Goal: Task Accomplishment & Management: Manage account settings

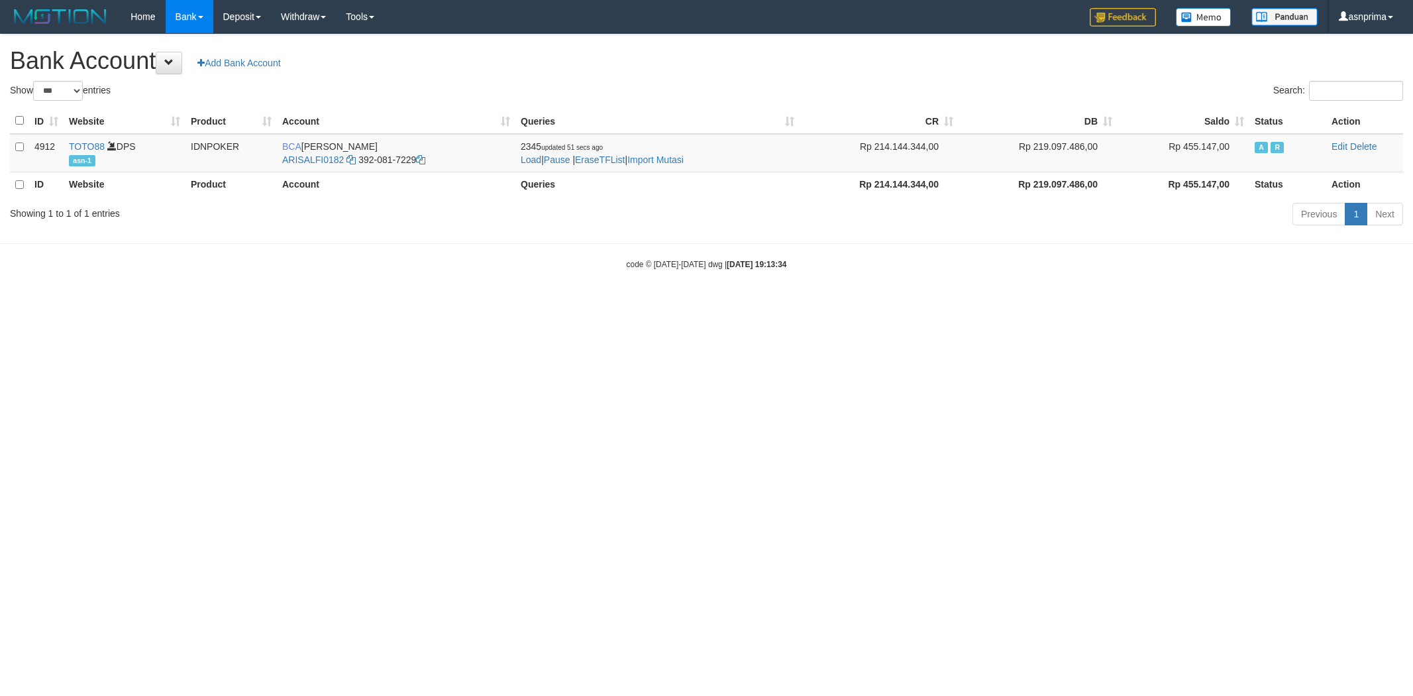
select select "***"
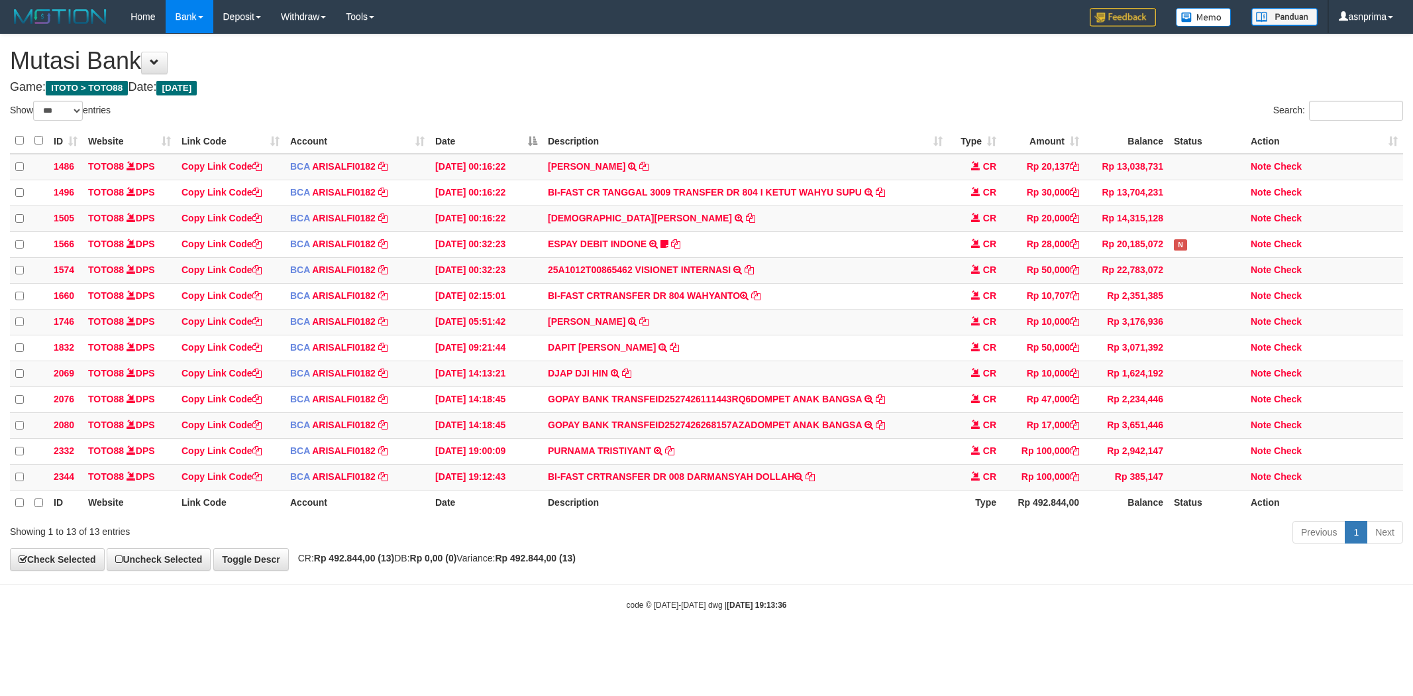
select select "***"
click at [711, 487] on td "BI-FAST CRTRANSFER DR 008 DARMANSYAH DOLLAH" at bounding box center [745, 476] width 405 height 26
click at [782, 488] on td "BI-FAST CRTRANSFER DR 008 DARMANSYAH DOLLAH" at bounding box center [745, 476] width 405 height 26
copy td "DARMANSYAH DOLLAH"
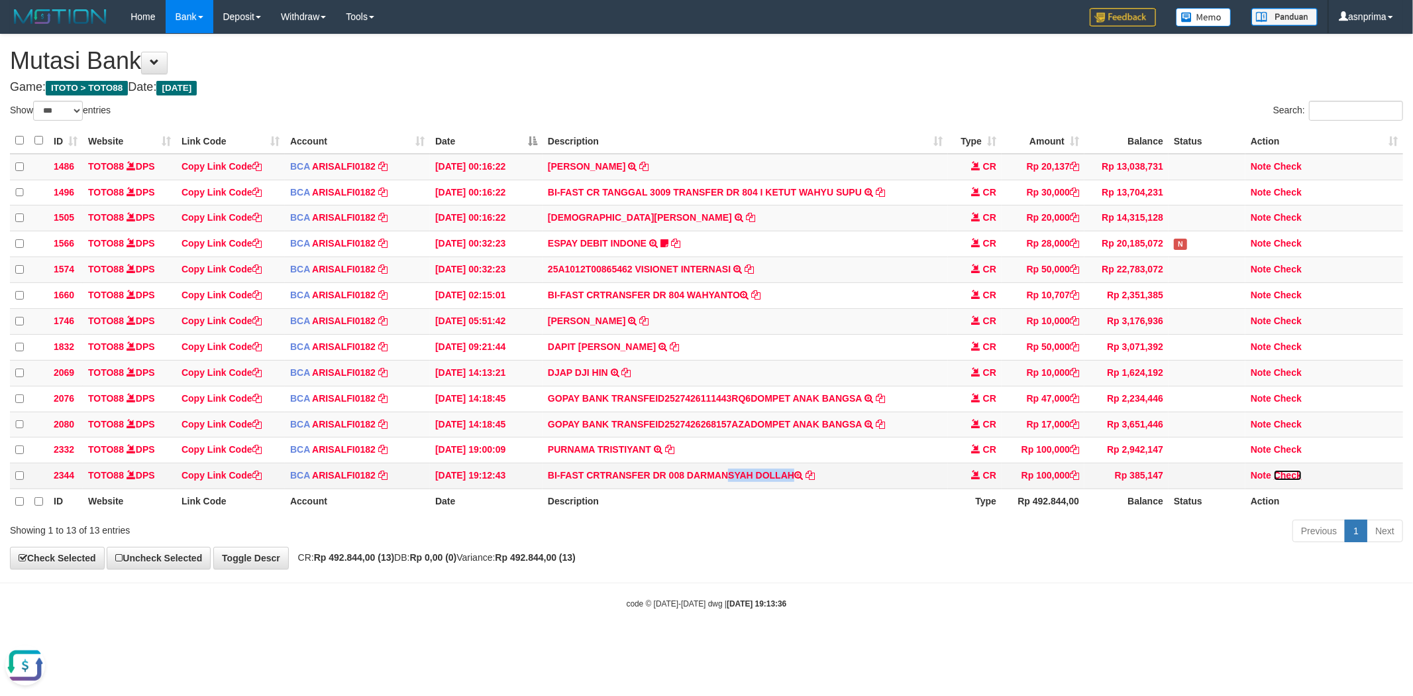
click at [1285, 480] on link "Check" at bounding box center [1288, 475] width 28 height 11
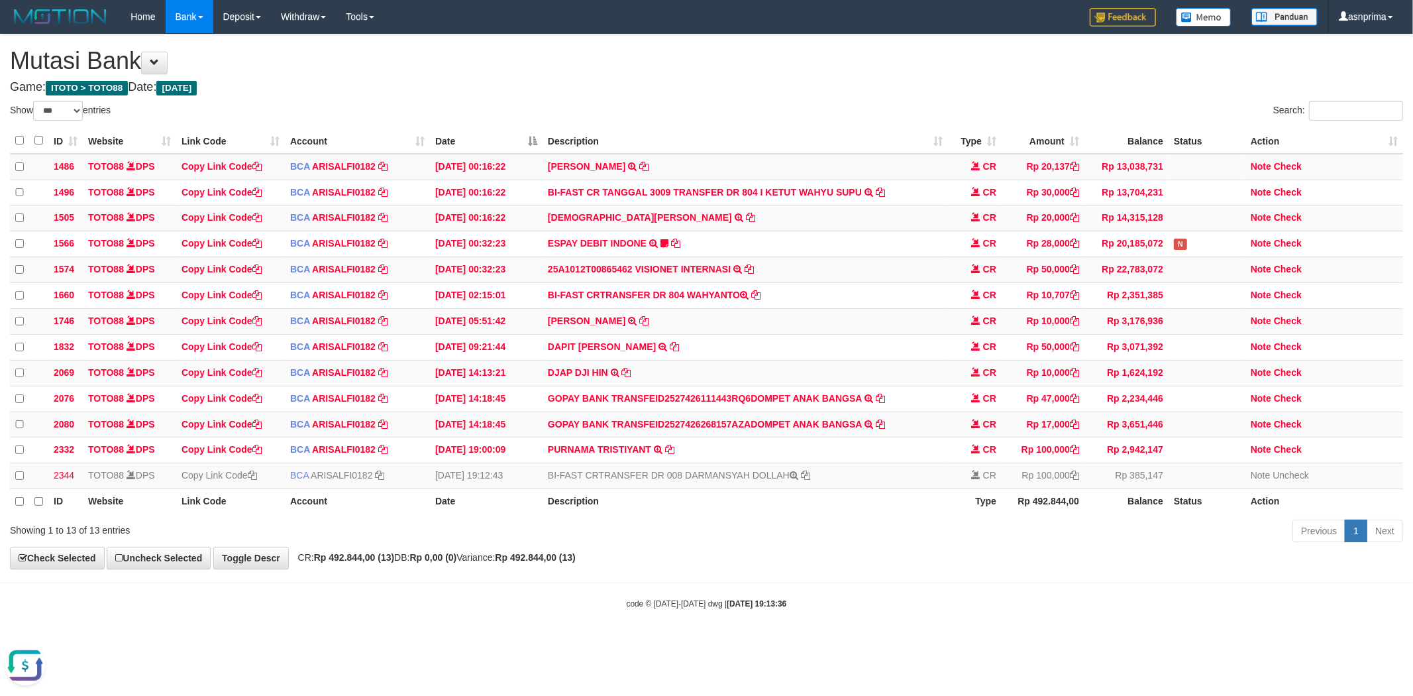
click at [763, 62] on h1 "Mutasi Bank" at bounding box center [706, 61] width 1393 height 26
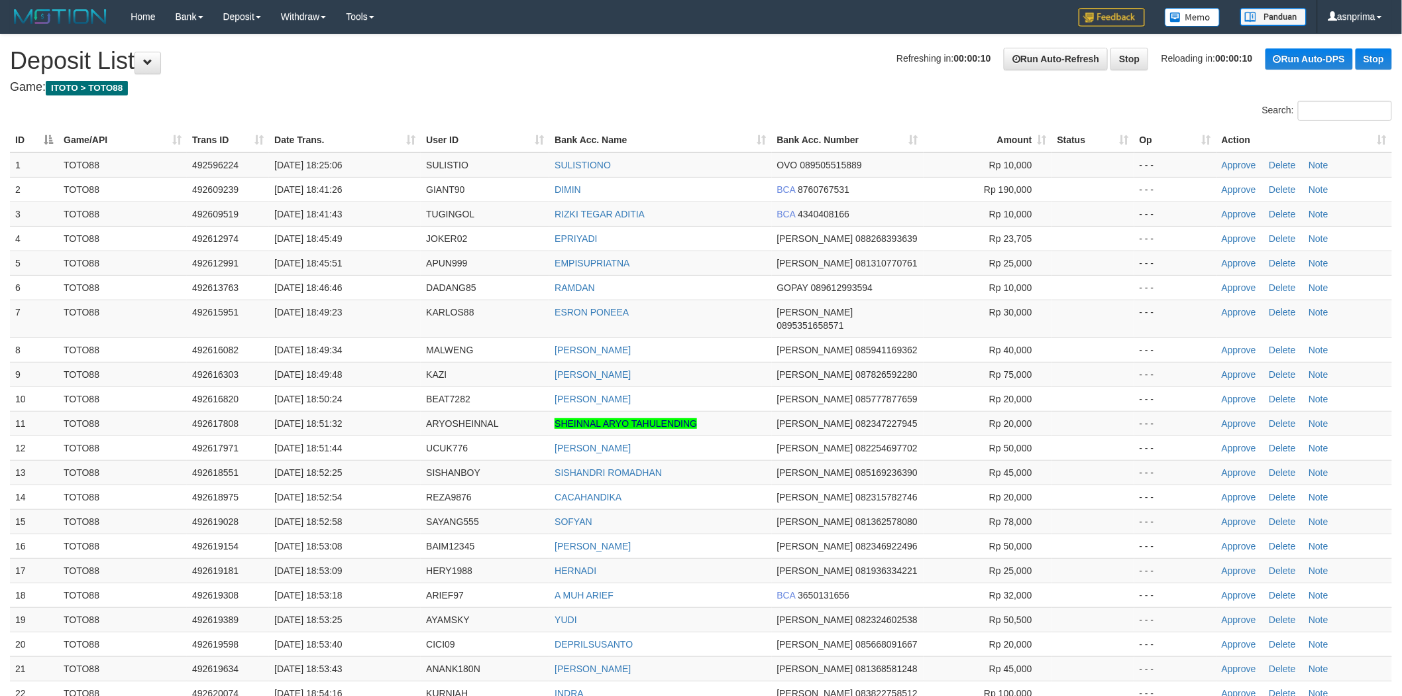
click at [684, 89] on h4 "Game: ITOTO > TOTO88" at bounding box center [701, 87] width 1382 height 13
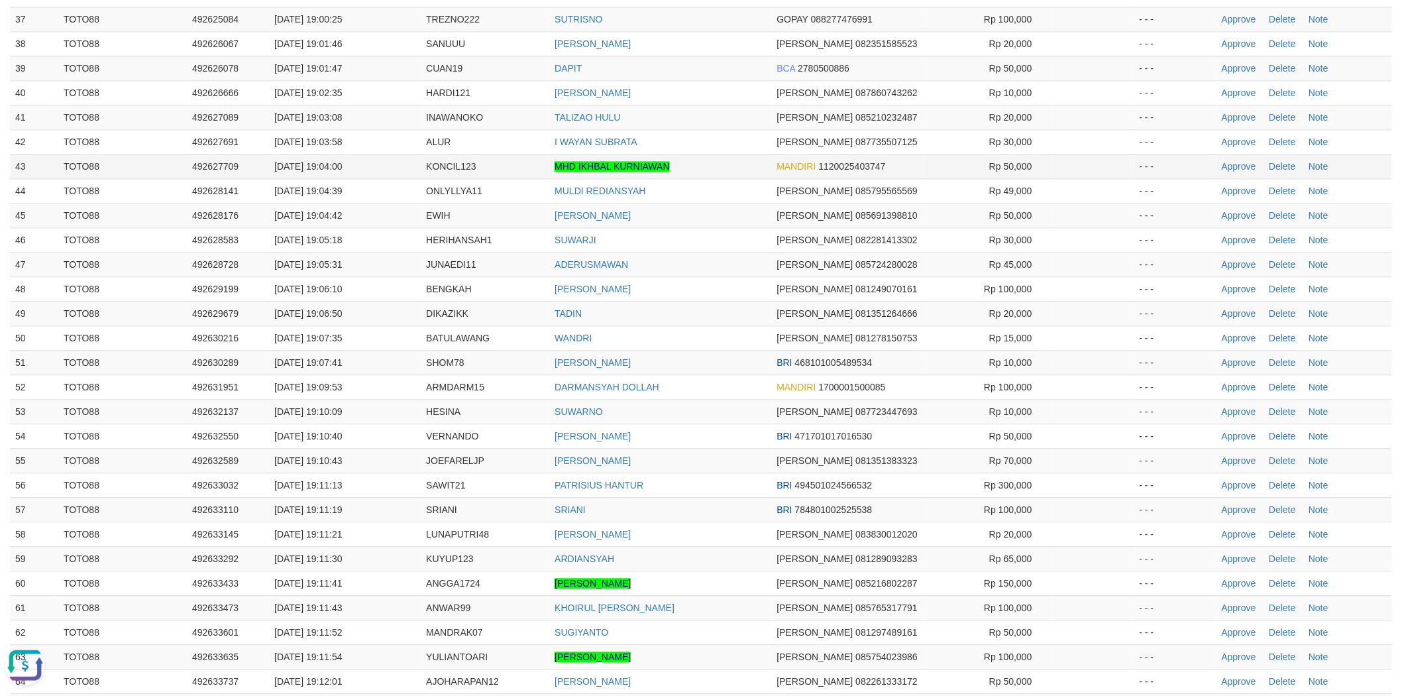
click at [701, 154] on td "MHD IKHBAL KURNIAWAN" at bounding box center [660, 166] width 222 height 25
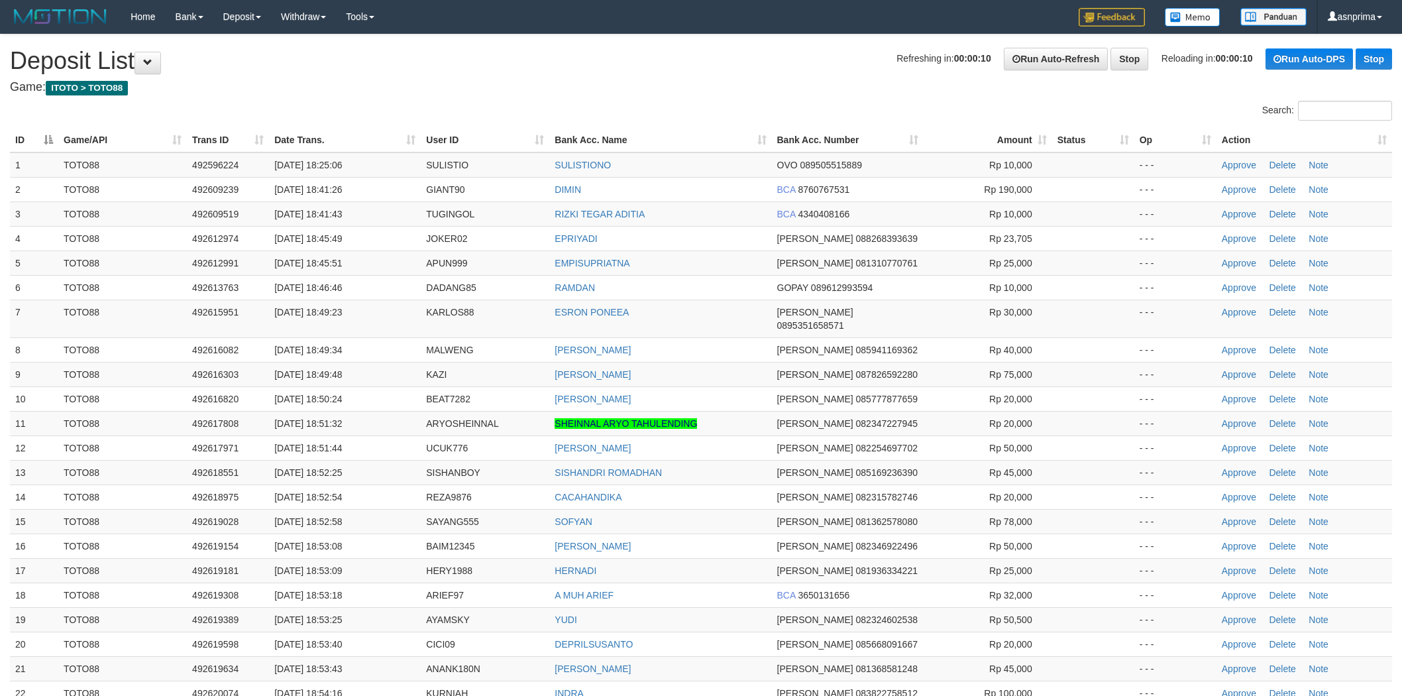
scroll to position [1068, 0]
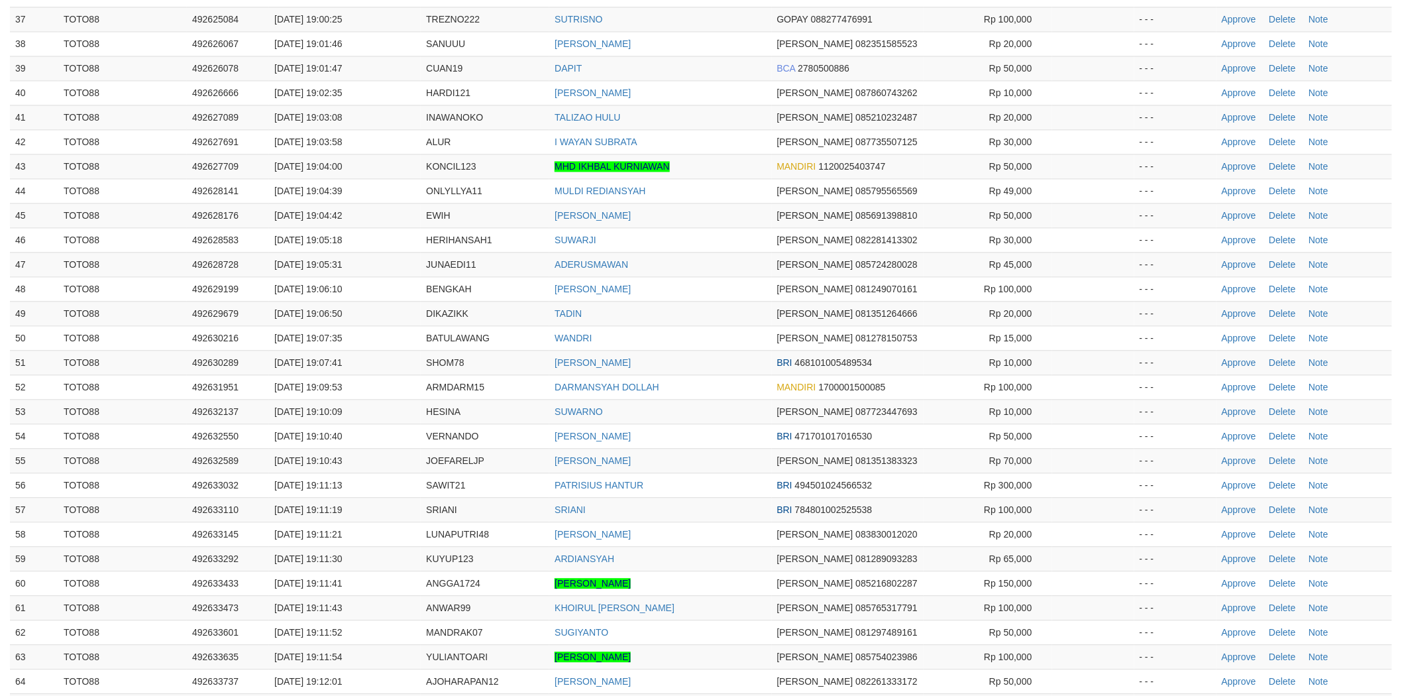
click at [717, 252] on td "ADERUSMAWAN" at bounding box center [660, 264] width 222 height 25
click at [1239, 382] on link "Approve" at bounding box center [1239, 387] width 34 height 11
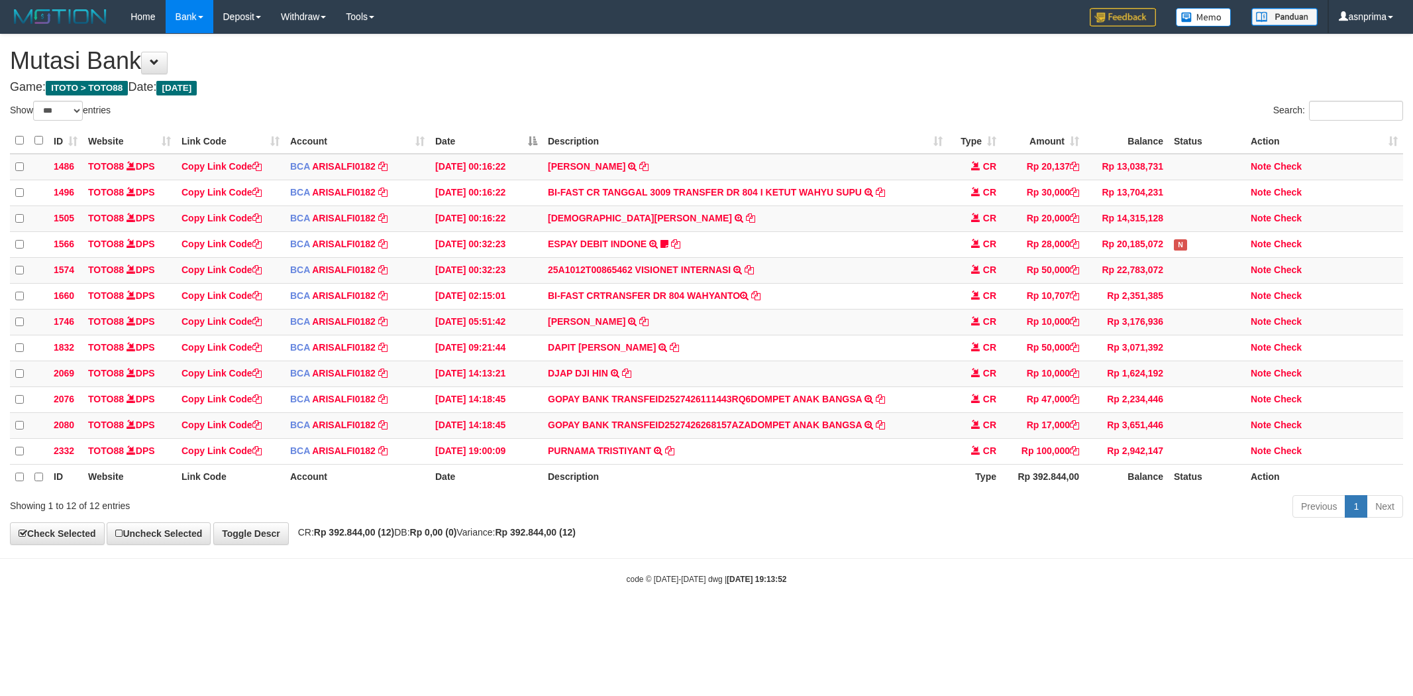
select select "***"
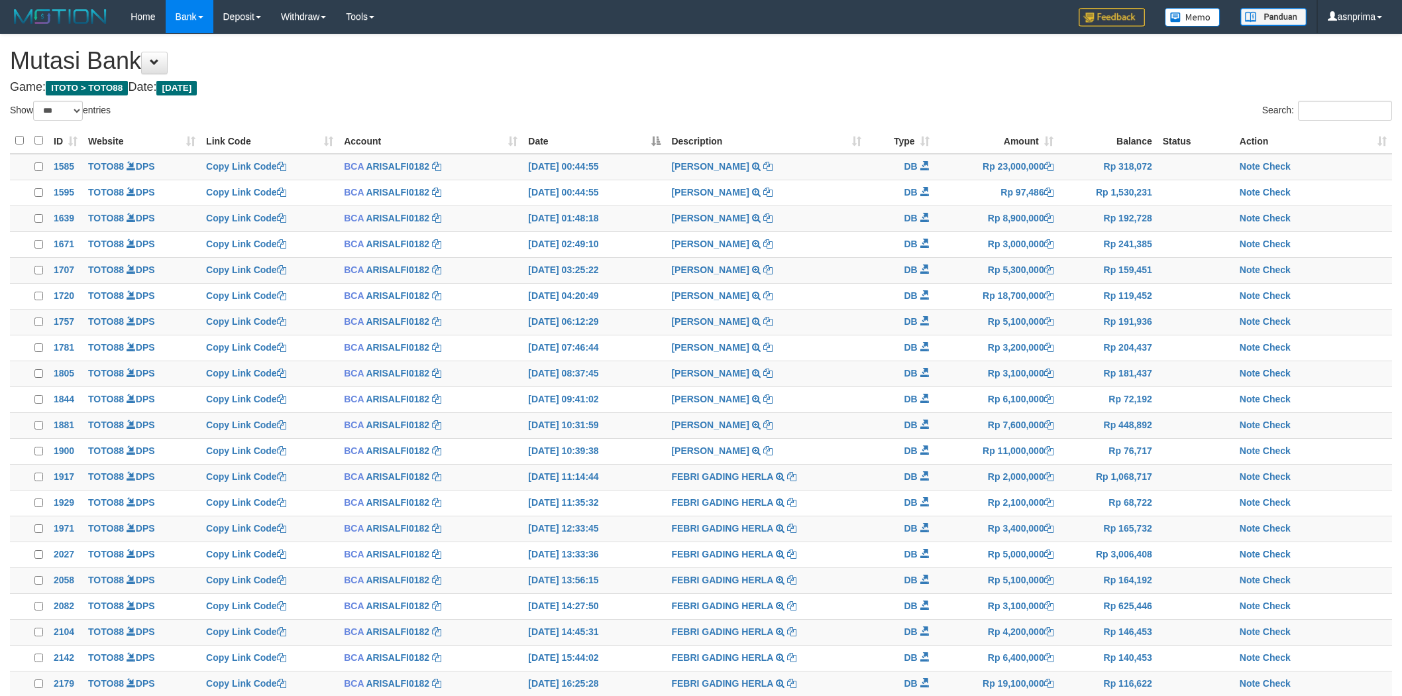
select select "***"
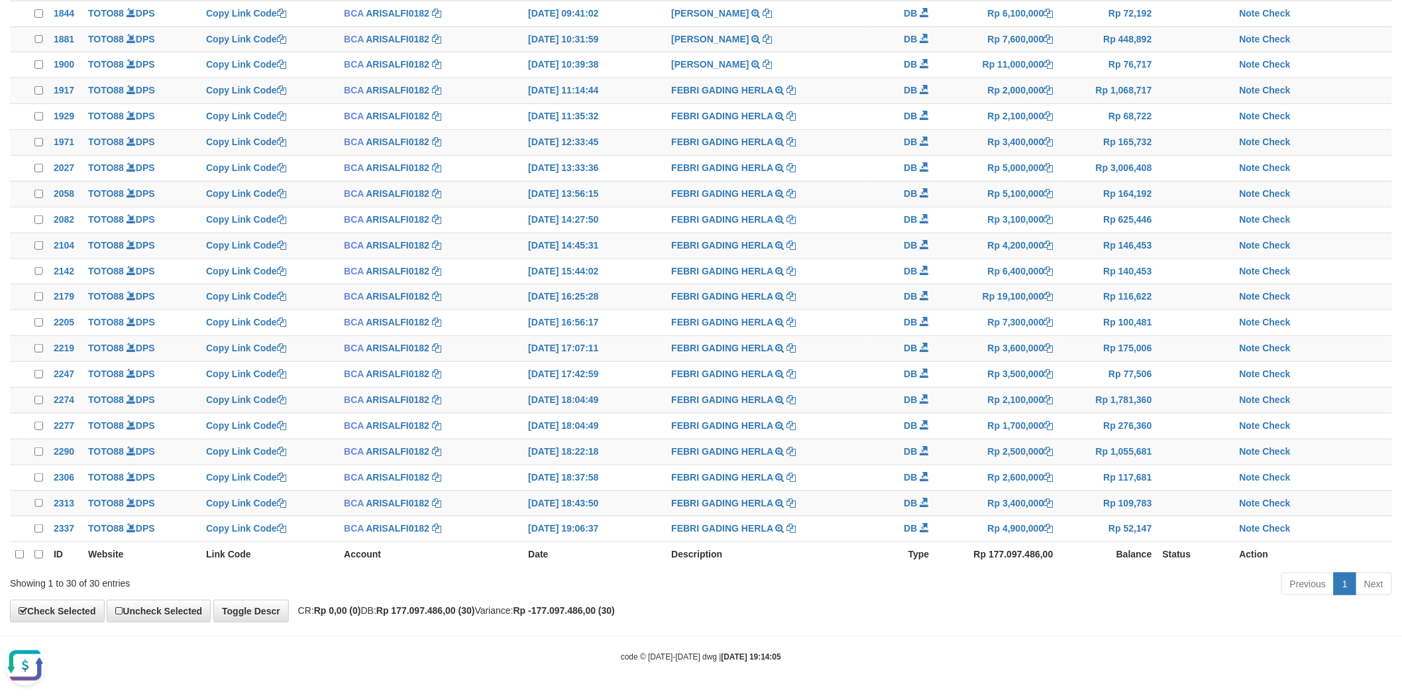
click at [837, 597] on div "Previous 1 Next" at bounding box center [993, 585] width 798 height 28
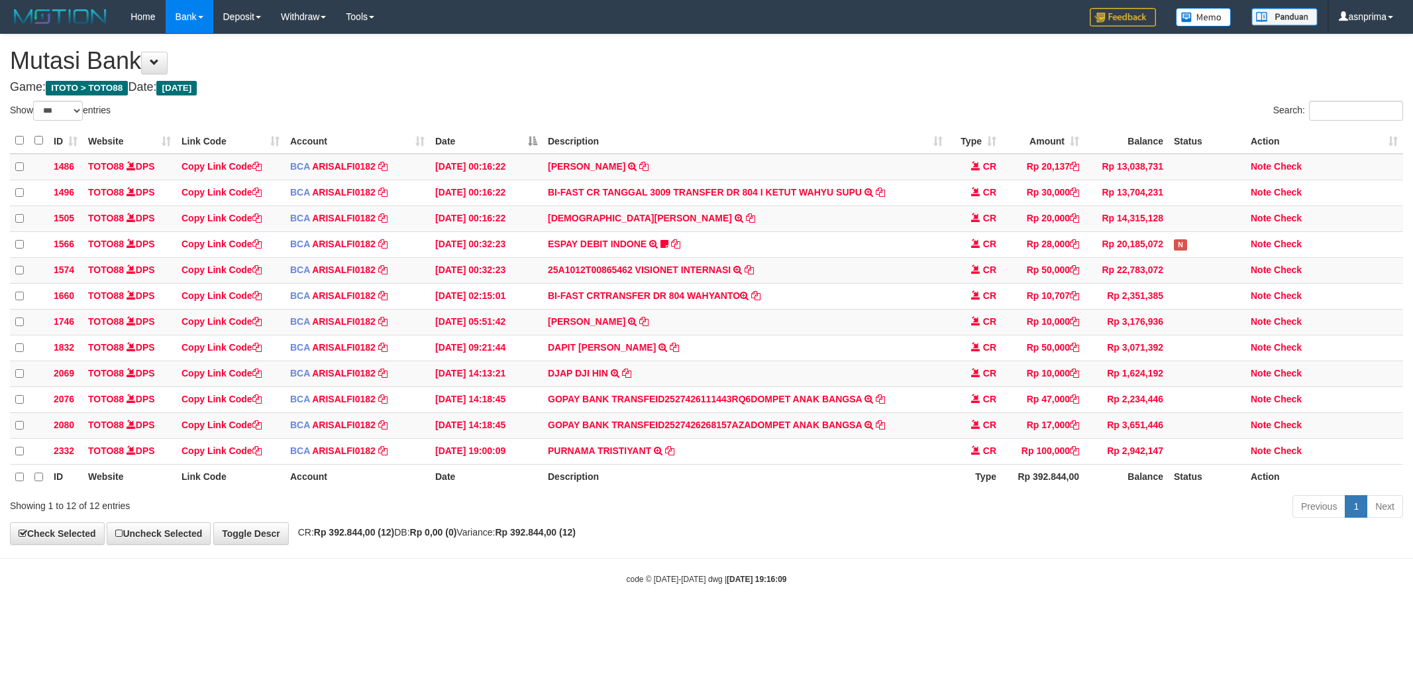
select select "***"
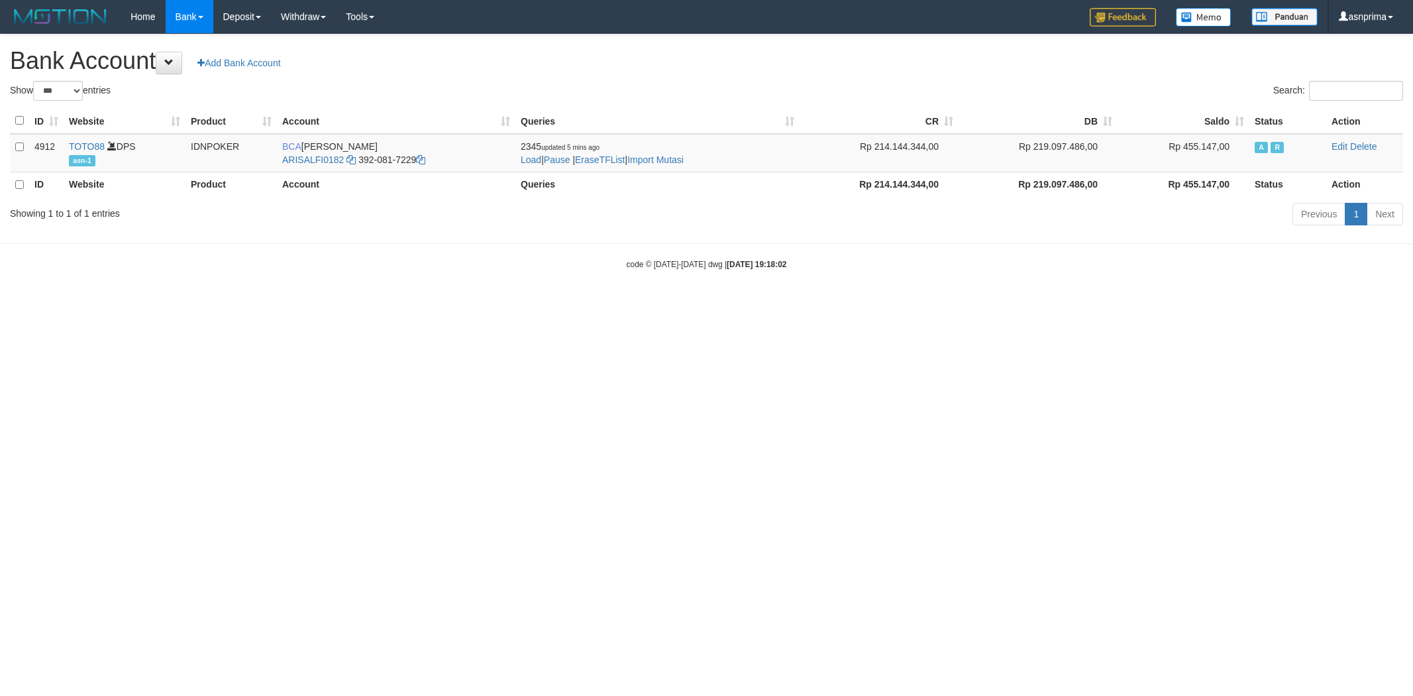
select select "***"
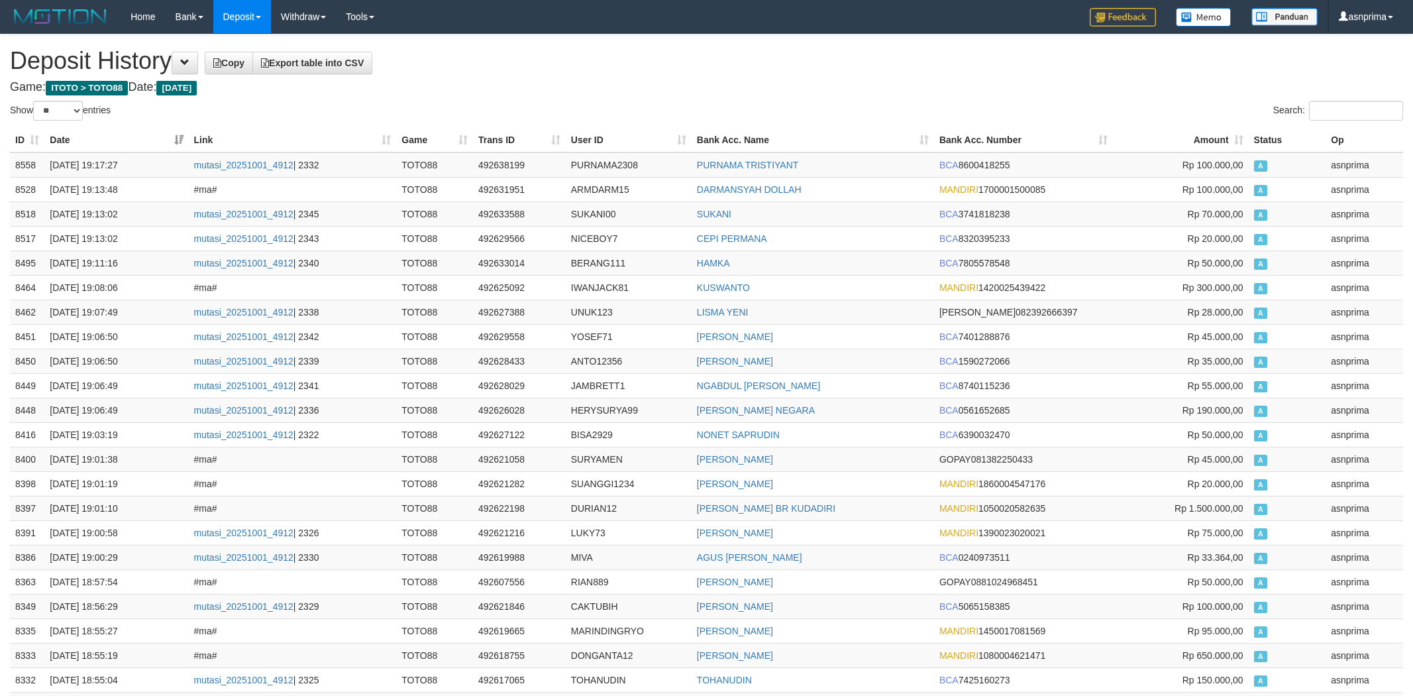
select select "**"
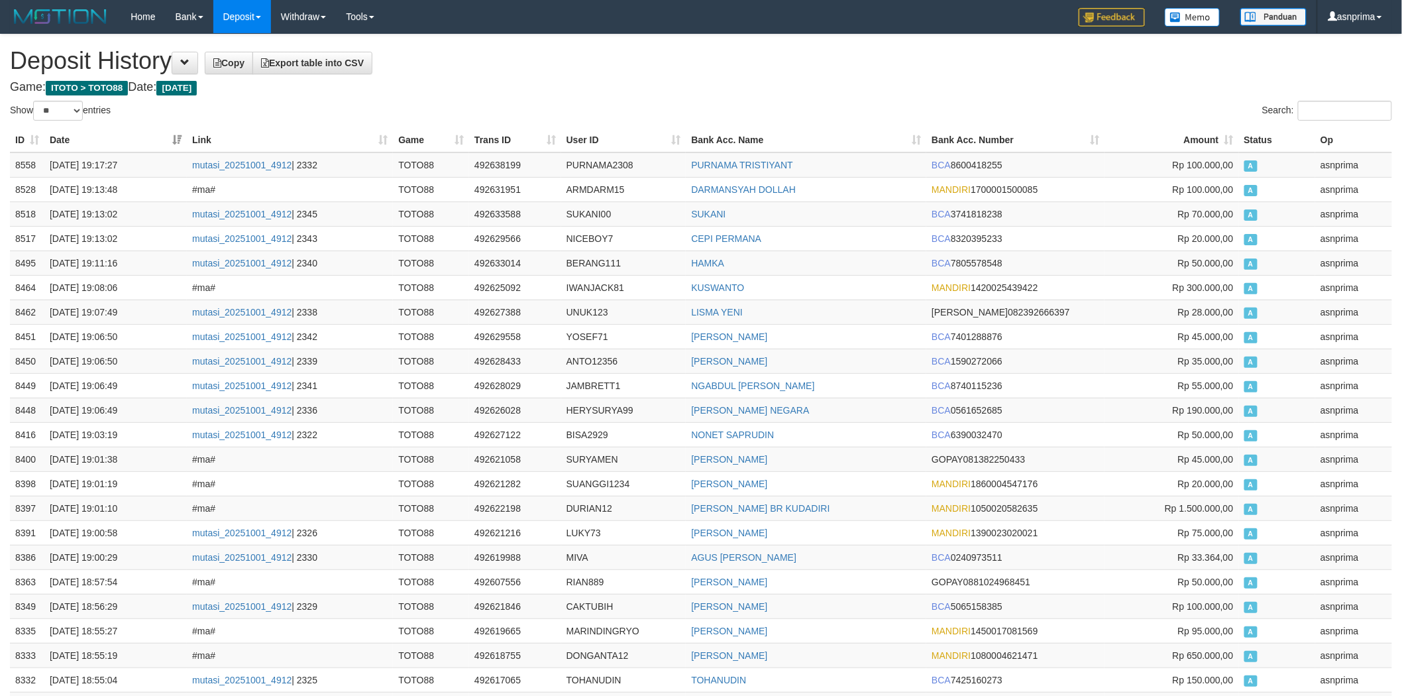
click at [647, 62] on h1 "Deposit History Copy Export table into CSV" at bounding box center [701, 61] width 1382 height 26
drag, startPoint x: 15, startPoint y: 159, endPoint x: 186, endPoint y: 195, distance: 174.6
click at [17, 159] on td "8558" at bounding box center [27, 164] width 34 height 25
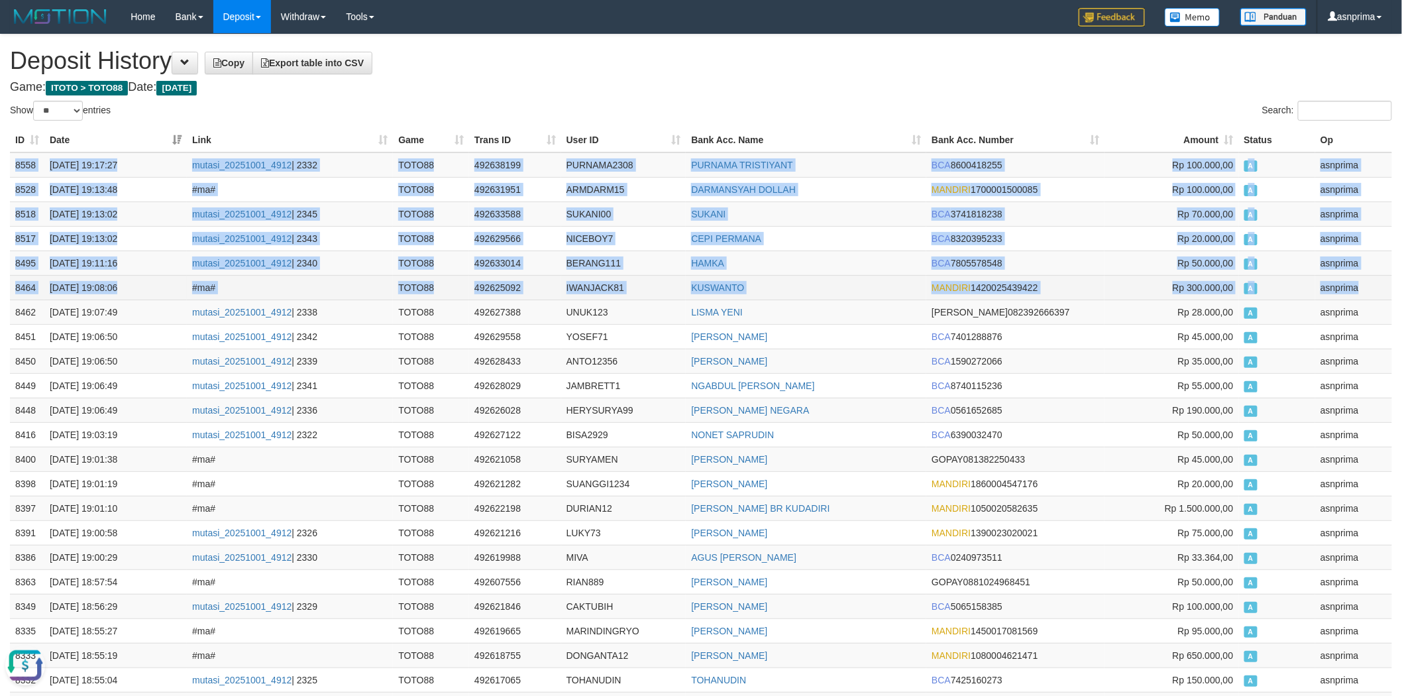
click at [1367, 288] on td "asnprima" at bounding box center [1353, 287] width 77 height 25
click at [1361, 276] on td "asnprima" at bounding box center [1353, 287] width 77 height 25
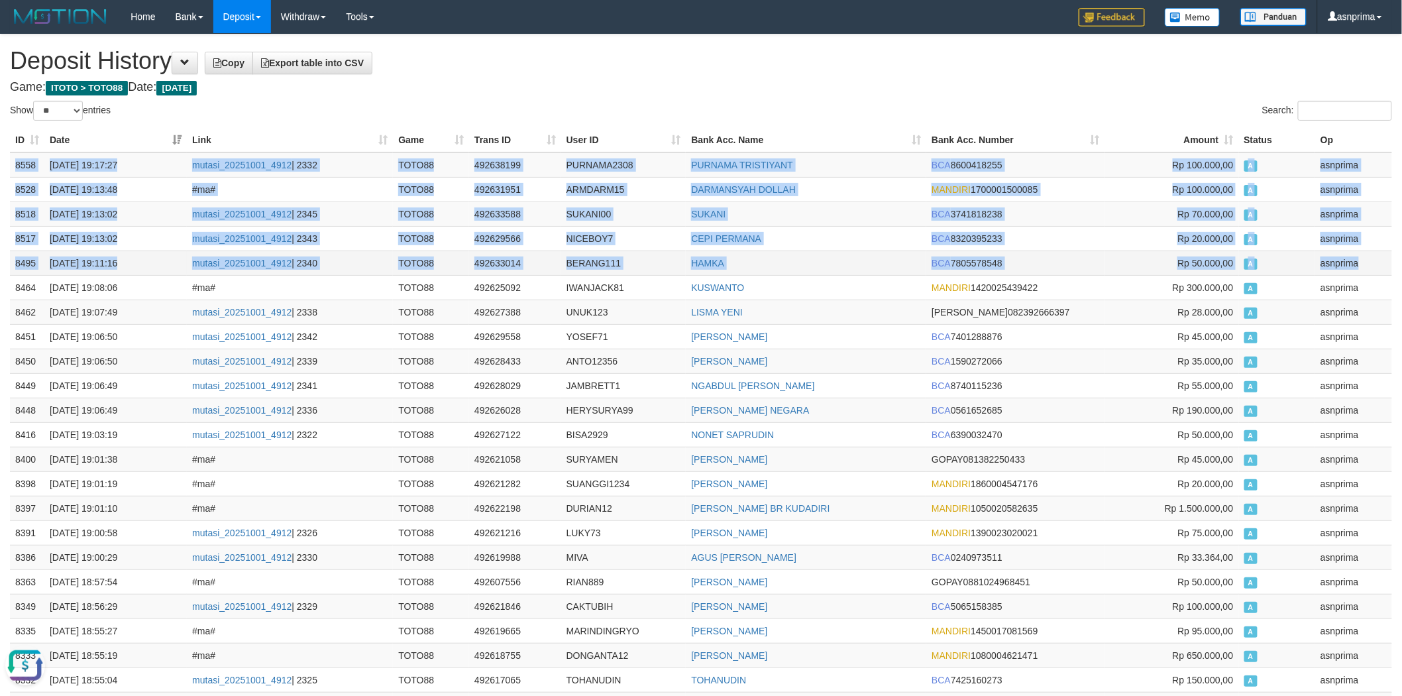
click at [1361, 268] on td "asnprima" at bounding box center [1353, 262] width 77 height 25
copy tbody "8558 01/10/2025 19:17:27 mutasi_20251001_4912 | 2332 TOTO88 492638199 PURNAMA23…"
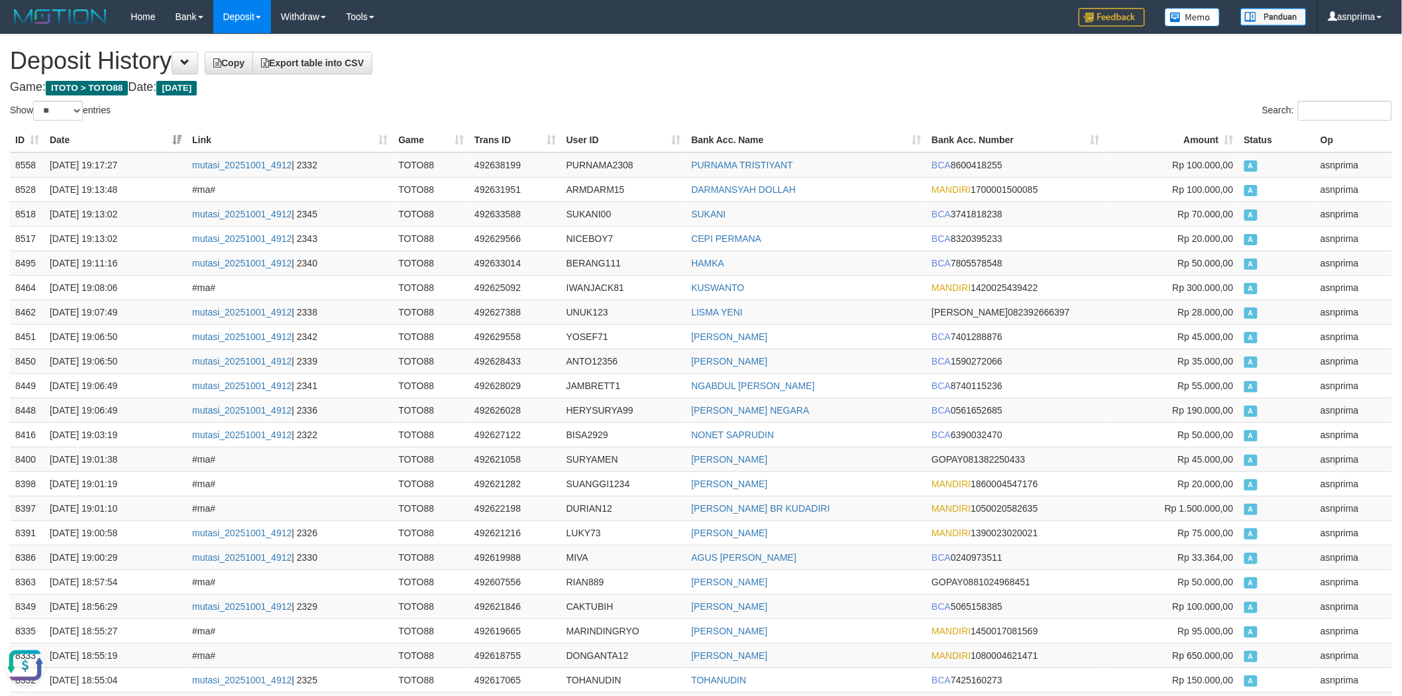
click at [606, 74] on h1 "Deposit History Copy Export table into CSV" at bounding box center [701, 61] width 1382 height 26
click at [490, 168] on td "492638199" at bounding box center [515, 164] width 92 height 25
copy td "492638199"
click at [587, 70] on h1 "Deposit History Copy Export table into CSV" at bounding box center [701, 61] width 1382 height 26
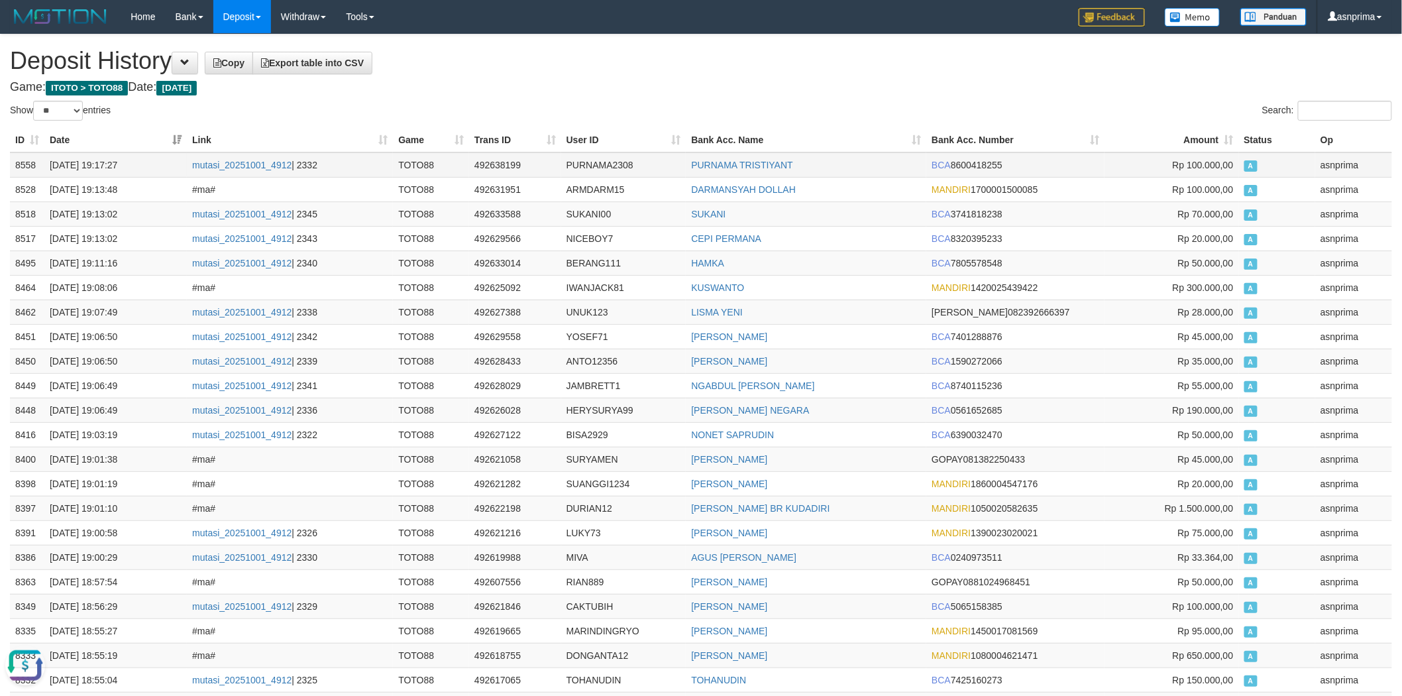
click at [507, 161] on td "492638199" at bounding box center [515, 164] width 92 height 25
copy td "492638199"
click at [590, 70] on h1 "Deposit History Copy Export table into CSV" at bounding box center [701, 61] width 1382 height 26
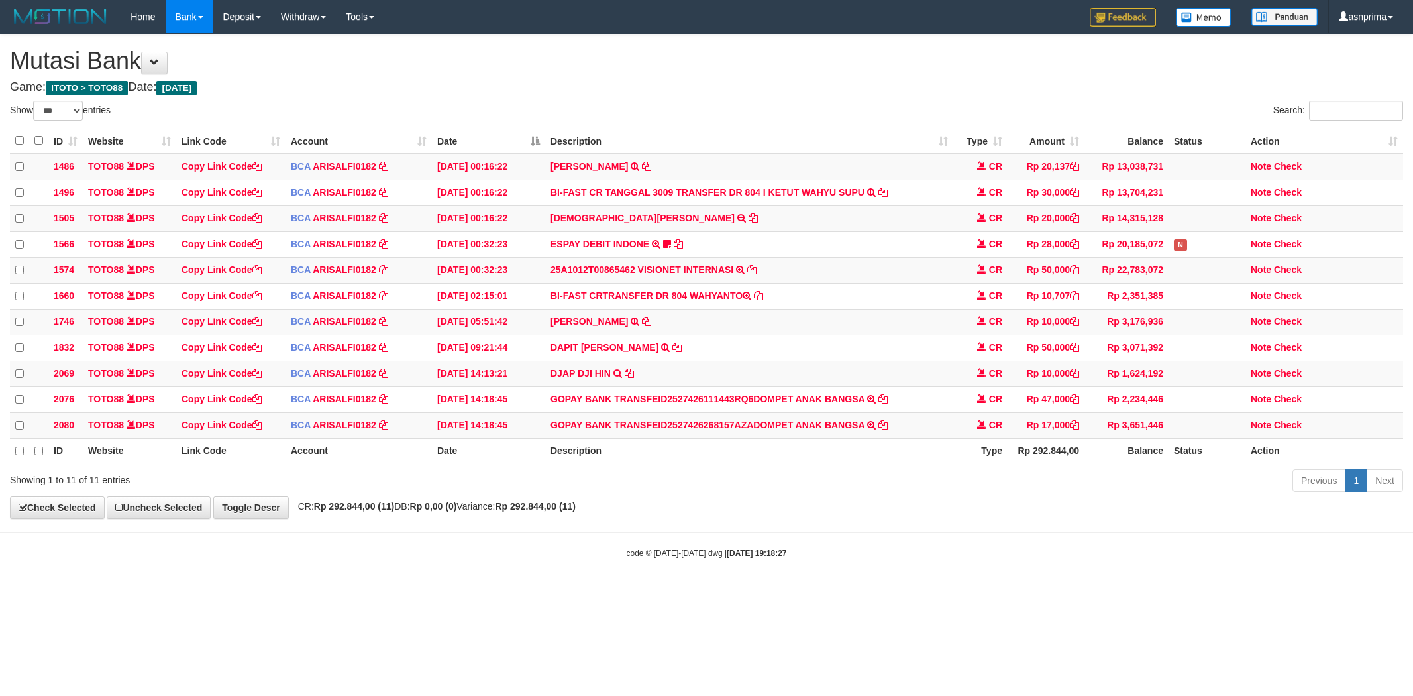
select select "***"
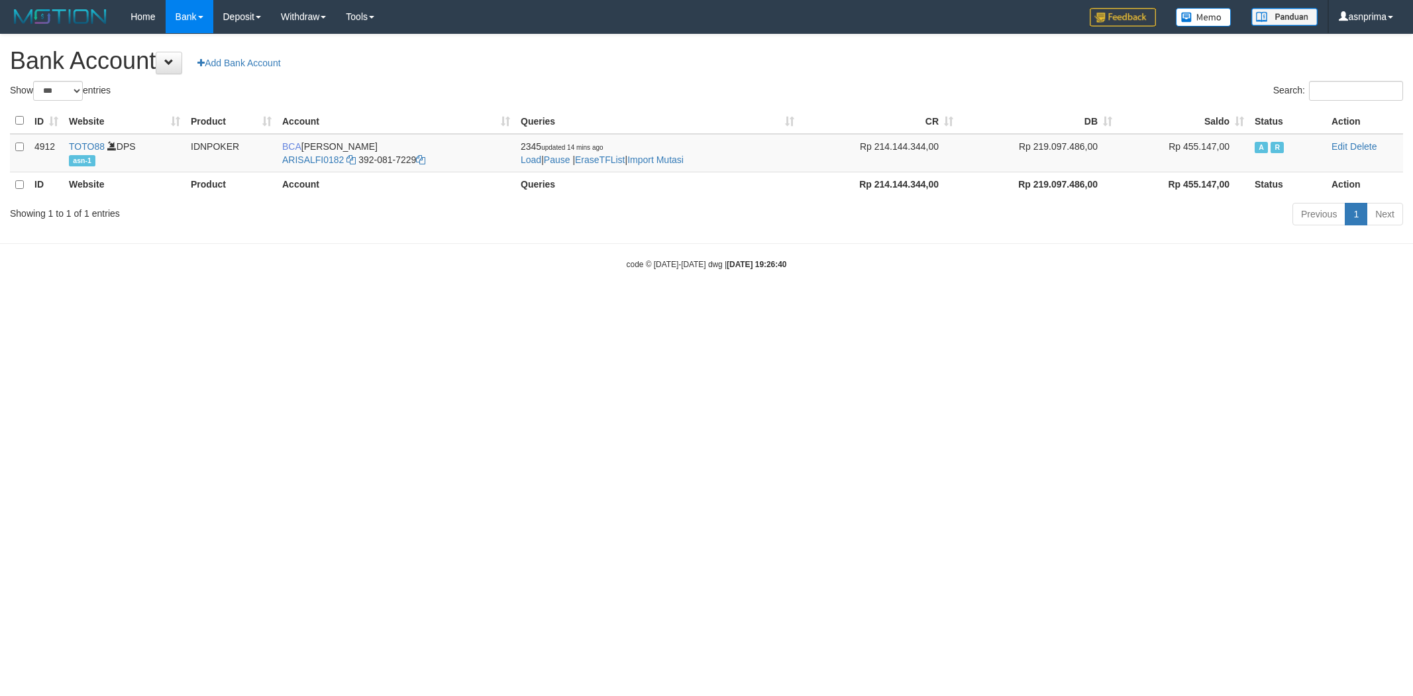
select select "***"
click at [664, 162] on link "Import Mutasi" at bounding box center [655, 159] width 56 height 11
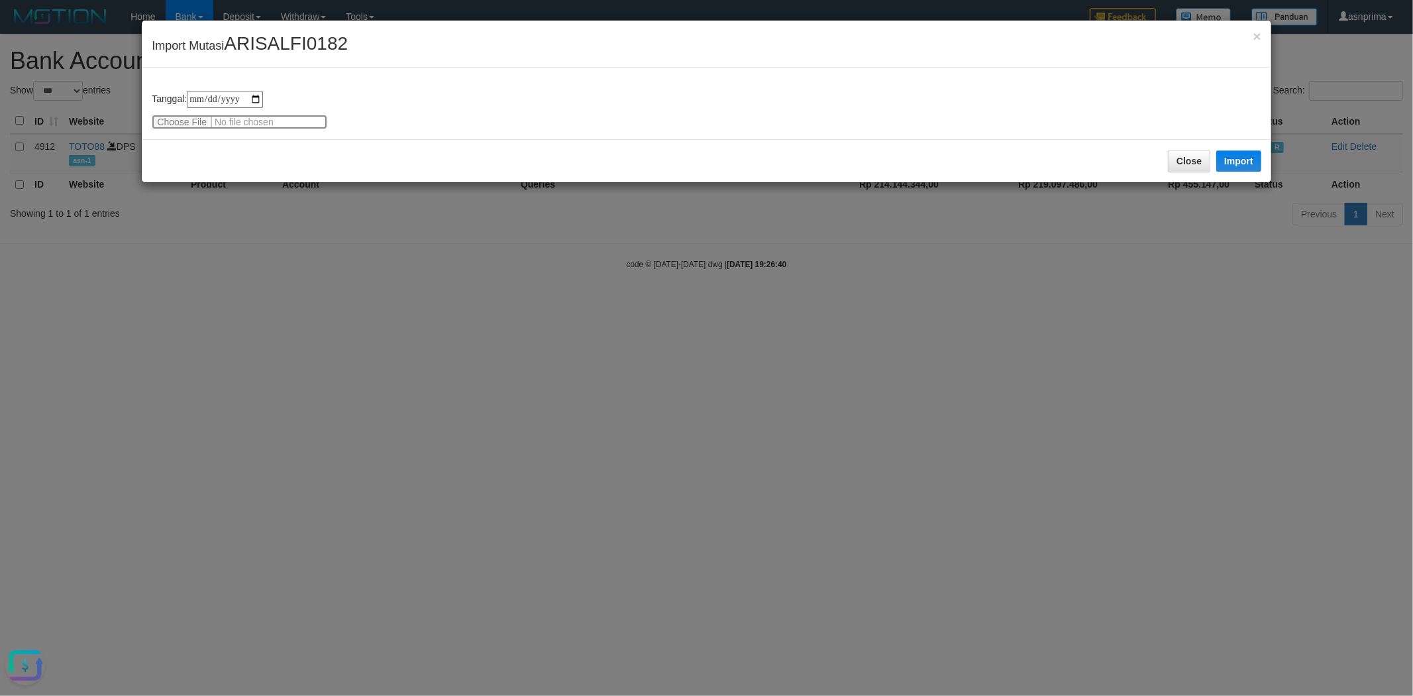
click at [180, 120] on input "file" at bounding box center [240, 122] width 176 height 15
type input "**********"
click at [1245, 159] on button "Import" at bounding box center [1238, 160] width 45 height 21
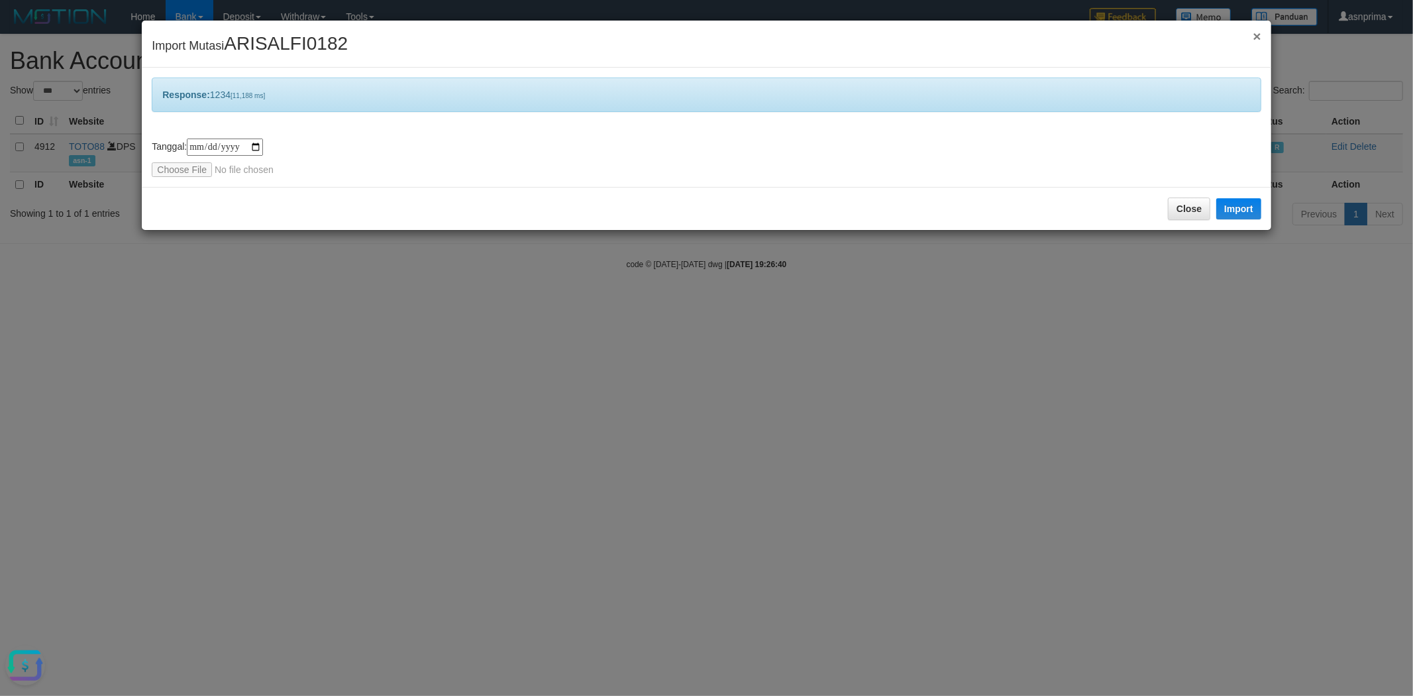
click at [1255, 35] on span "×" at bounding box center [1257, 35] width 8 height 15
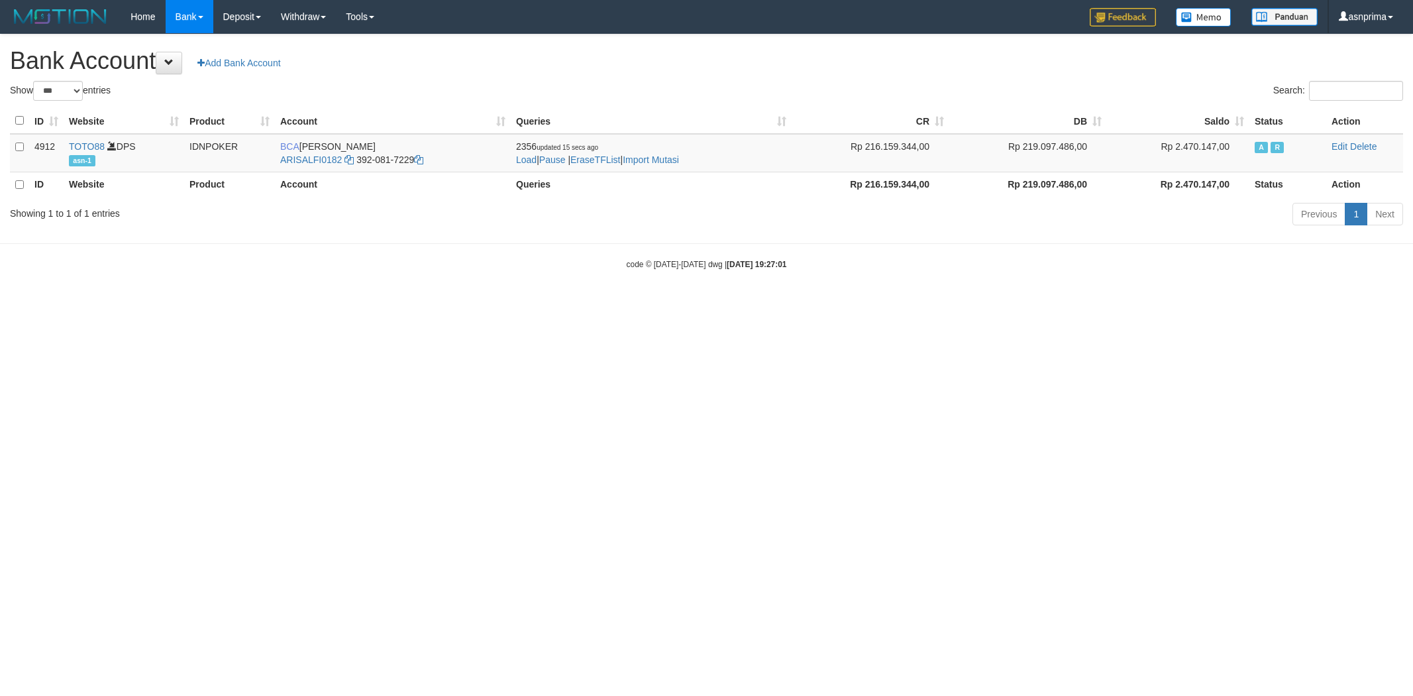
select select "***"
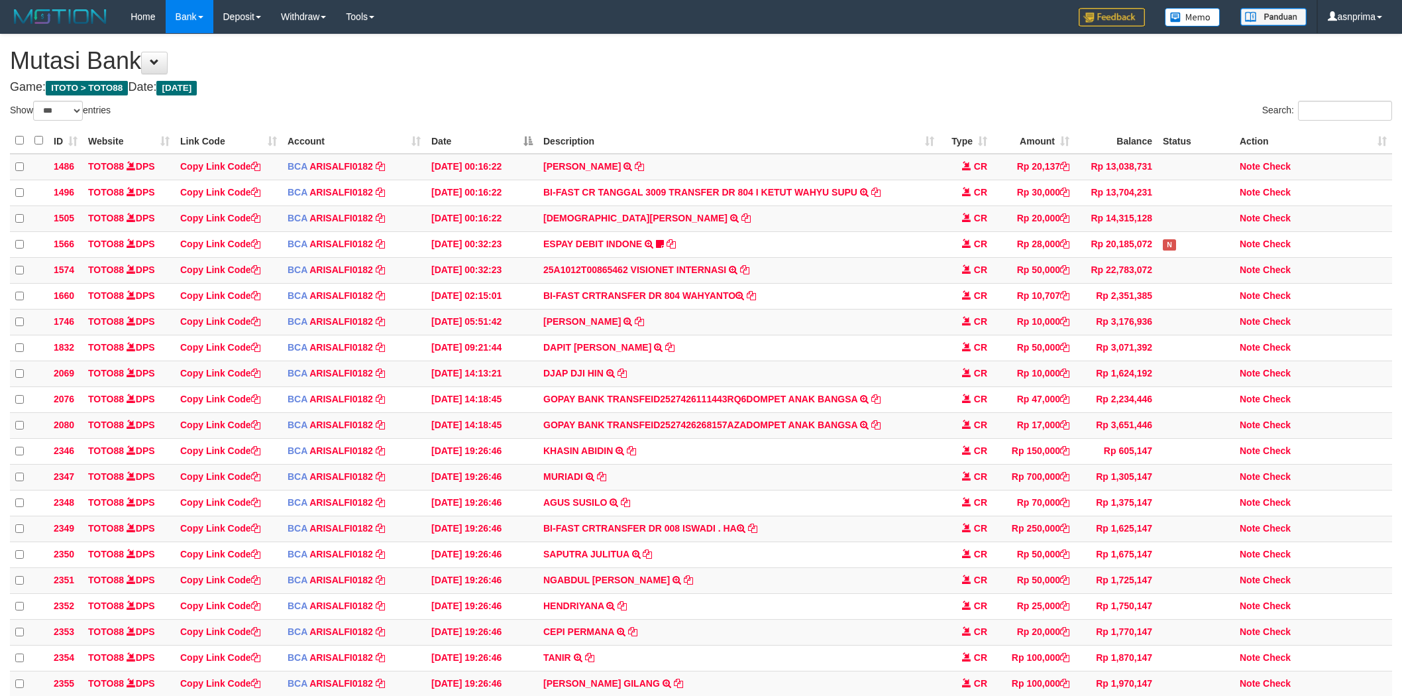
select select "***"
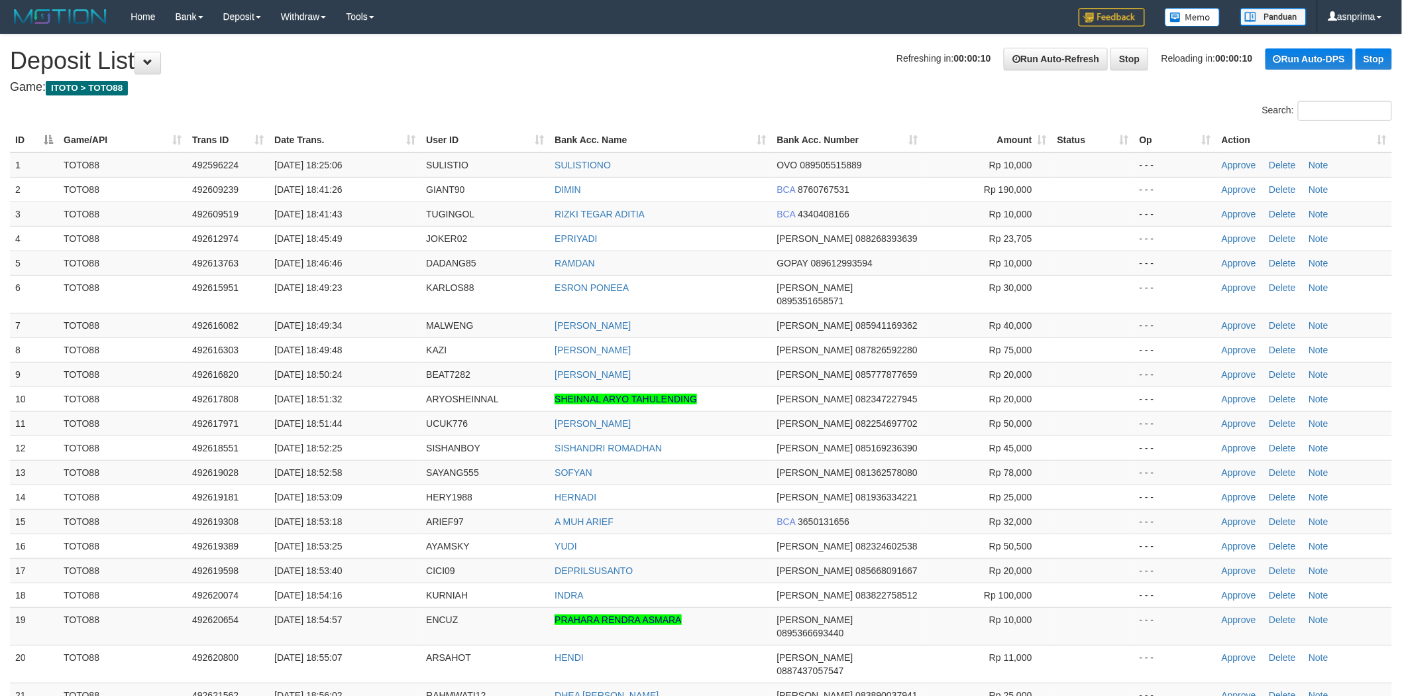
click at [1387, 140] on th "Action" at bounding box center [1304, 140] width 176 height 25
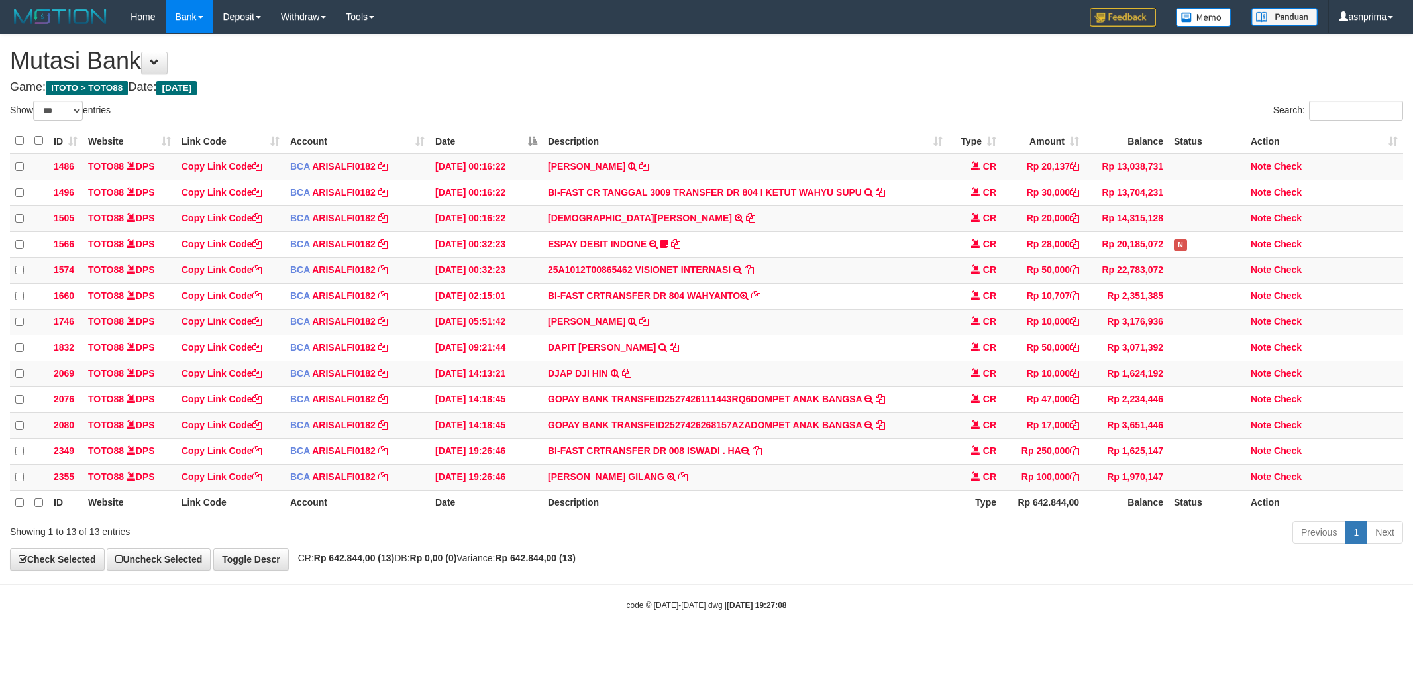
select select "***"
click at [678, 480] on icon at bounding box center [682, 474] width 9 height 9
drag, startPoint x: 1286, startPoint y: 488, endPoint x: 1203, endPoint y: 487, distance: 82.8
click at [1286, 480] on link "Check" at bounding box center [1288, 475] width 28 height 11
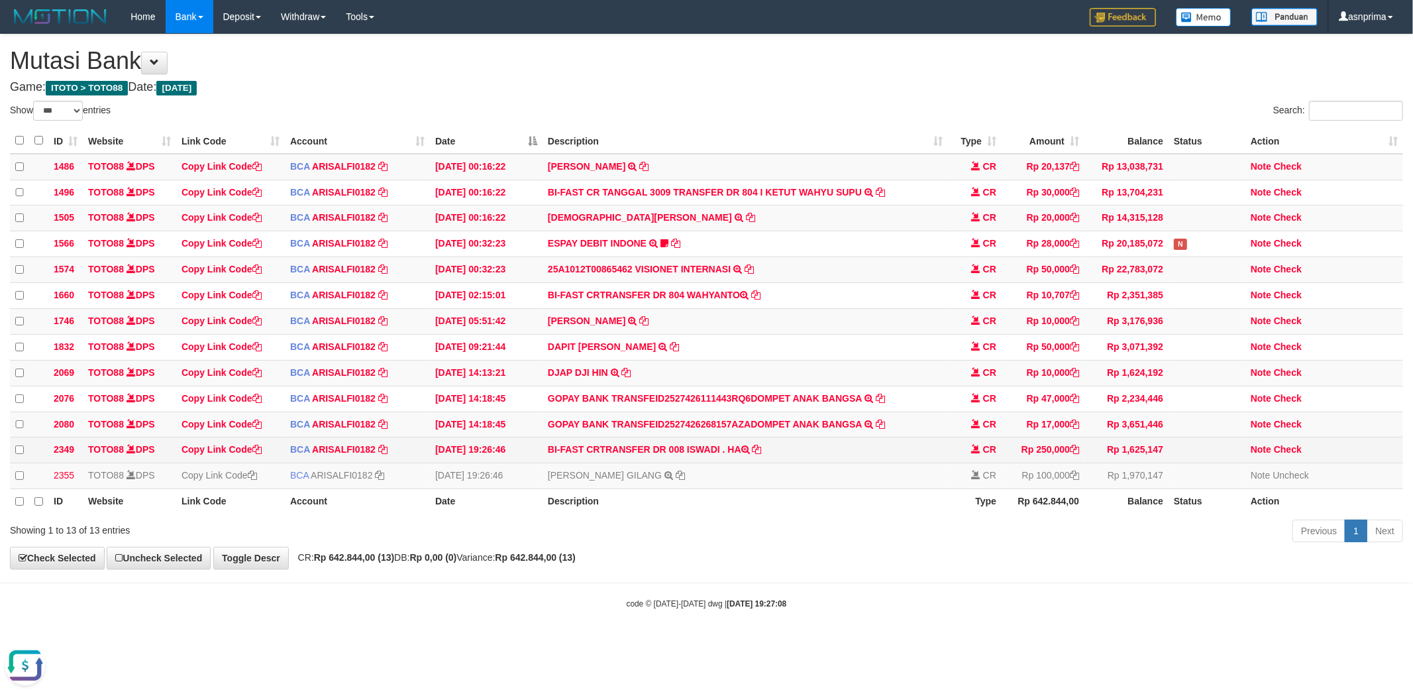
click at [704, 460] on td "BI-FAST CRTRANSFER DR 008 ISWADI . HA" at bounding box center [745, 450] width 405 height 26
copy td "ISWADI"
drag, startPoint x: 1292, startPoint y: 460, endPoint x: 1269, endPoint y: 459, distance: 23.2
click at [1292, 454] on link "Check" at bounding box center [1288, 449] width 28 height 11
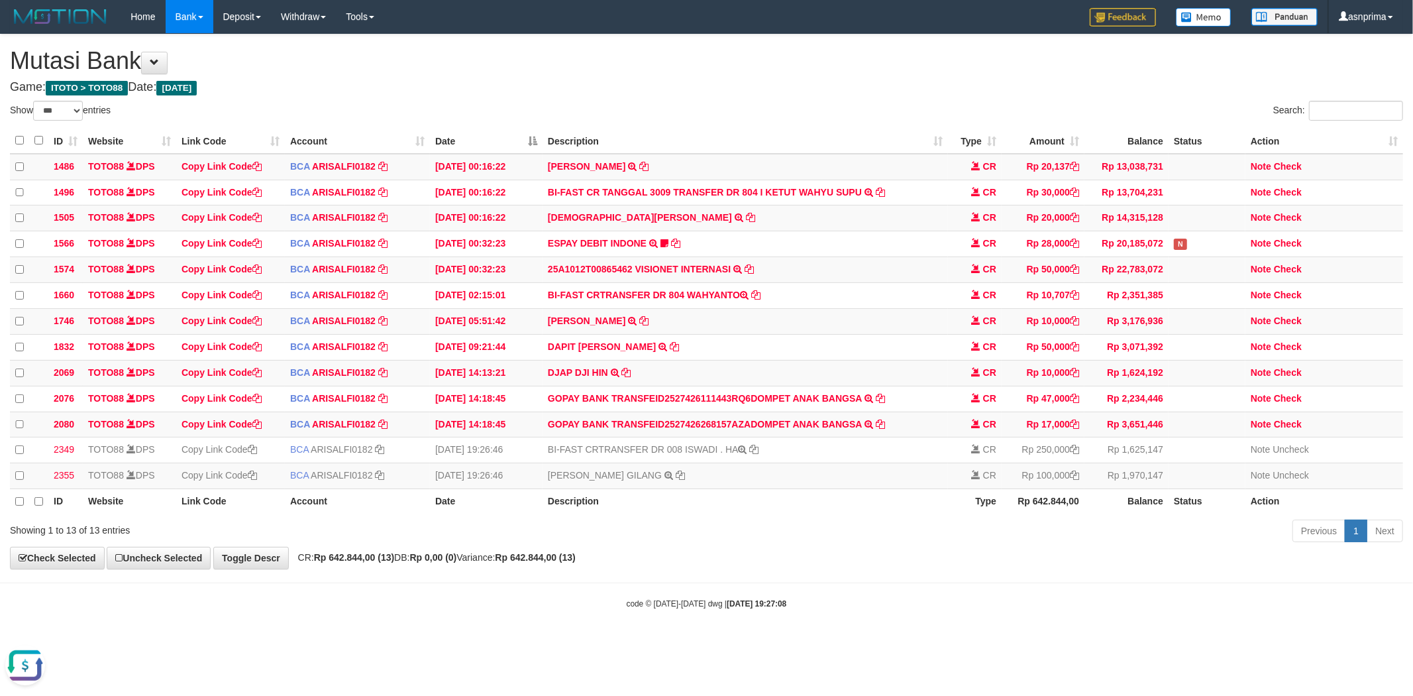
click at [749, 85] on h4 "Game: ITOTO > TOTO88 Date: Today" at bounding box center [706, 87] width 1393 height 13
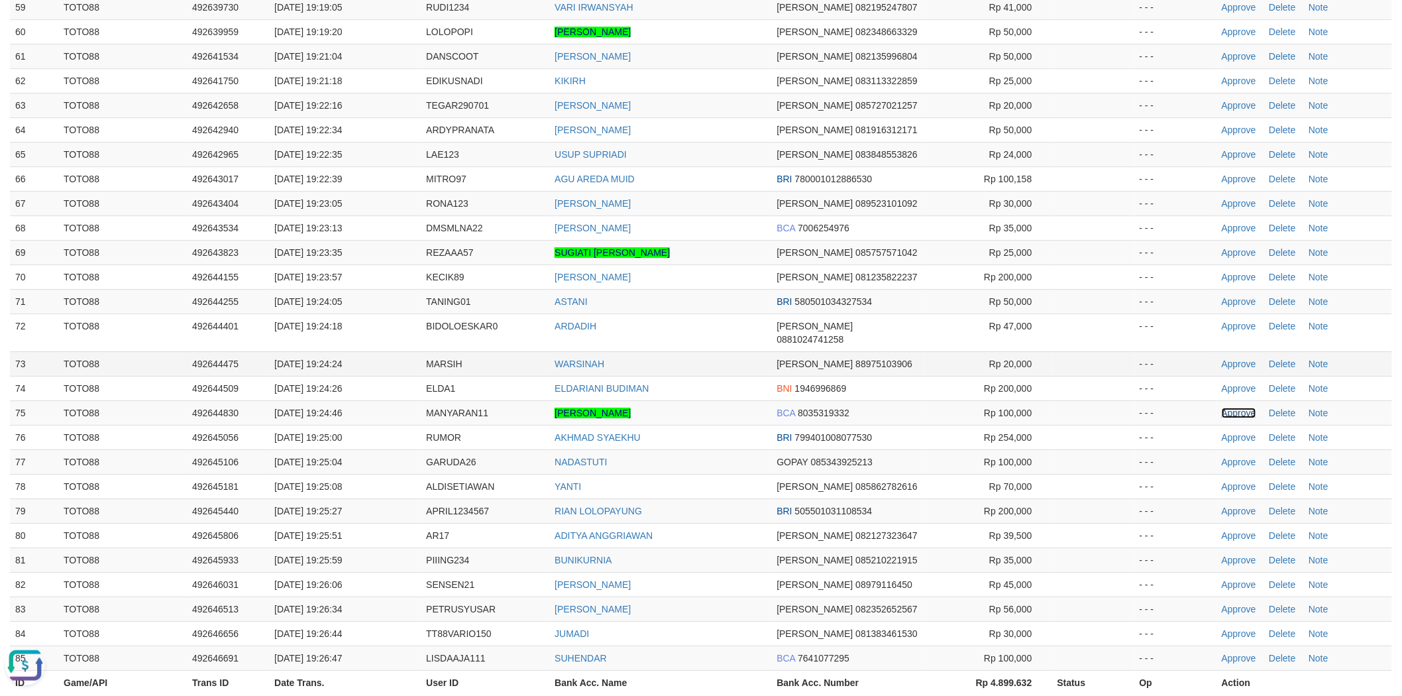
drag, startPoint x: 1249, startPoint y: 352, endPoint x: 1039, endPoint y: 307, distance: 215.3
click at [1249, 407] on link "Approve" at bounding box center [1239, 412] width 34 height 11
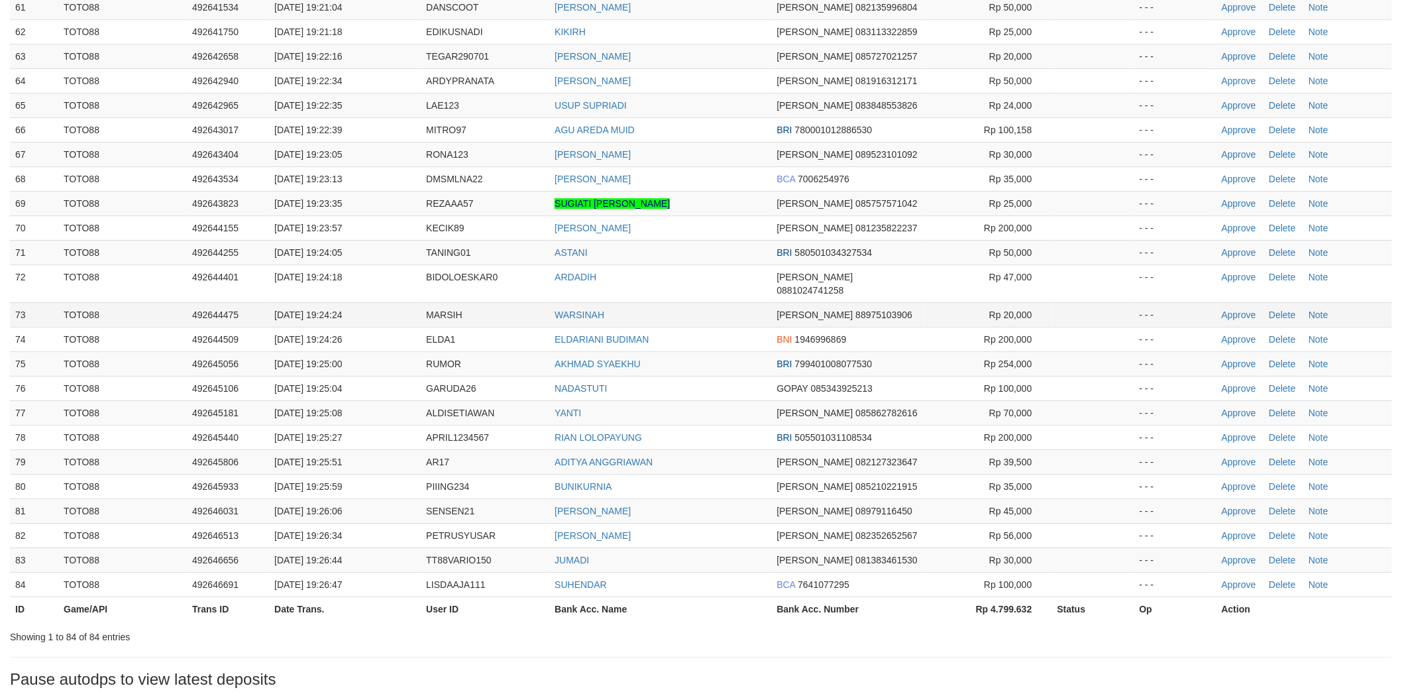
click at [717, 302] on td "WARSINAH" at bounding box center [660, 314] width 222 height 25
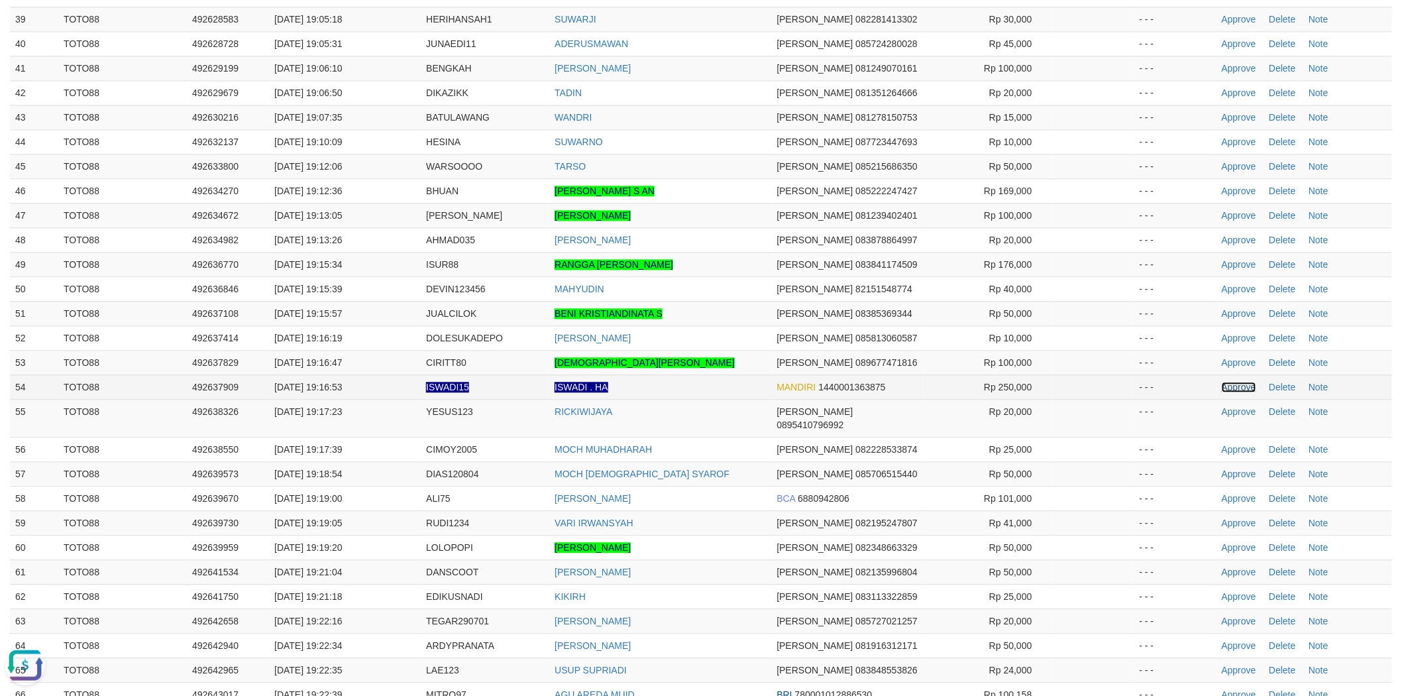
click at [1239, 382] on link "Approve" at bounding box center [1239, 387] width 34 height 11
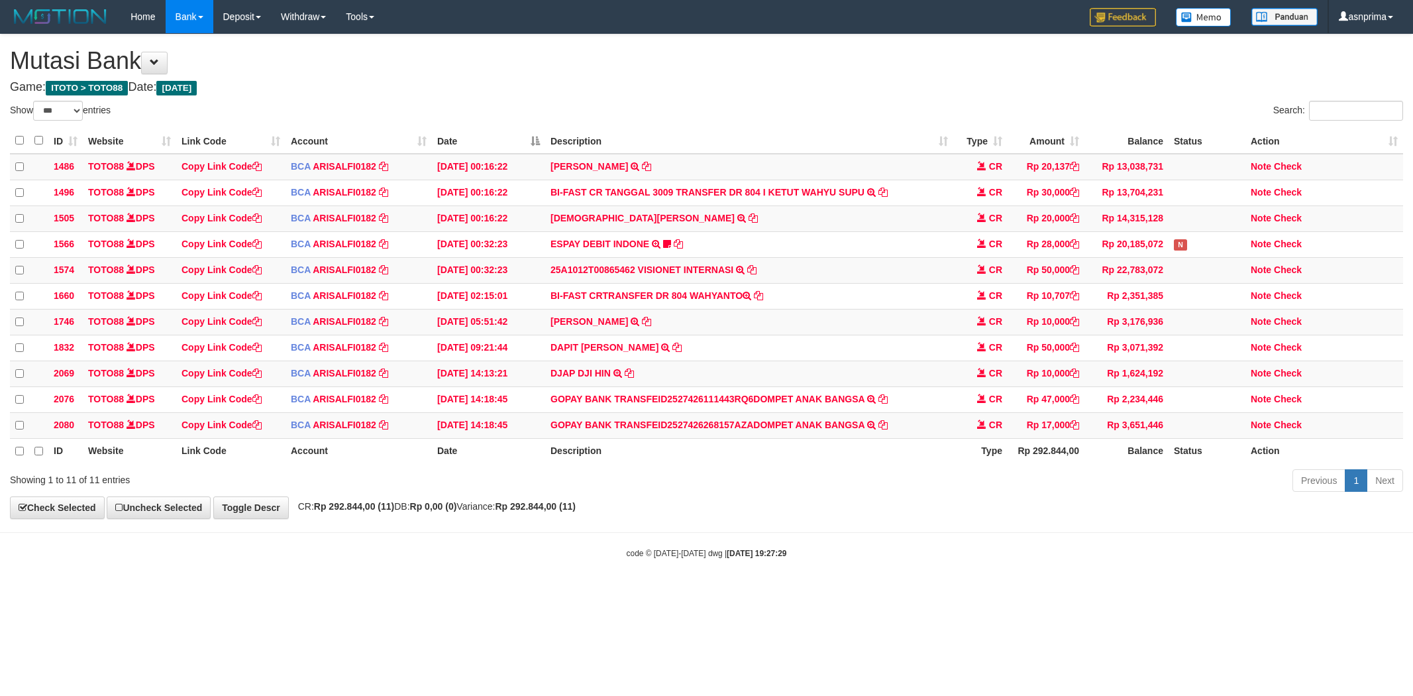
select select "***"
click at [415, 591] on html "Toggle navigation Home Bank Account List Load By Website Group [ITOTO] TOTO88 B…" at bounding box center [706, 295] width 1413 height 591
click at [472, 591] on body "Toggle navigation Home Bank Account List Load By Website Group [ITOTO] TOTO88 B…" at bounding box center [706, 295] width 1413 height 591
select select "***"
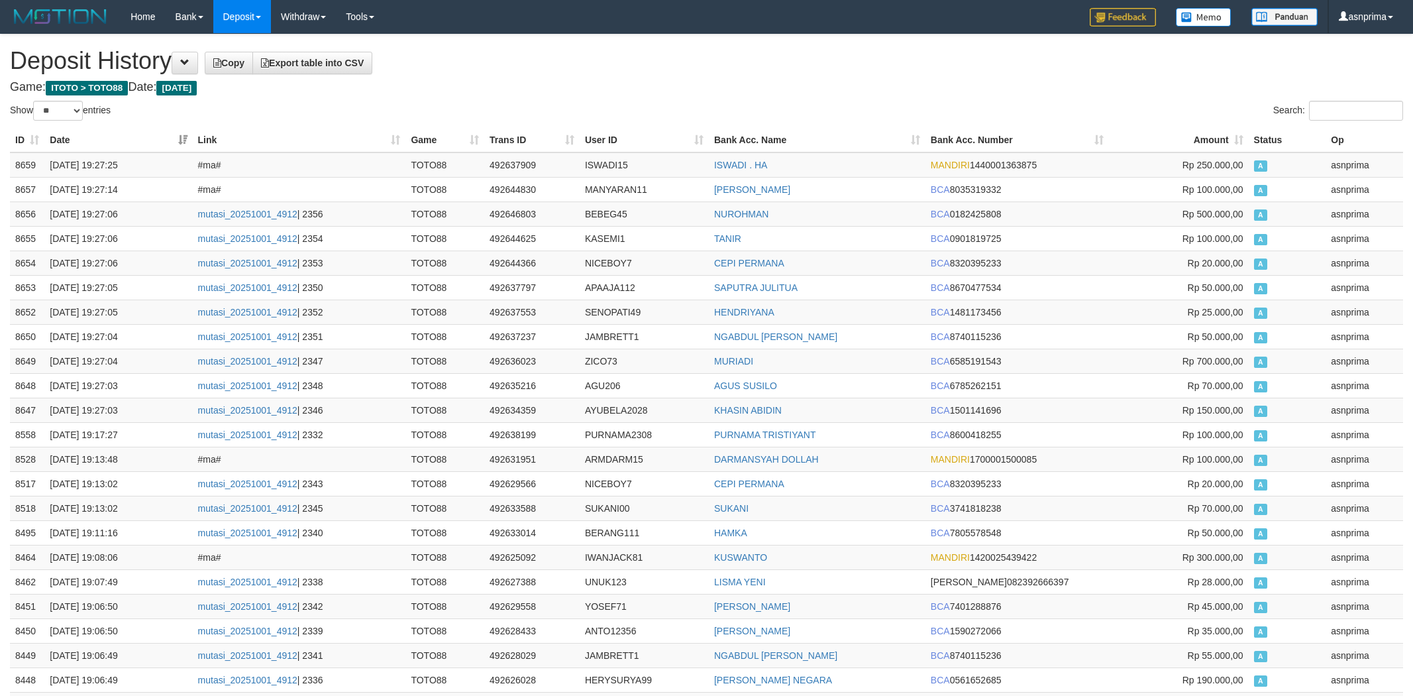
select select "**"
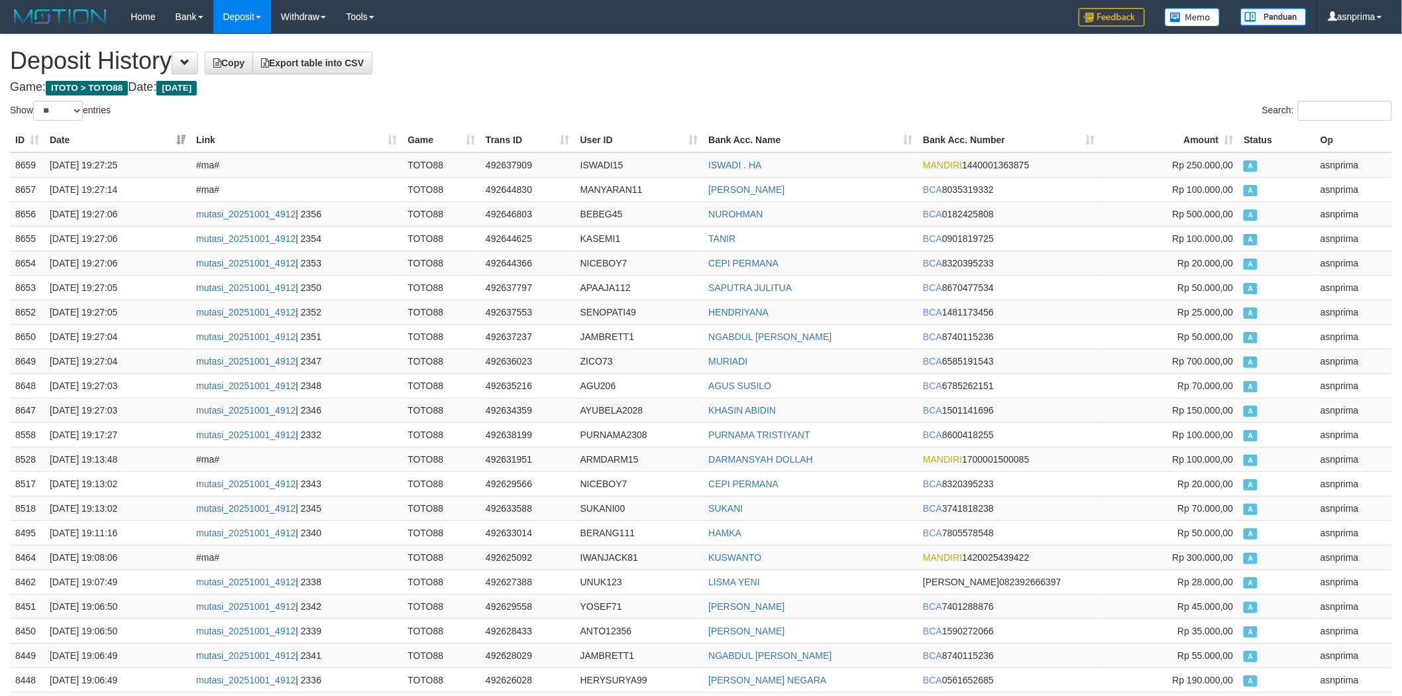
click at [664, 70] on h1 "Deposit History Copy Export table into CSV" at bounding box center [701, 61] width 1382 height 26
click at [15, 160] on td "8659" at bounding box center [27, 164] width 34 height 25
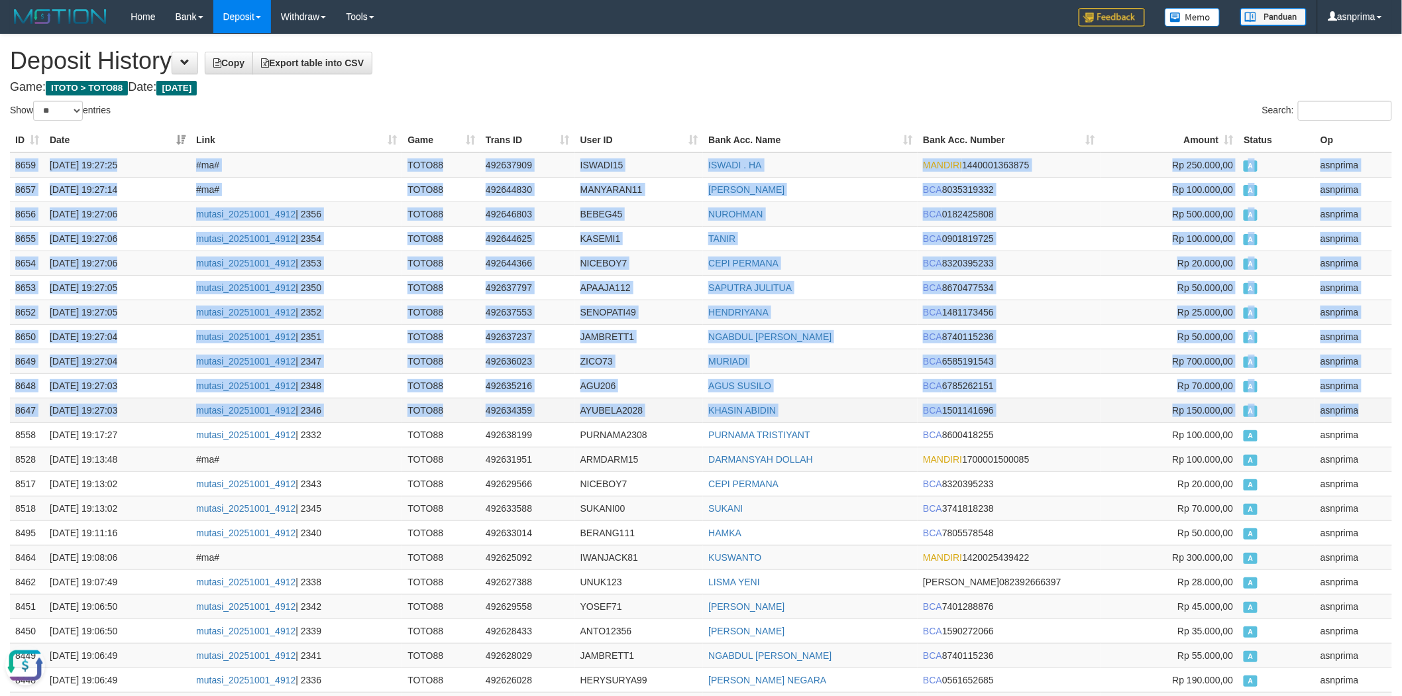
click at [1369, 409] on td "asnprima" at bounding box center [1353, 409] width 77 height 25
copy tbody "8659 01/10/2025 19:27:25 #ma# TOTO88 492637909 ISWADI15 ISWADI . HA MANDIRI 144…"
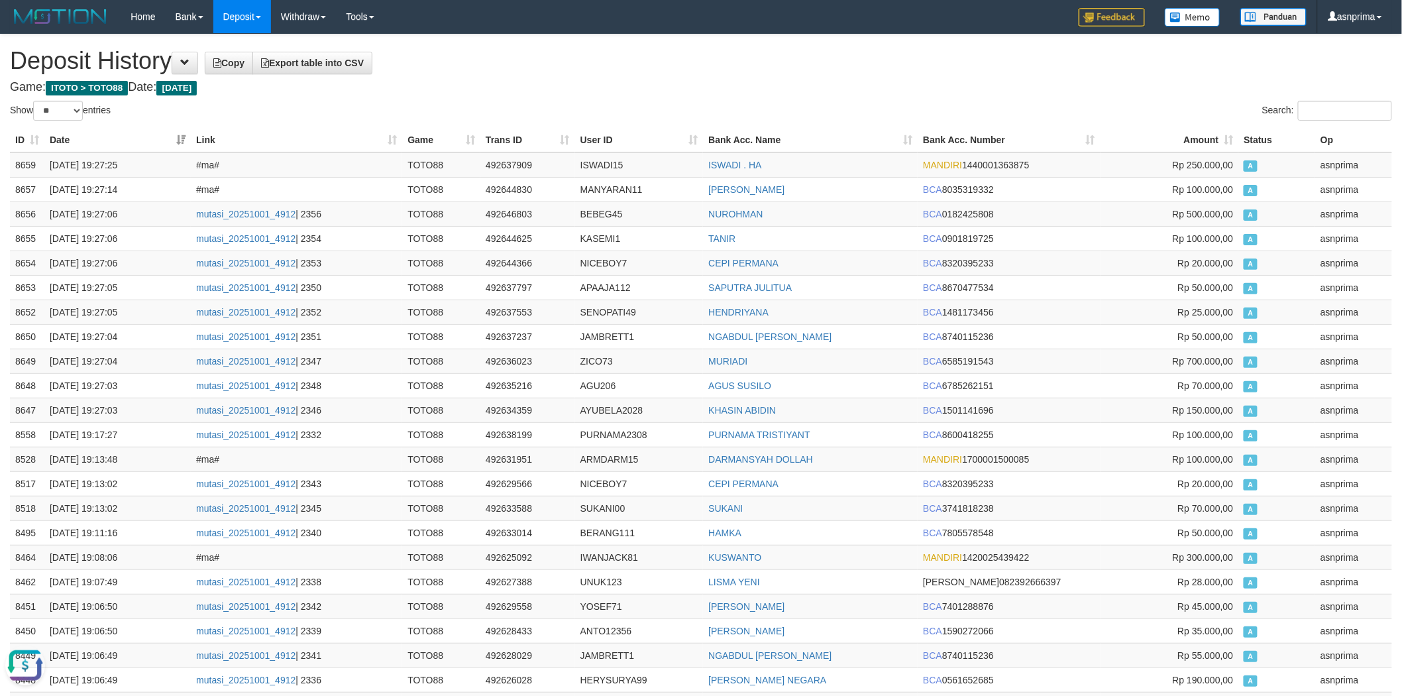
click at [600, 82] on h4 "Game: ITOTO > TOTO88 Date: Today" at bounding box center [701, 87] width 1382 height 13
click at [495, 159] on td "492637909" at bounding box center [527, 164] width 95 height 25
copy td "492637909"
click at [556, 74] on h1 "Deposit History Copy Export table into CSV" at bounding box center [701, 61] width 1382 height 26
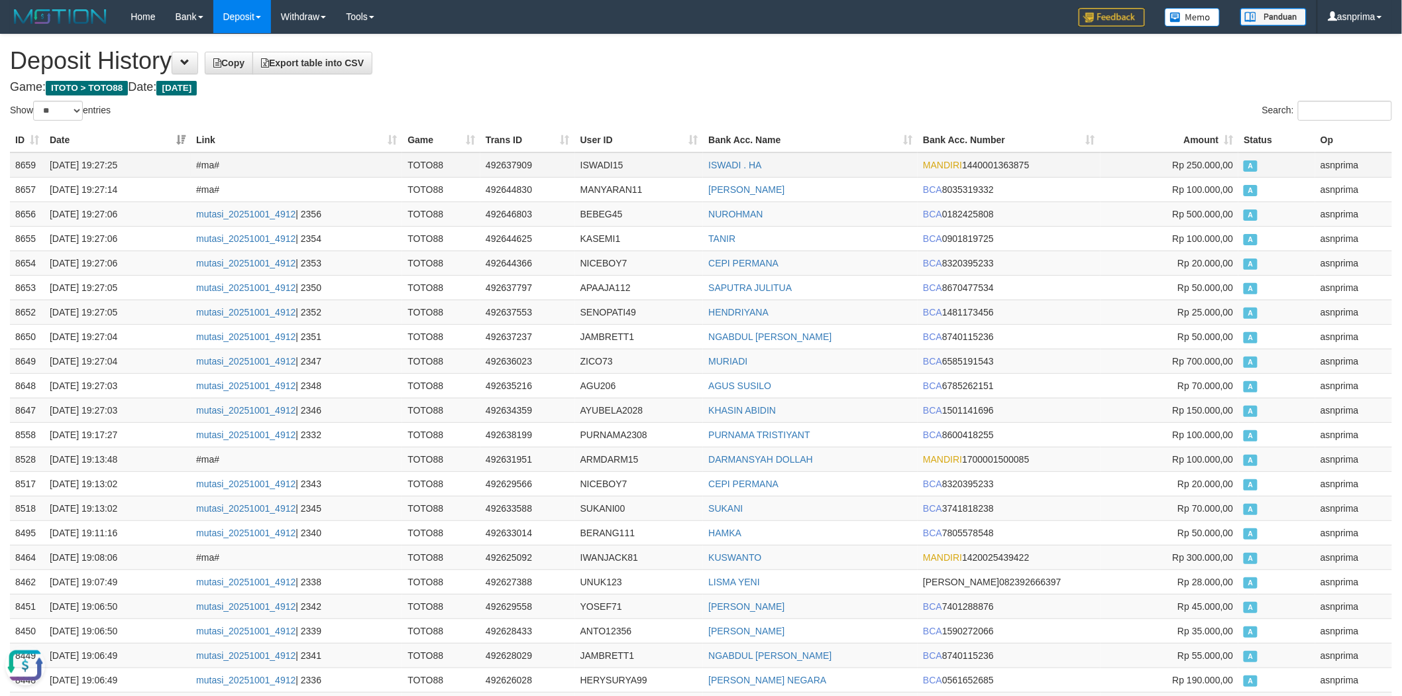
click at [505, 163] on td "492637909" at bounding box center [527, 164] width 95 height 25
copy td "492637909"
click at [605, 70] on h1 "Deposit History Copy Export table into CSV" at bounding box center [701, 61] width 1382 height 26
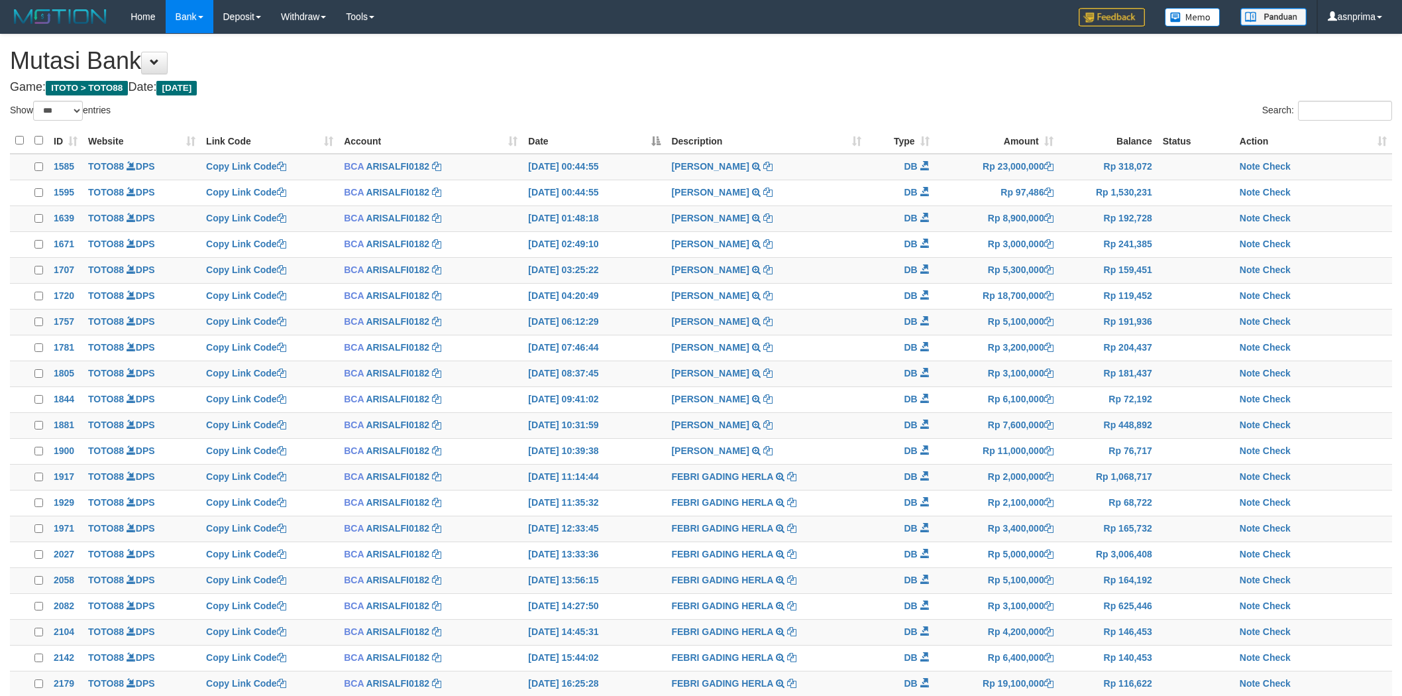
select select "***"
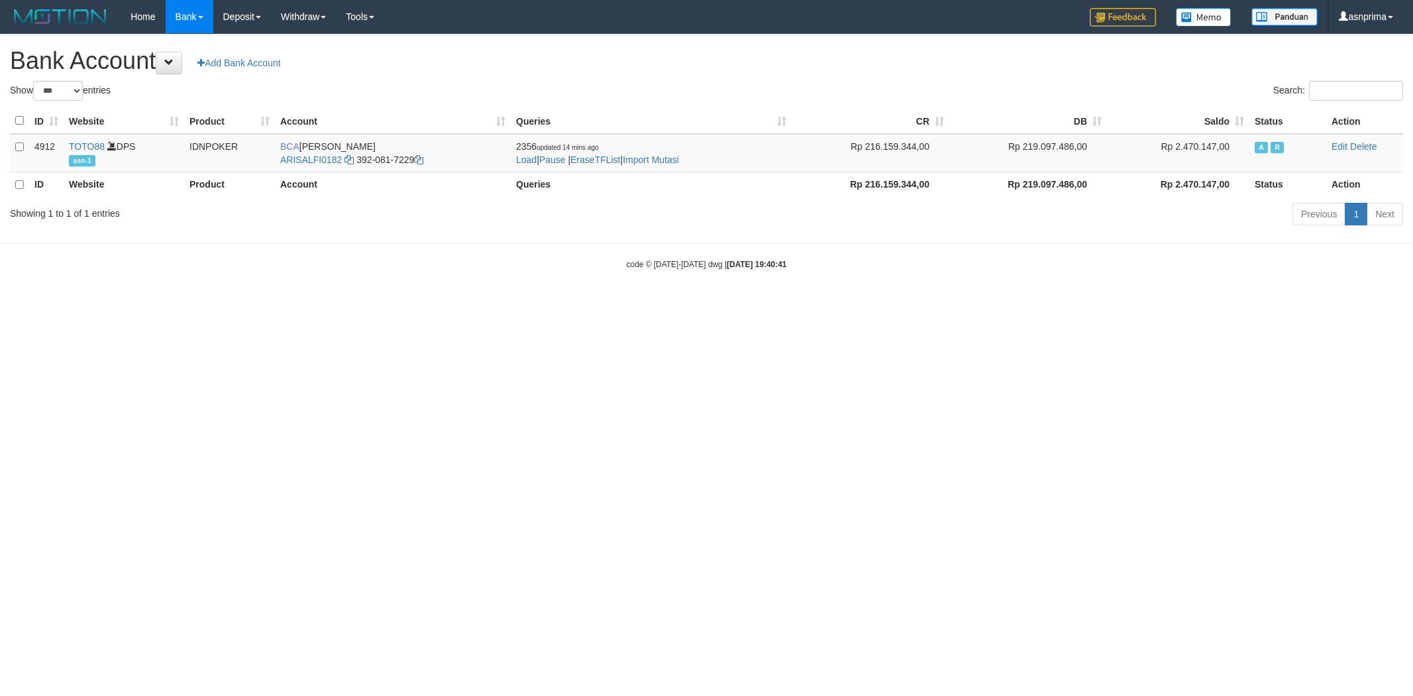
select select "***"
click at [647, 162] on link "Import Mutasi" at bounding box center [651, 159] width 56 height 11
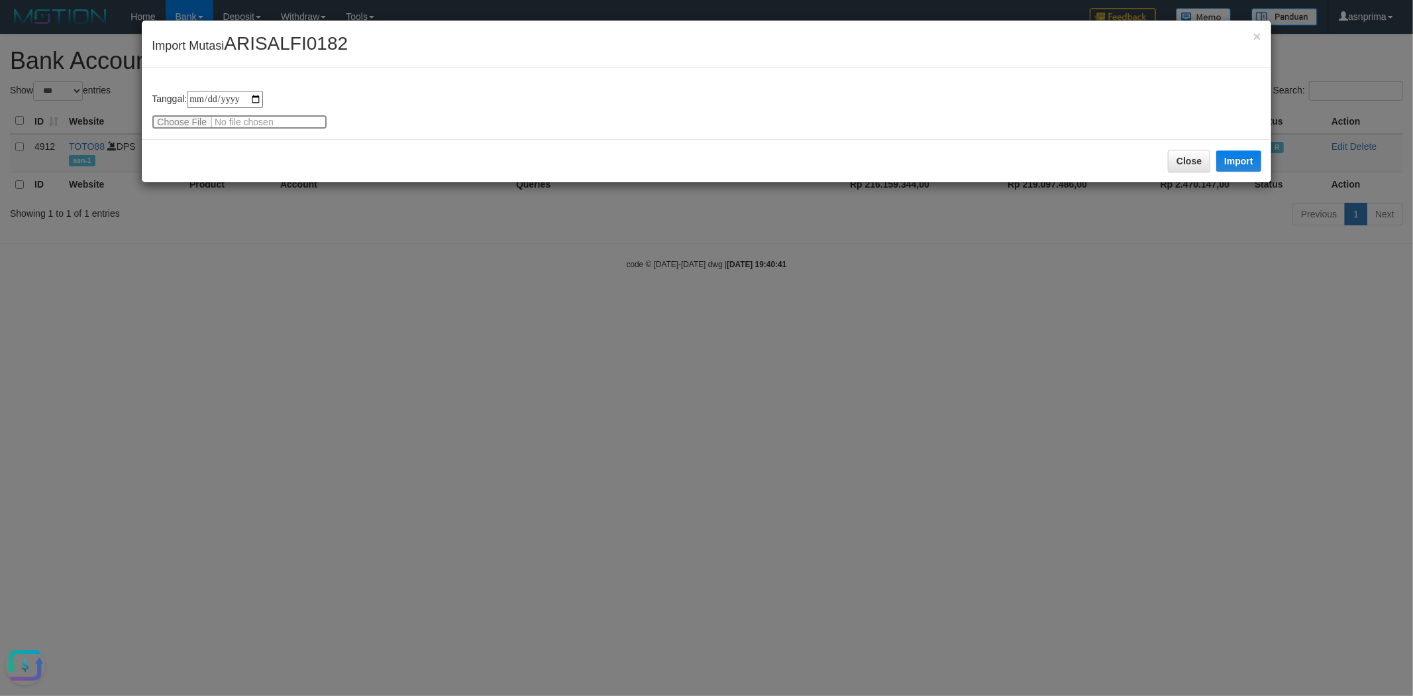
click at [178, 116] on input "file" at bounding box center [240, 122] width 176 height 15
type input "**********"
click at [1245, 164] on button "Import" at bounding box center [1238, 160] width 45 height 21
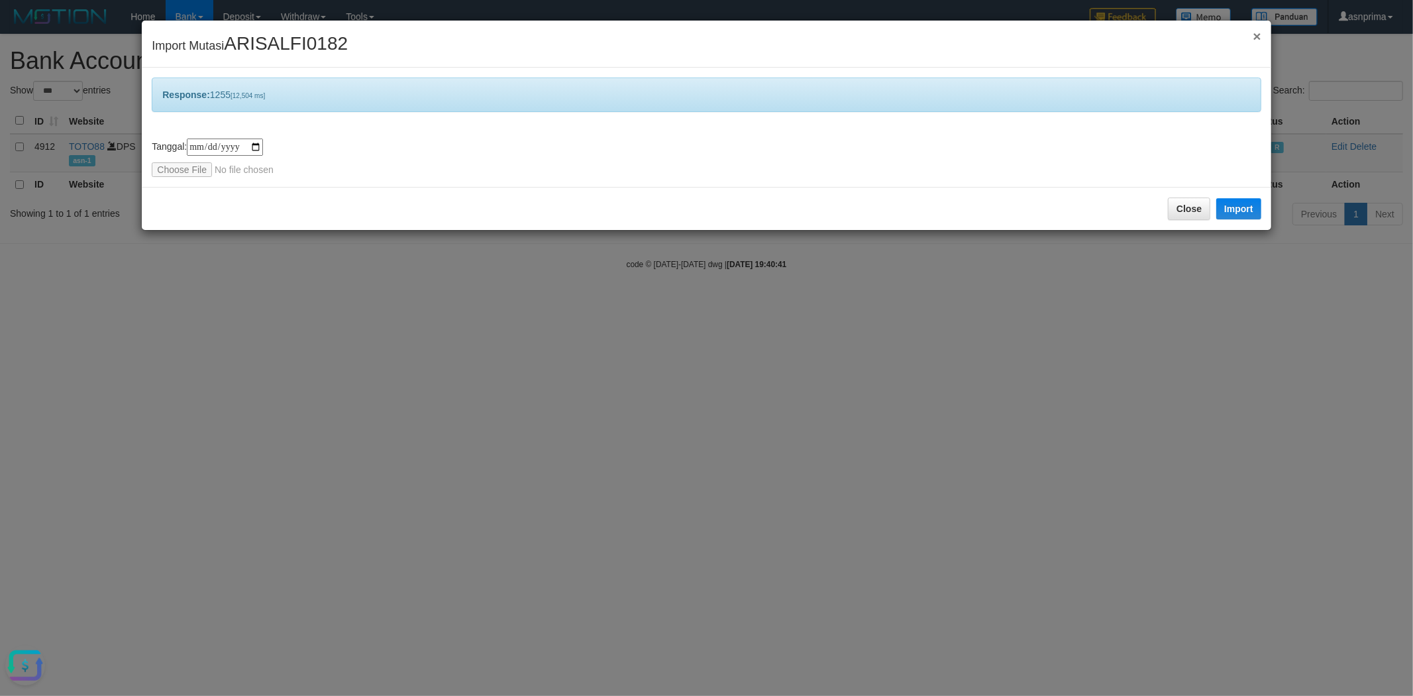
click at [1256, 38] on span "×" at bounding box center [1257, 35] width 8 height 15
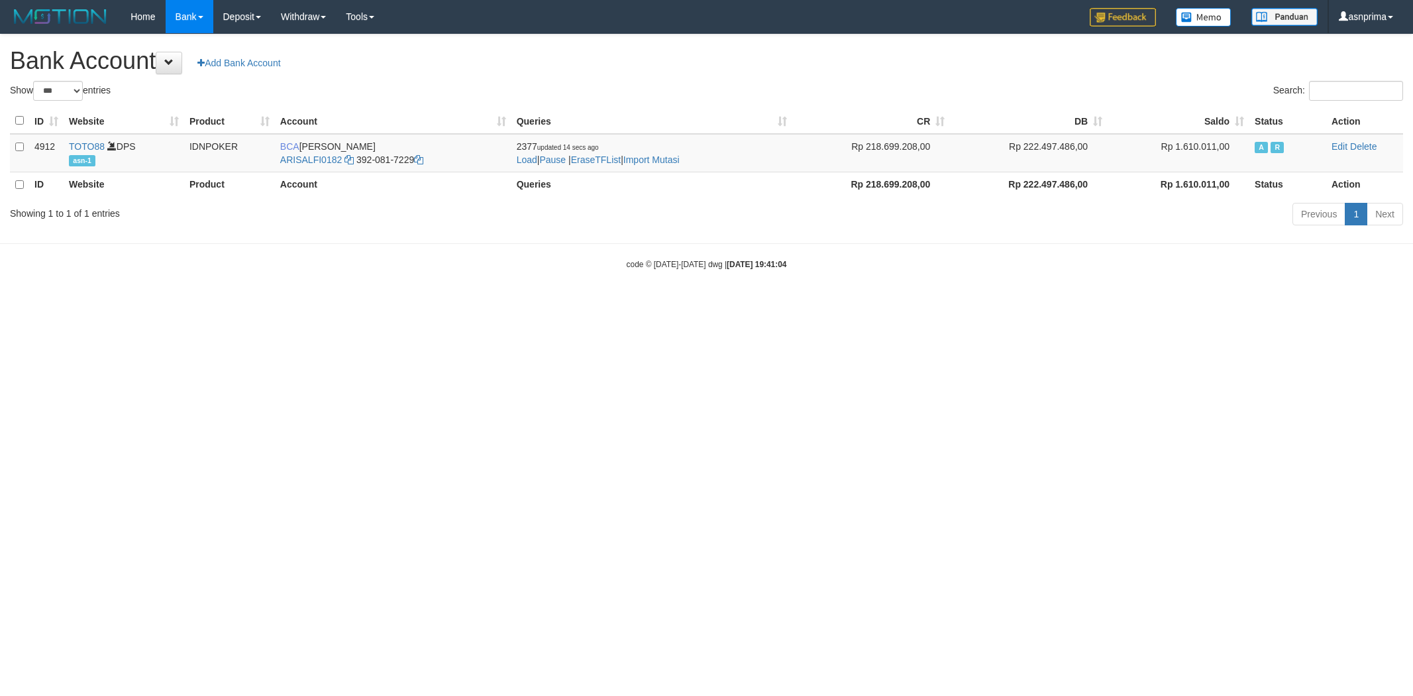
select select "***"
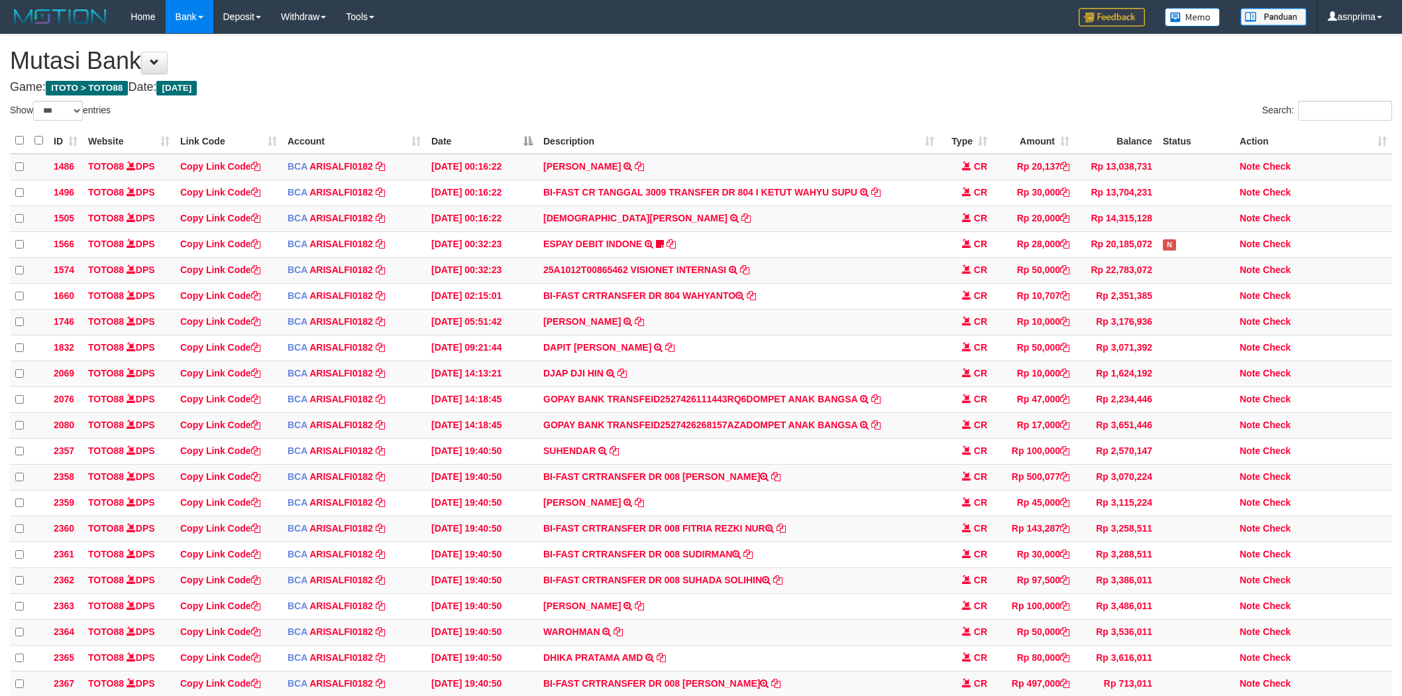
select select "***"
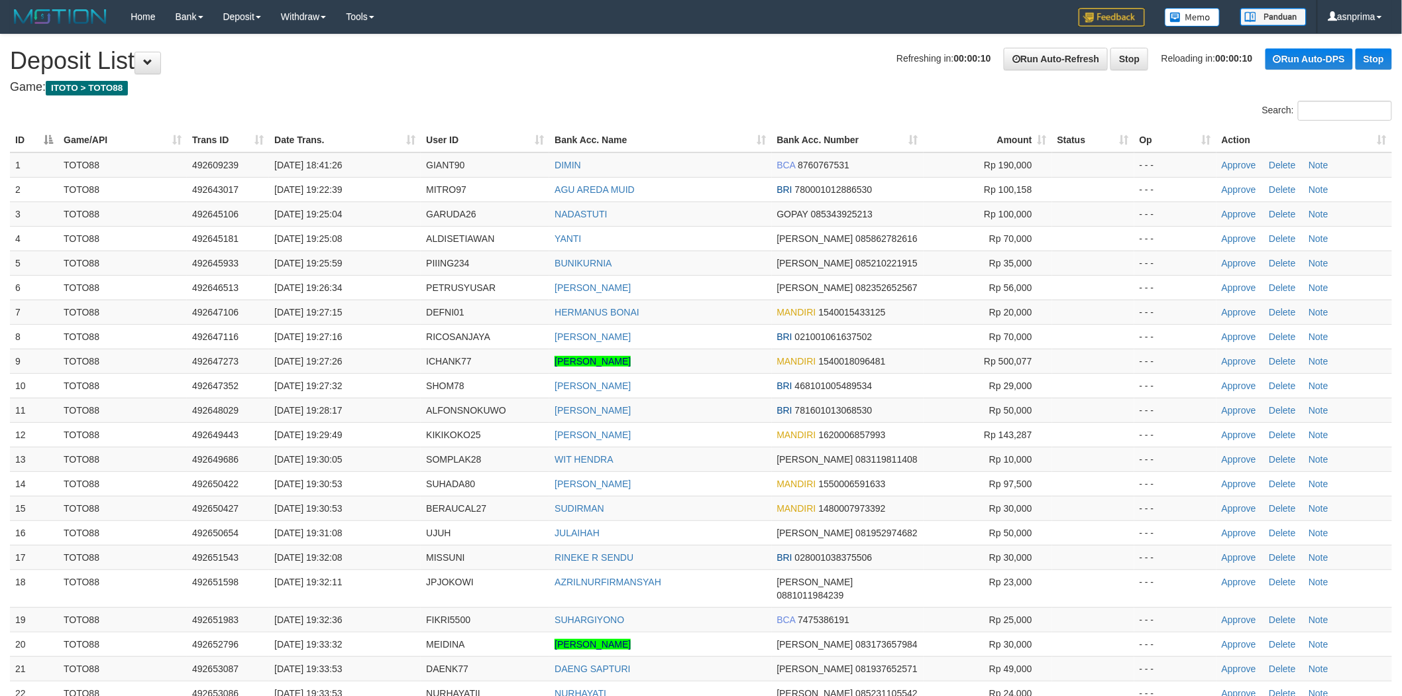
click at [1377, 141] on th "Action" at bounding box center [1304, 140] width 176 height 25
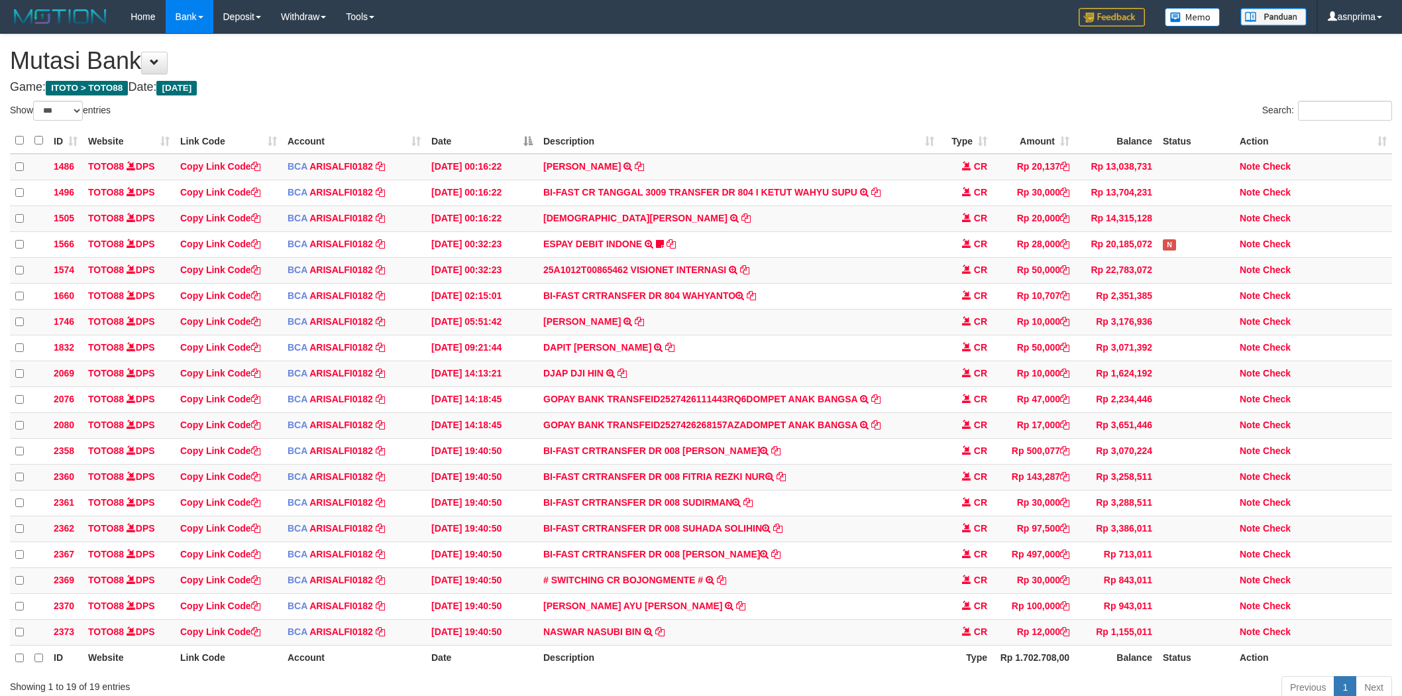
select select "***"
click at [659, 635] on icon at bounding box center [659, 629] width 9 height 9
click at [1276, 635] on link "Check" at bounding box center [1277, 630] width 28 height 11
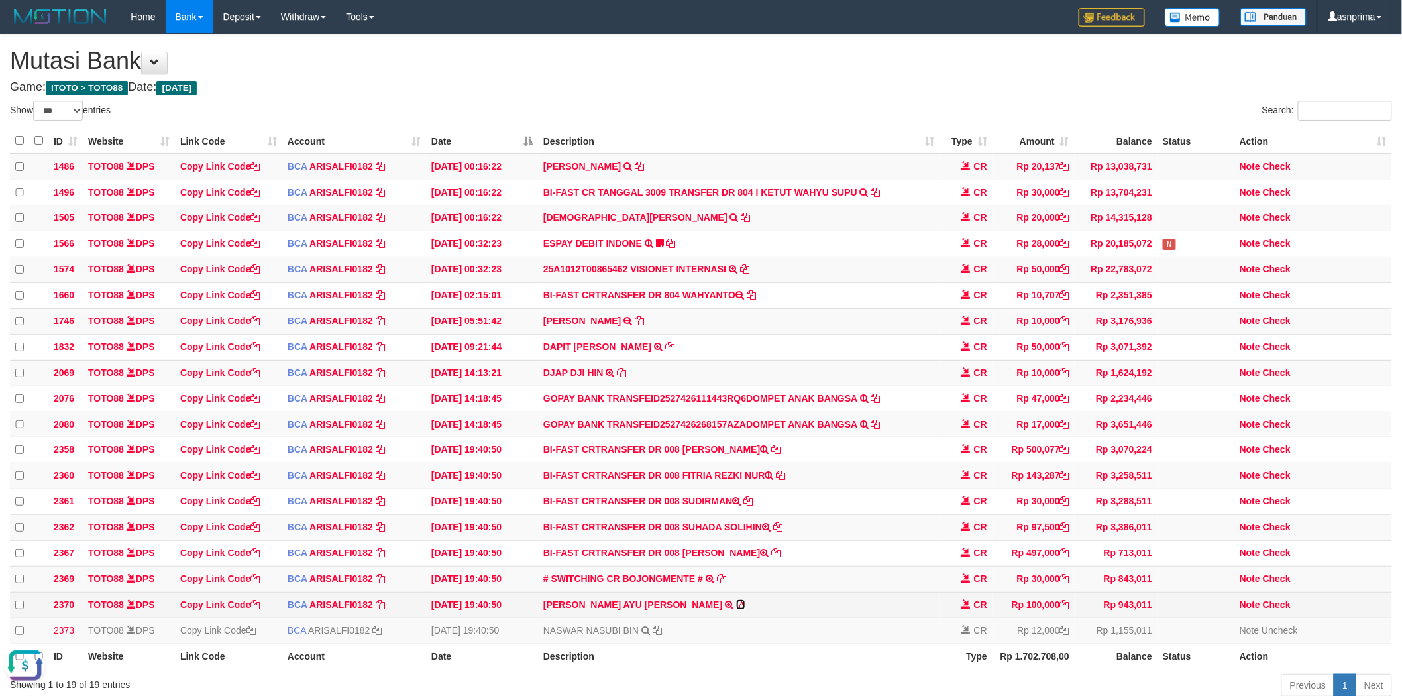
click at [736, 609] on icon at bounding box center [740, 604] width 9 height 9
drag, startPoint x: 1285, startPoint y: 621, endPoint x: 810, endPoint y: 601, distance: 476.1
click at [1285, 609] on link "Check" at bounding box center [1277, 604] width 28 height 11
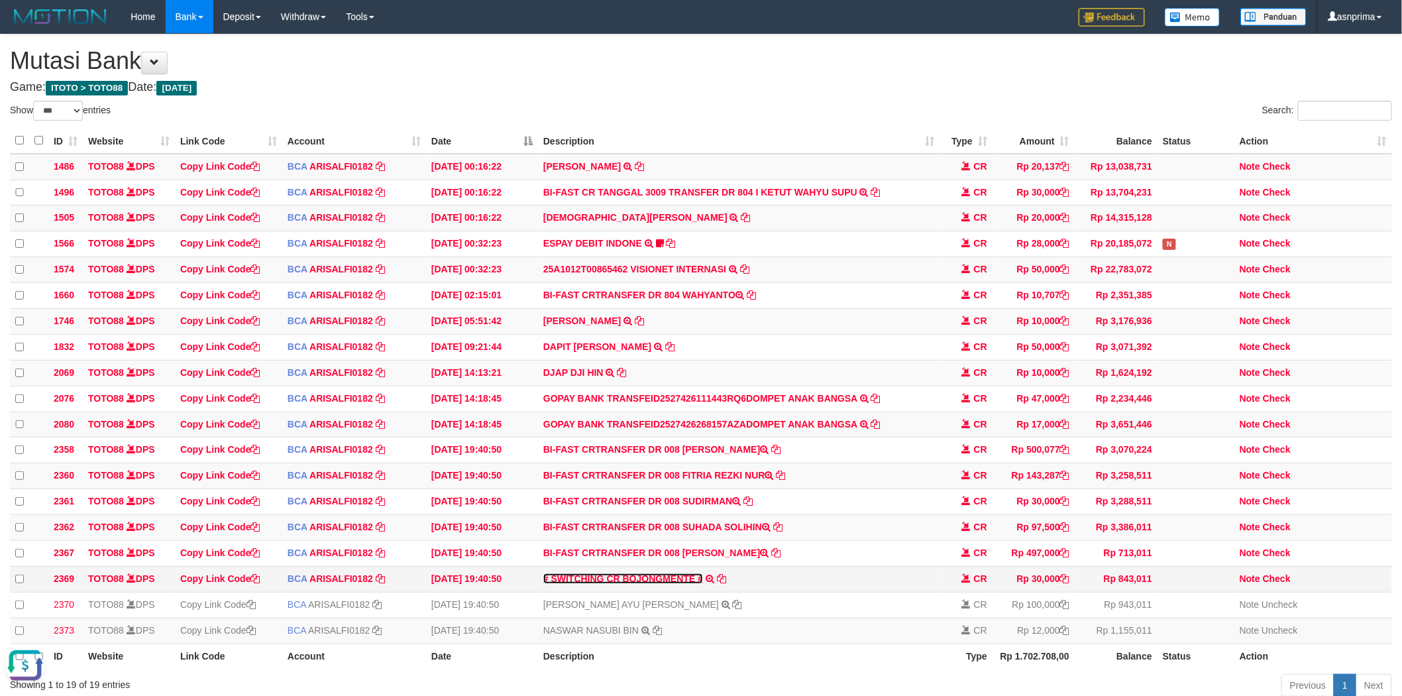
click at [656, 584] on link "# SWITCHING CR BOJONGMENTE #" at bounding box center [623, 578] width 160 height 11
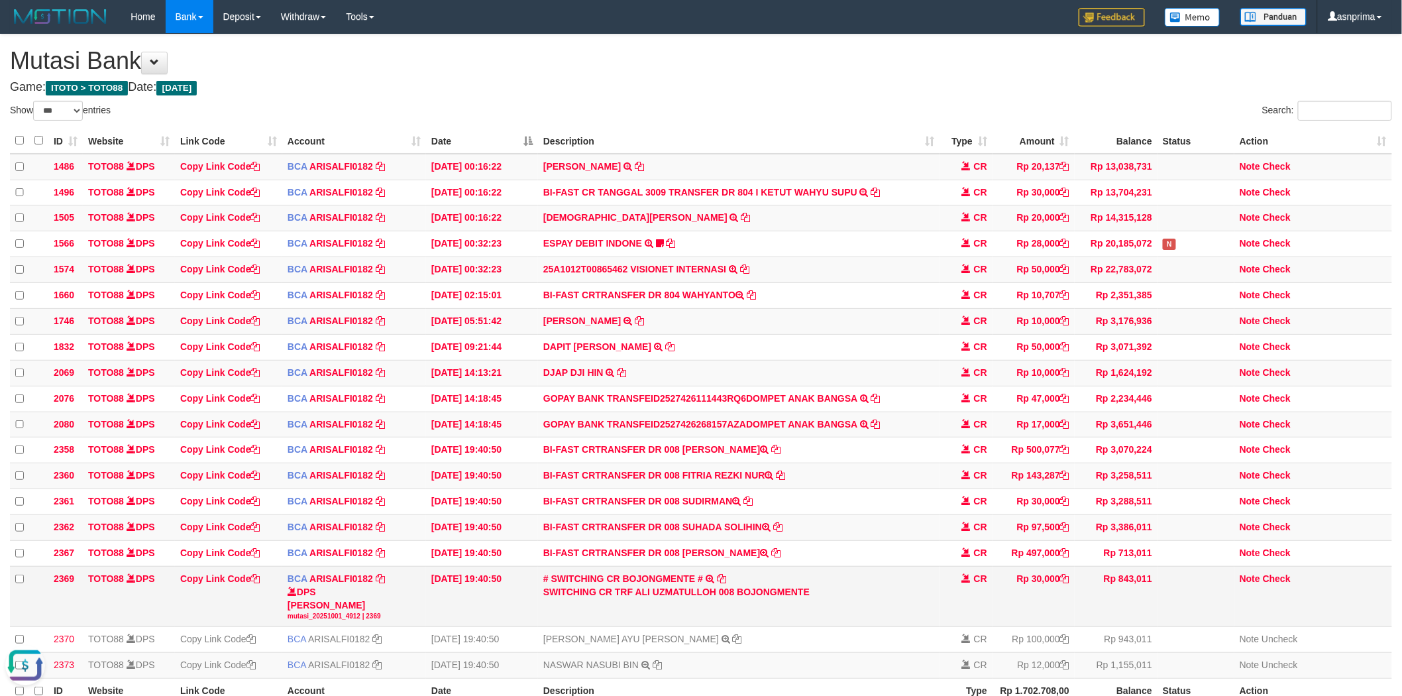
click at [637, 598] on div "SWITCHING CR TRF ALI UZMATULLOH 008 BOJONGMENTE" at bounding box center [738, 591] width 391 height 13
click at [678, 598] on div "SWITCHING CR TRF ALI UZMATULLOH 008 BOJONGMENTE" at bounding box center [738, 591] width 391 height 13
copy div "ALI UZMATULLOH"
click at [1273, 584] on link "Check" at bounding box center [1277, 578] width 28 height 11
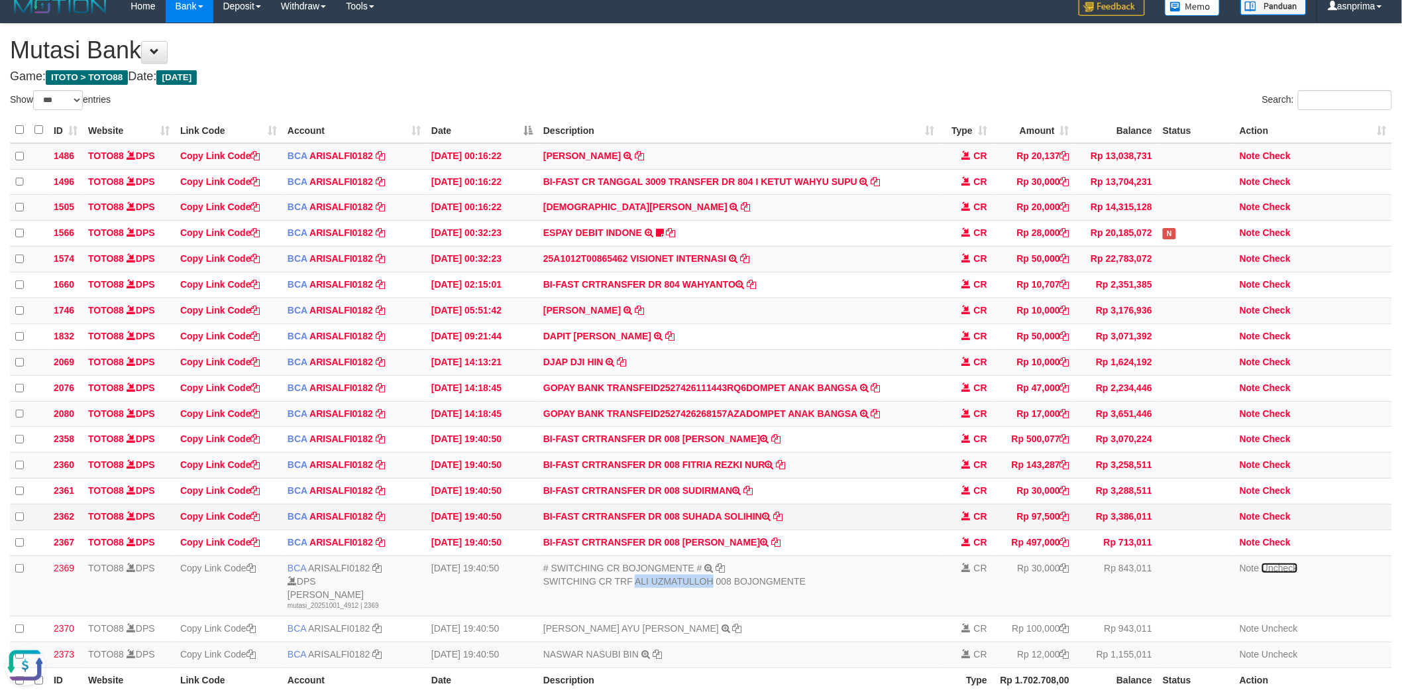
scroll to position [161, 0]
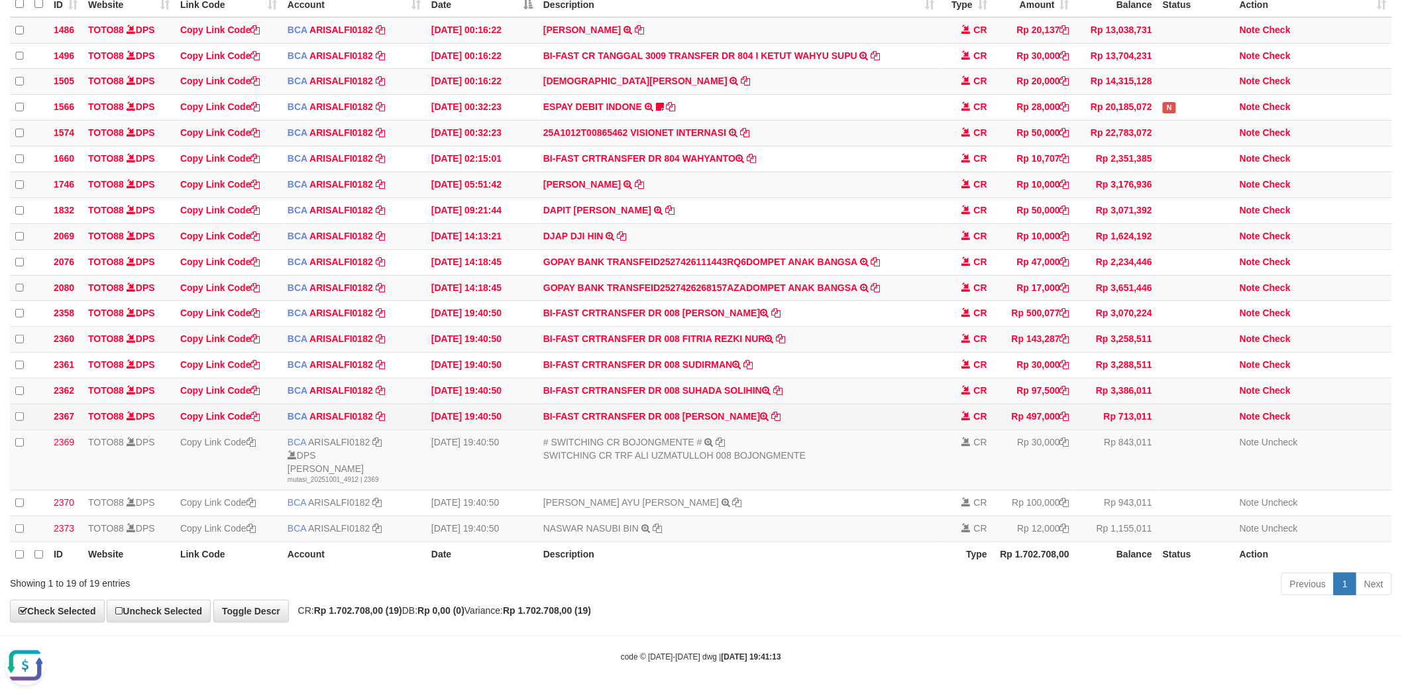
click at [684, 408] on td "BI-FAST CRTRANSFER DR 008 AHMAD ASATRI" at bounding box center [738, 416] width 401 height 26
click at [736, 408] on td "BI-FAST CRTRANSFER DR 008 AHMAD ASATRI" at bounding box center [738, 416] width 401 height 26
copy td "AHMAD ASATRI"
click at [1275, 413] on link "Check" at bounding box center [1277, 416] width 28 height 11
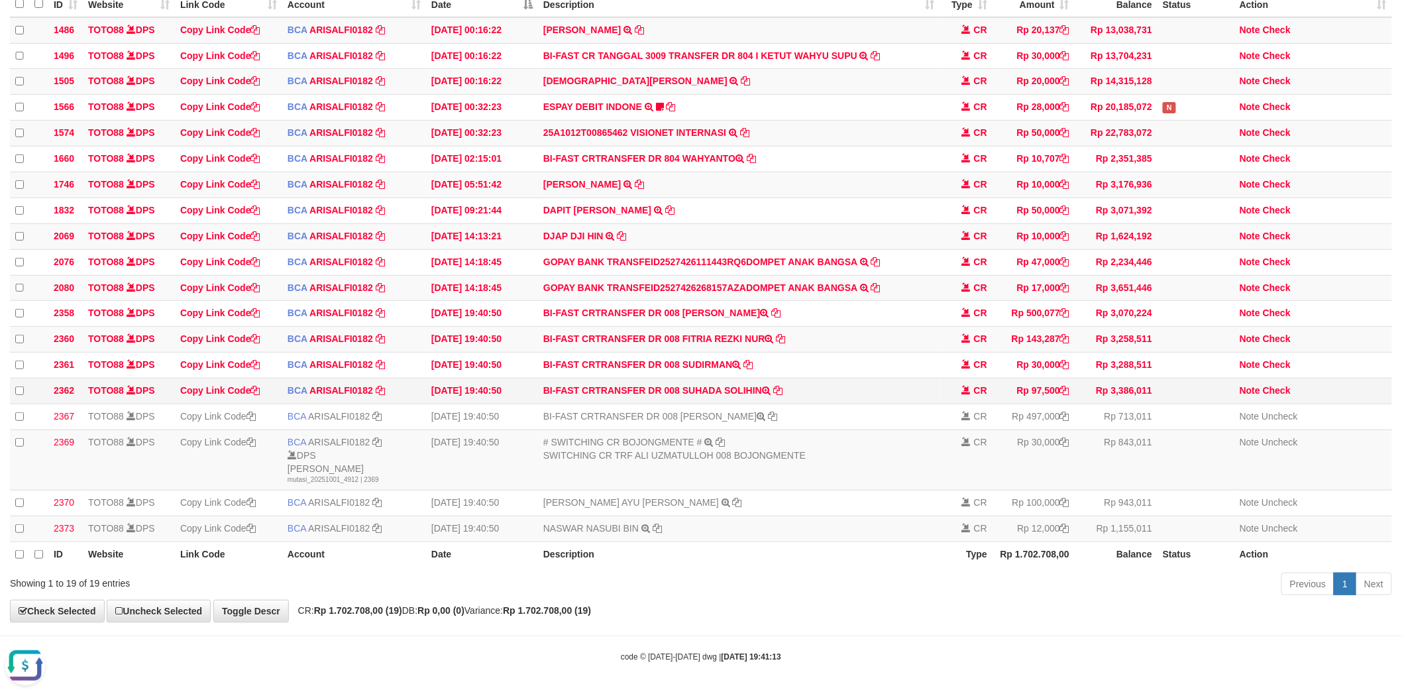
click at [690, 379] on td "BI-FAST CRTRANSFER DR 008 SUHADA SOLIHIN" at bounding box center [738, 391] width 401 height 26
click at [697, 380] on td "BI-FAST CRTRANSFER DR 008 SUHADA SOLIHIN" at bounding box center [738, 391] width 401 height 26
click at [747, 384] on td "BI-FAST CRTRANSFER DR 008 SUHADA SOLIHIN" at bounding box center [738, 391] width 401 height 26
copy td "SUHADA SOLIHIN"
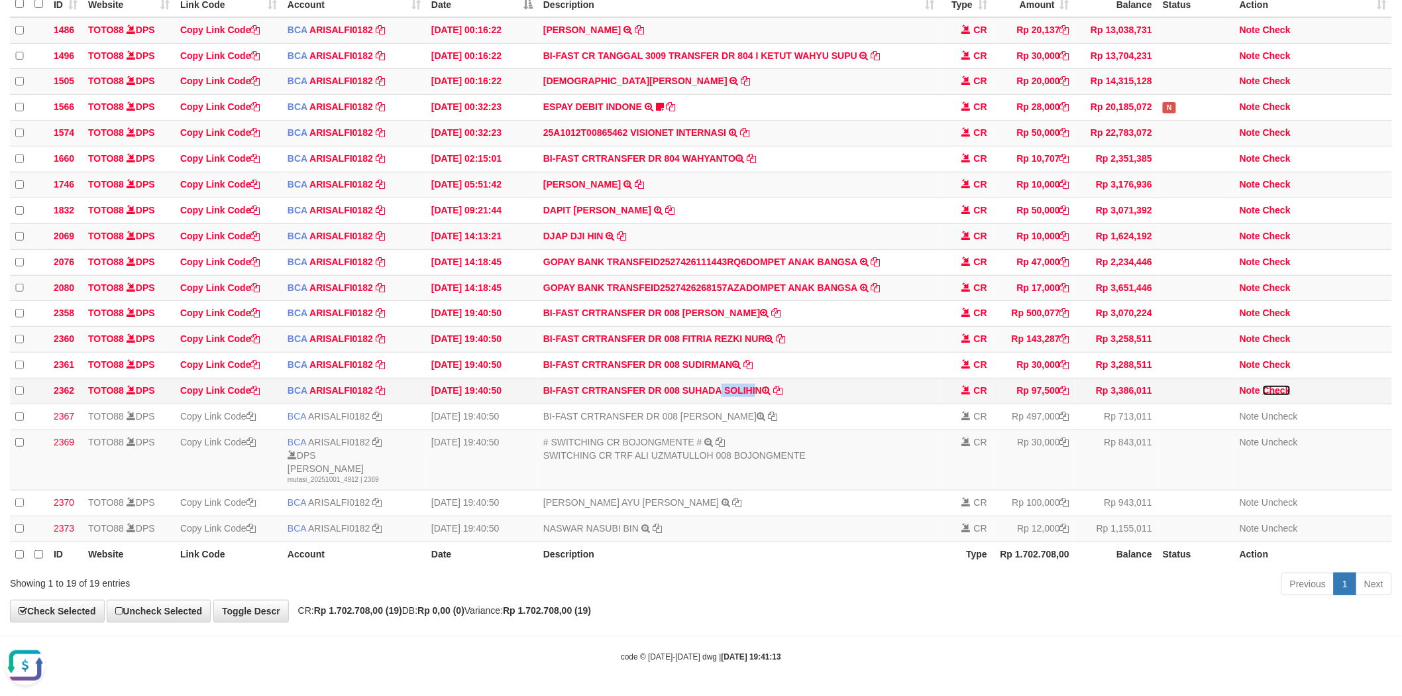
click at [1275, 385] on link "Check" at bounding box center [1277, 390] width 28 height 11
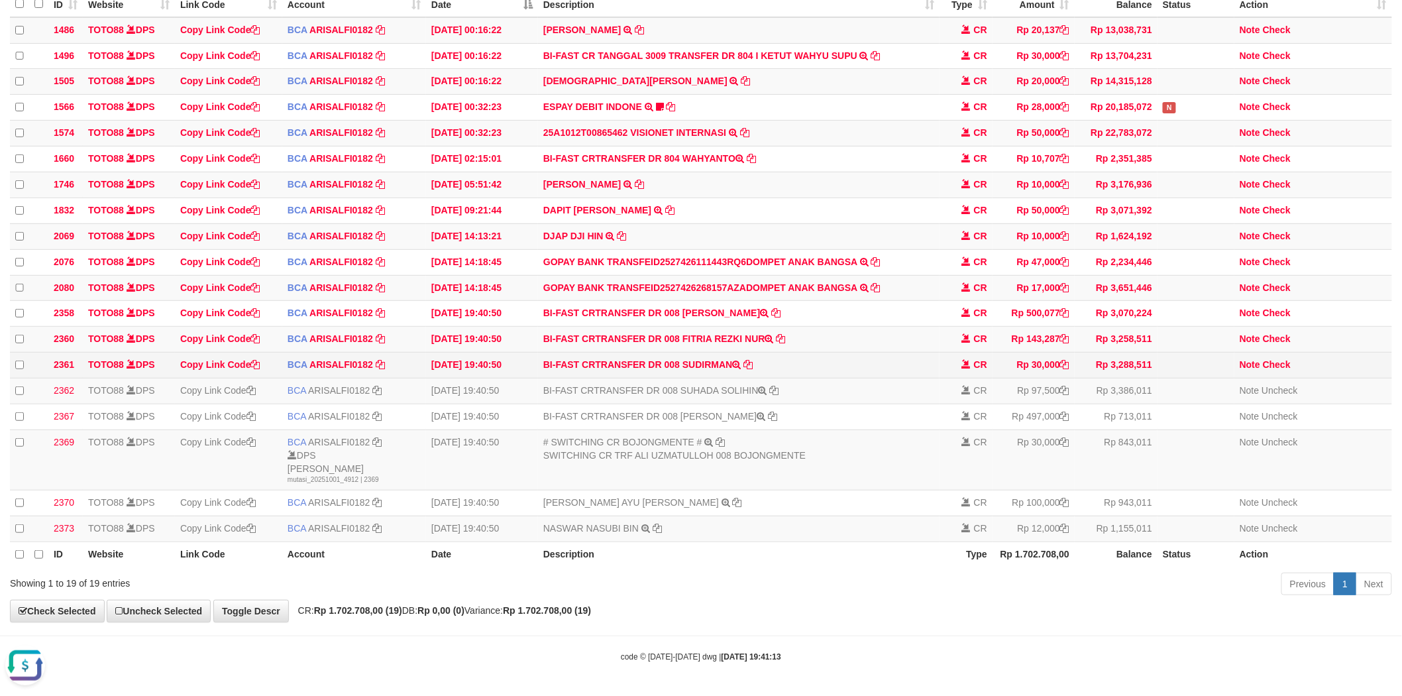
click at [706, 355] on td "BI-FAST CRTRANSFER DR 008 SUDIRMAN" at bounding box center [738, 365] width 401 height 26
copy td "SUDIRMAN"
drag, startPoint x: 1277, startPoint y: 350, endPoint x: 1254, endPoint y: 352, distance: 23.3
click at [1277, 359] on link "Check" at bounding box center [1277, 364] width 28 height 11
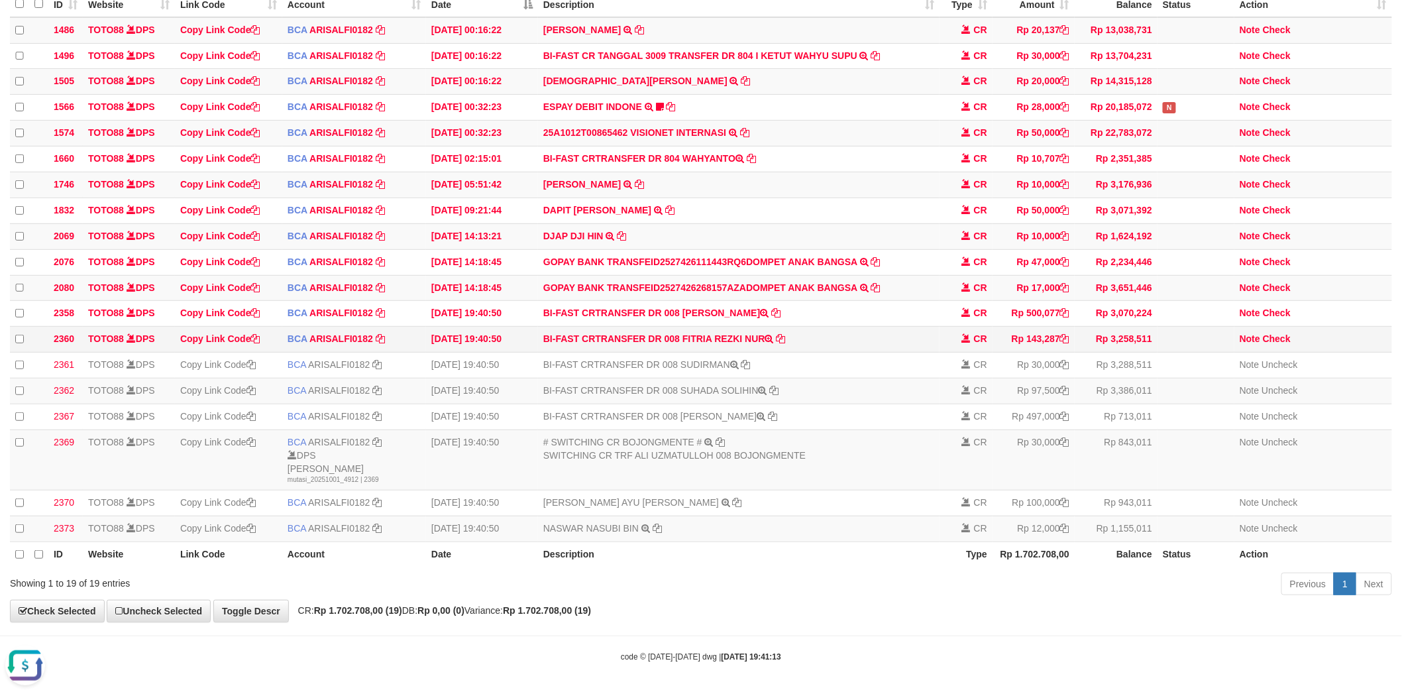
click at [700, 328] on td "BI-FAST CRTRANSFER DR 008 FITRIA REZKI NUR" at bounding box center [738, 340] width 401 height 26
click at [749, 333] on td "BI-FAST CRTRANSFER DR 008 FITRIA REZKI NUR" at bounding box center [738, 340] width 401 height 26
copy td "FITRIA REZKI NUR"
click at [1065, 334] on icon at bounding box center [1064, 338] width 9 height 9
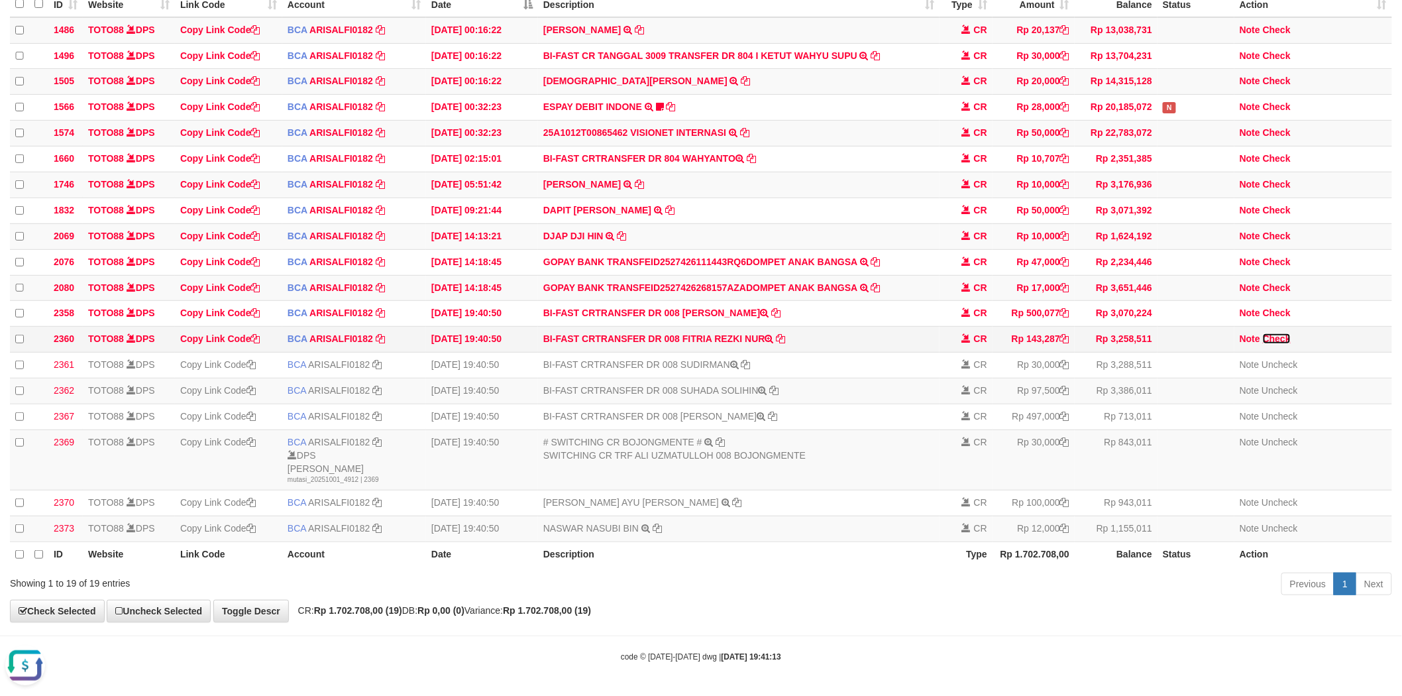
drag, startPoint x: 1283, startPoint y: 327, endPoint x: 1241, endPoint y: 335, distance: 43.1
click at [1283, 333] on link "Check" at bounding box center [1277, 338] width 28 height 11
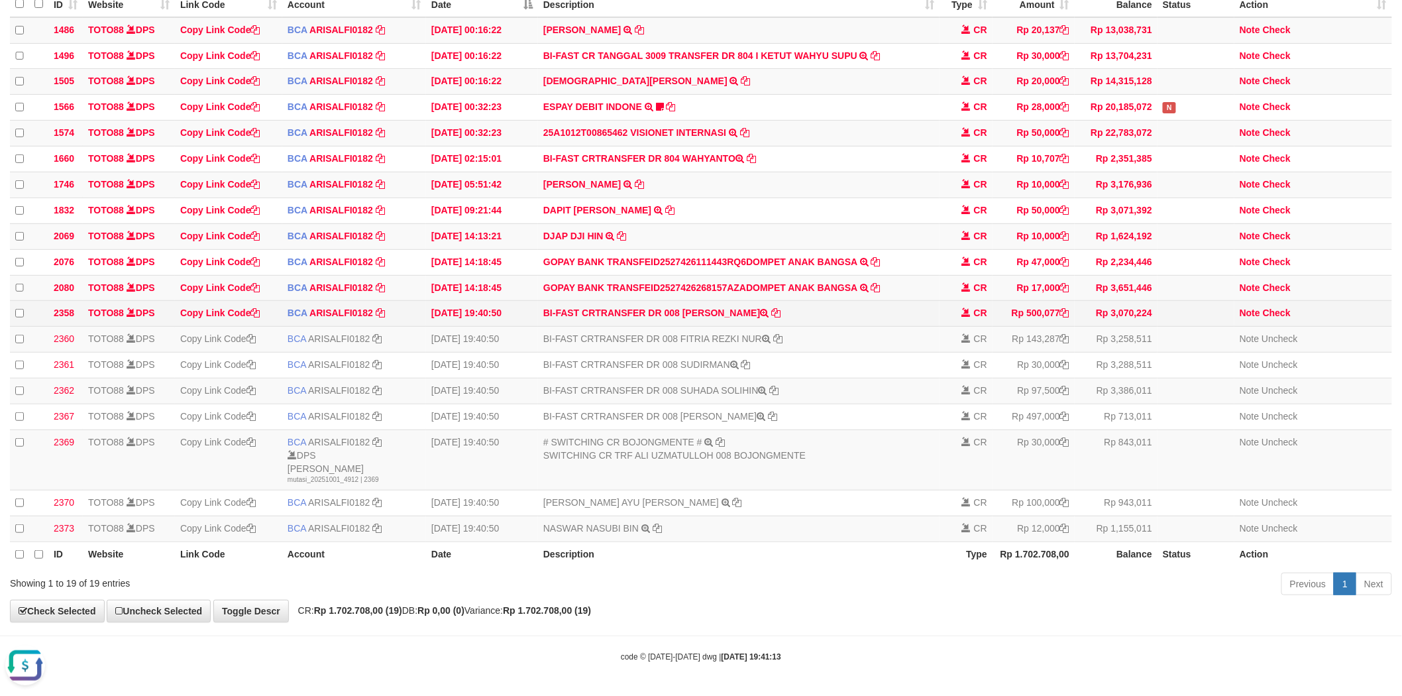
click at [692, 302] on td "BI-FAST CRTRANSFER DR 008 RIKSAN RIZKI RAMDA" at bounding box center [738, 314] width 401 height 26
click at [1061, 308] on icon at bounding box center [1064, 312] width 9 height 9
copy td "RIKSAN"
drag, startPoint x: 1286, startPoint y: 298, endPoint x: 953, endPoint y: 299, distance: 333.2
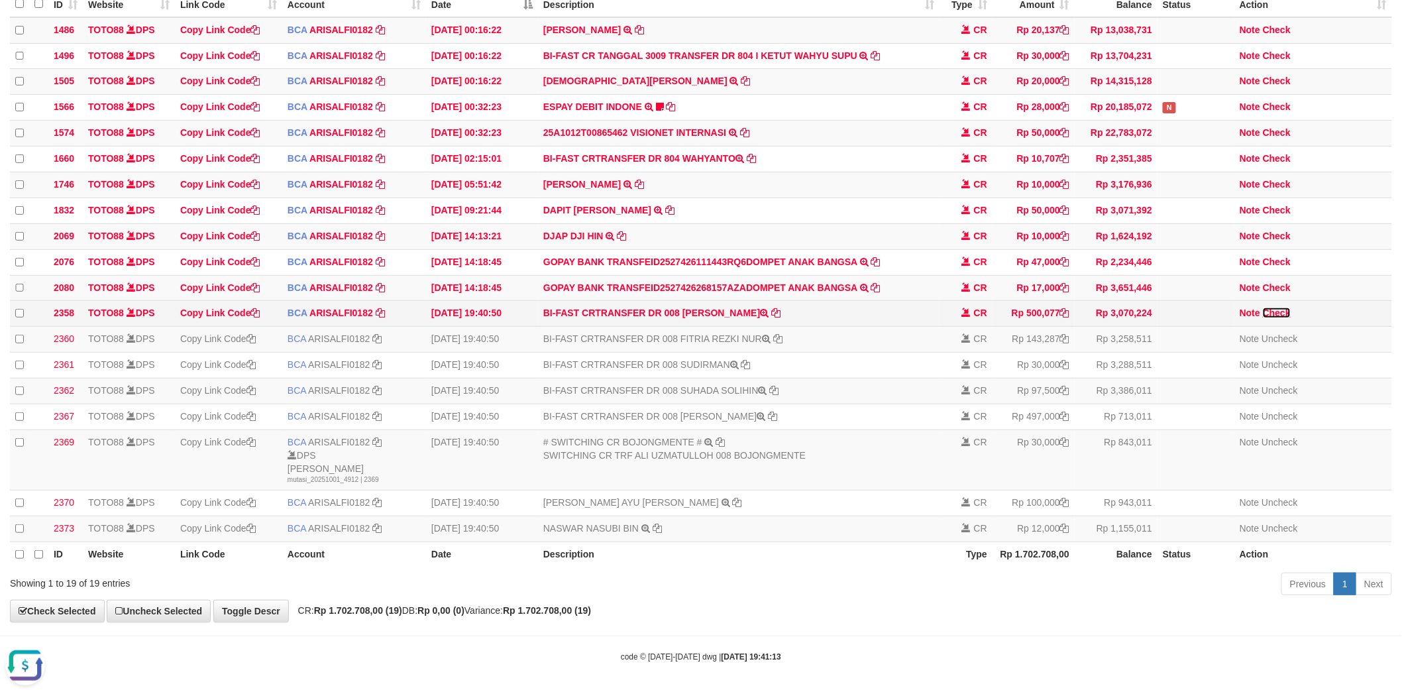
click at [1286, 307] on link "Check" at bounding box center [1277, 312] width 28 height 11
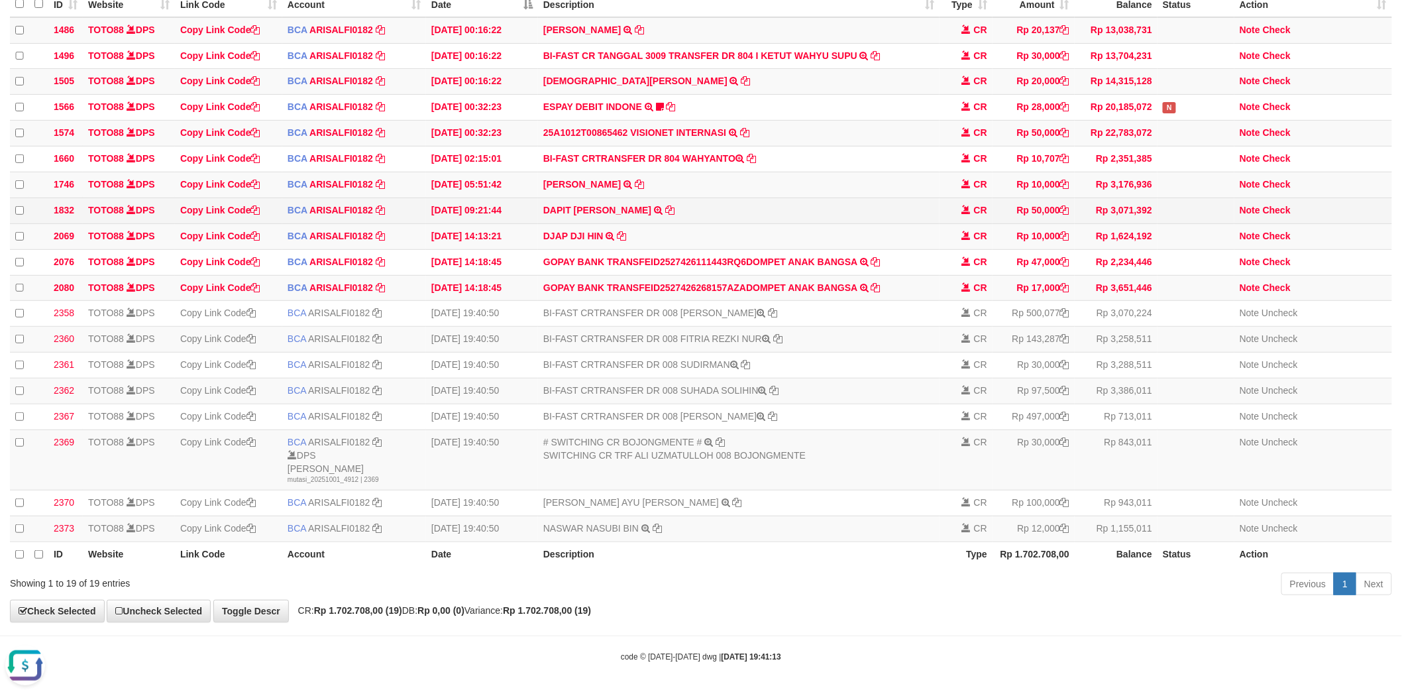
click at [784, 197] on td "DAPIT MAULANA S TRSF E-BANKING CR 0110/FTSCY/WS95031 50000.00DAPIT MAULANA S" at bounding box center [738, 210] width 401 height 26
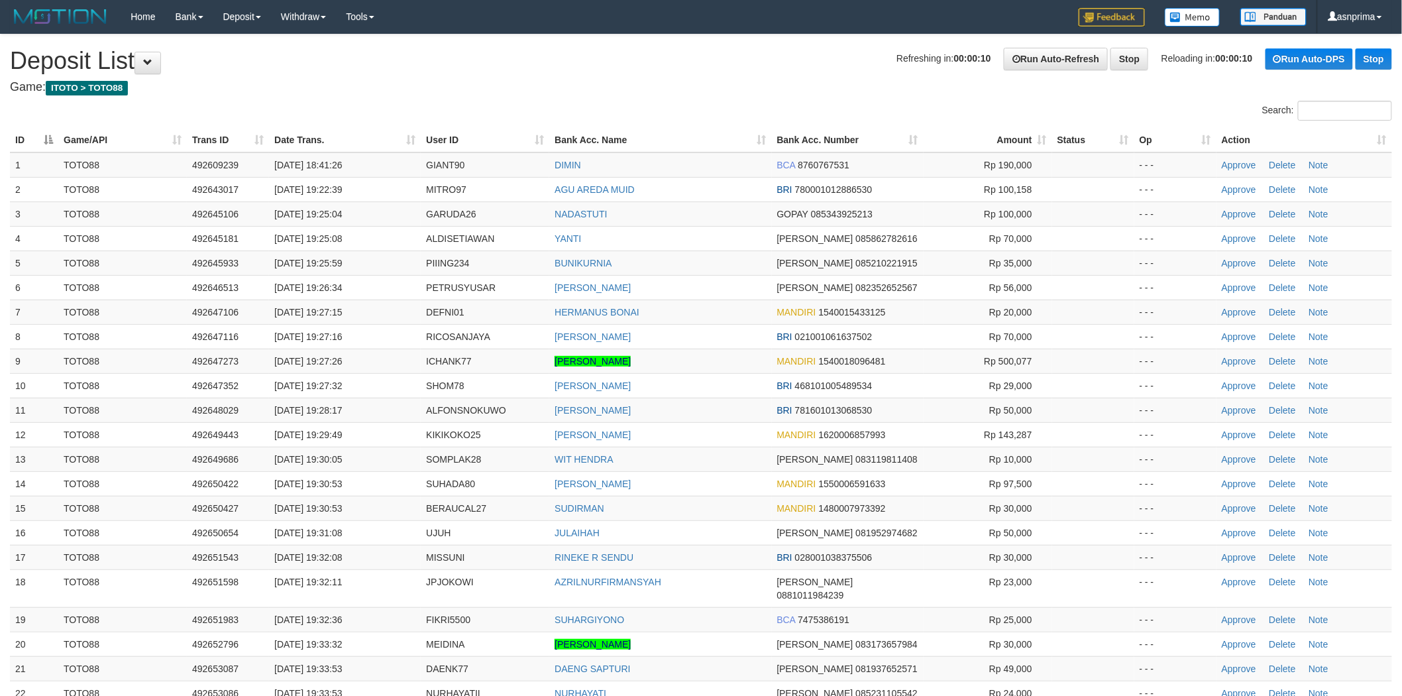
click at [710, 83] on h4 "Game: ITOTO > TOTO88" at bounding box center [701, 87] width 1382 height 13
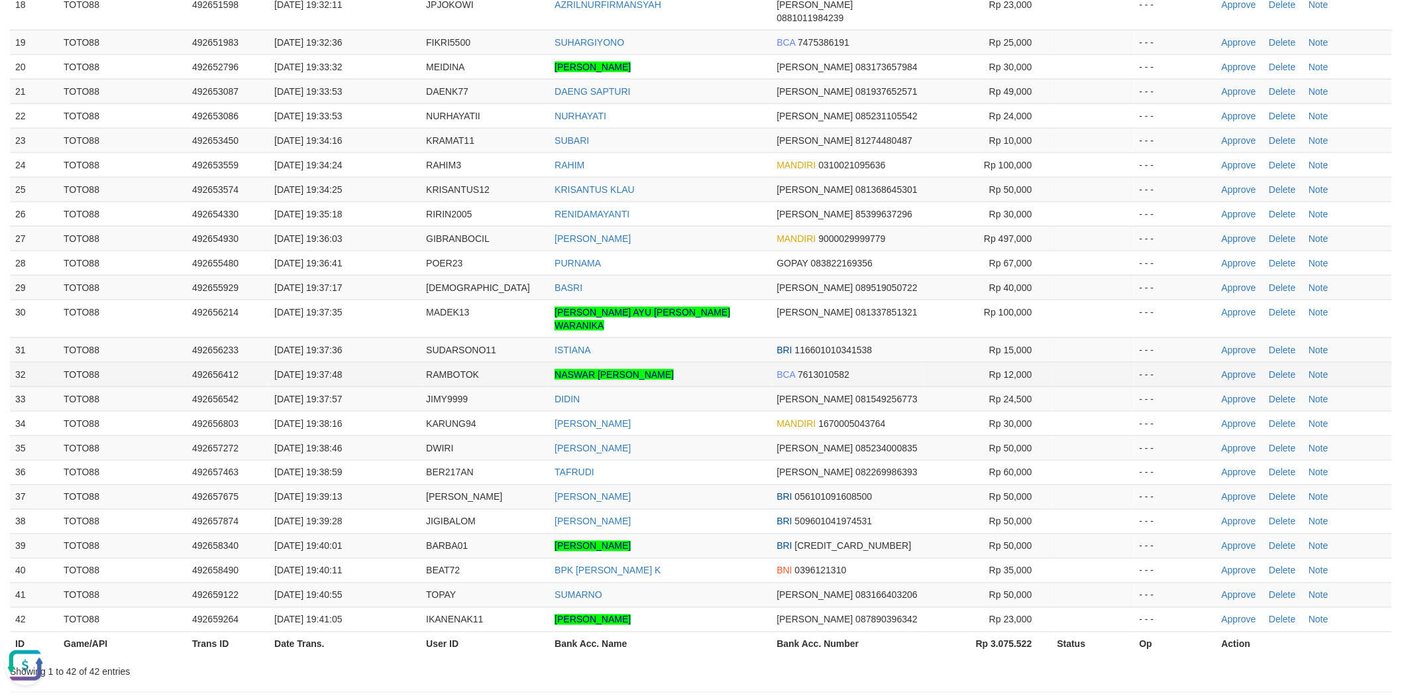
click at [1232, 362] on td "Approve Delete Note" at bounding box center [1304, 374] width 176 height 25
drag, startPoint x: 1233, startPoint y: 348, endPoint x: 1196, endPoint y: 340, distance: 37.9
click at [1234, 369] on link "Approve" at bounding box center [1239, 374] width 34 height 11
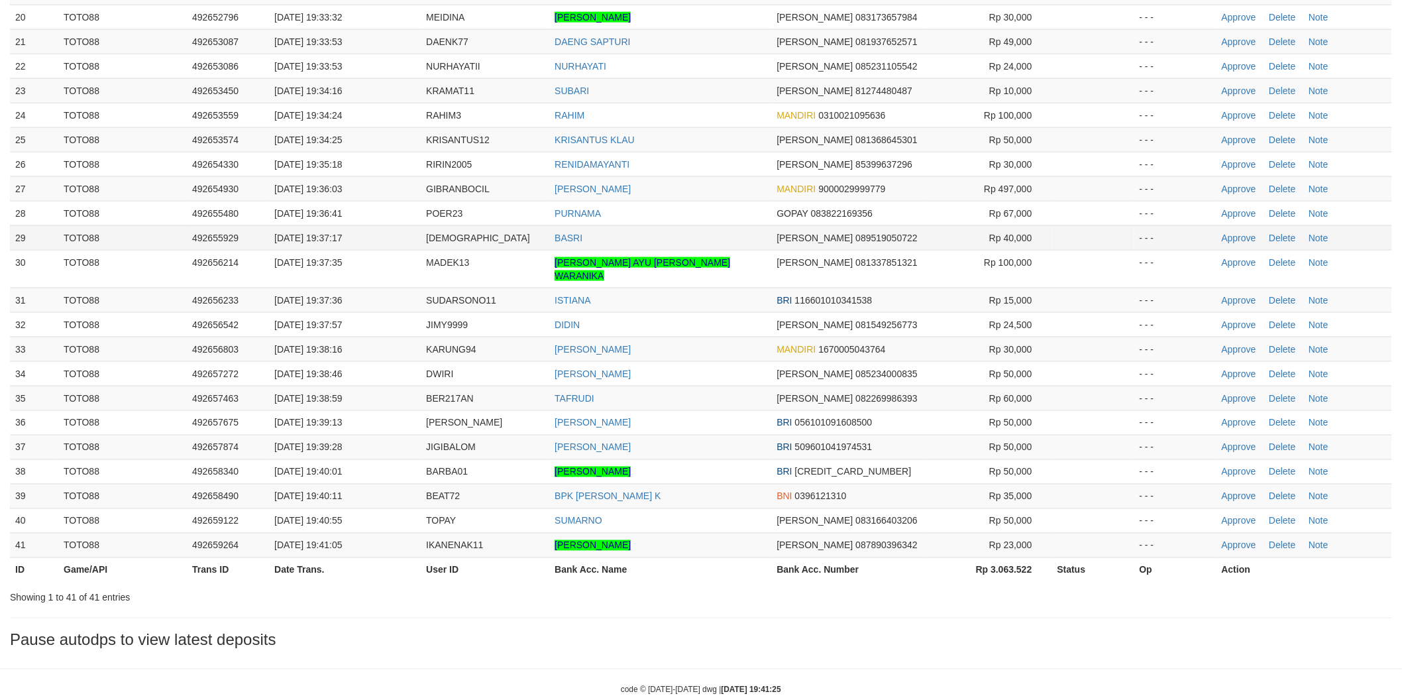
click at [719, 231] on td "BASRI" at bounding box center [660, 237] width 222 height 25
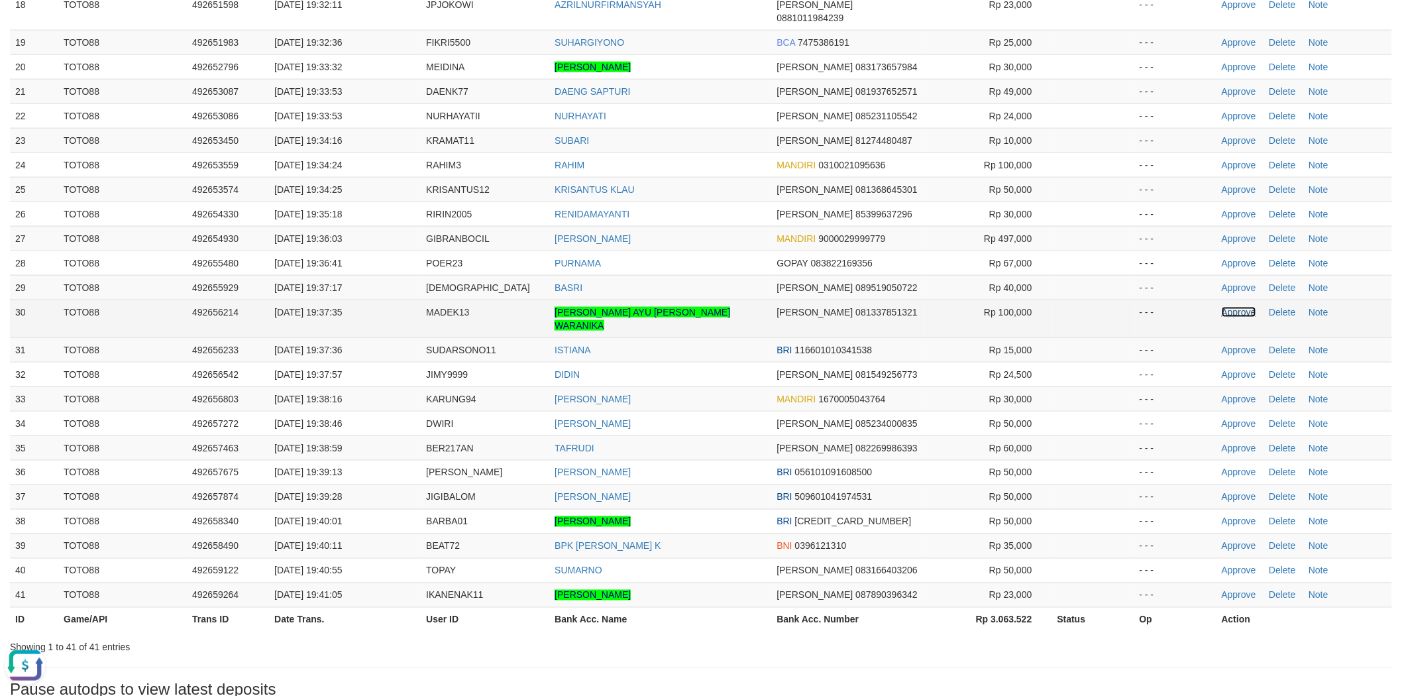
click at [1234, 307] on link "Approve" at bounding box center [1239, 312] width 34 height 11
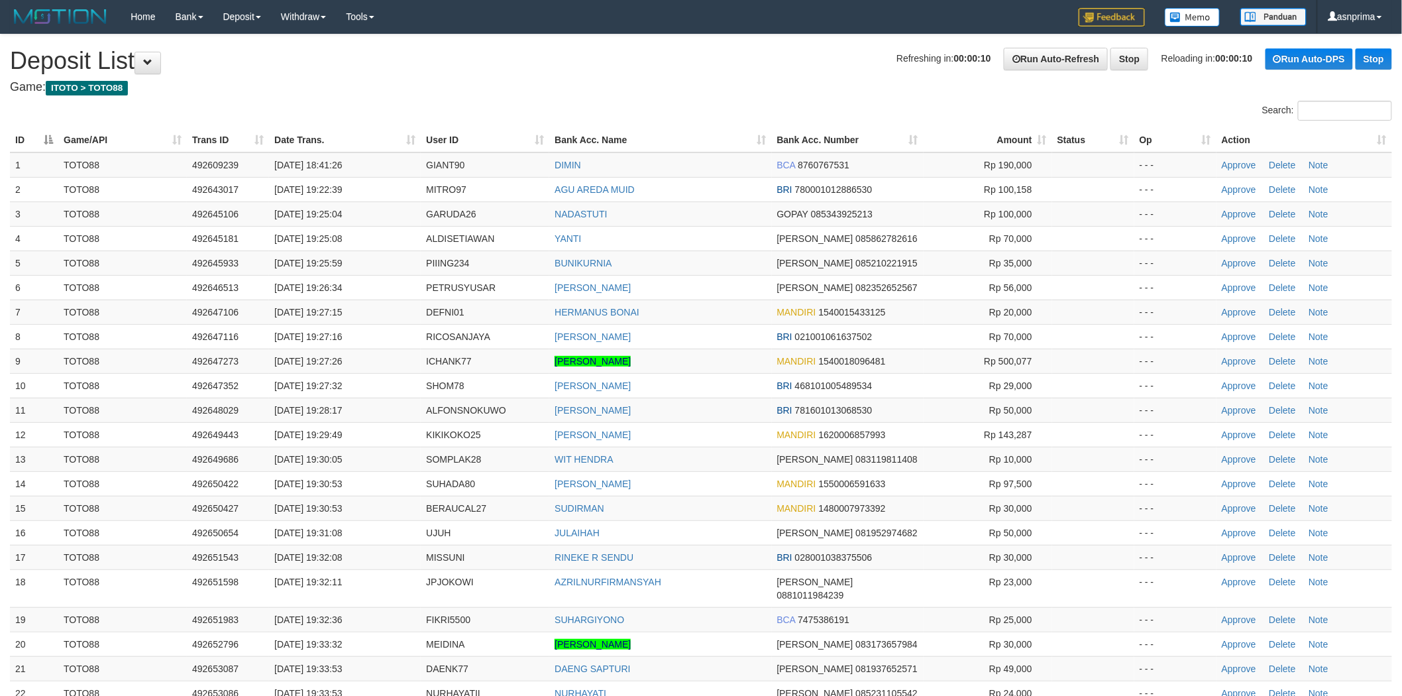
click at [713, 308] on td "HERMANUS BONAI" at bounding box center [660, 311] width 222 height 25
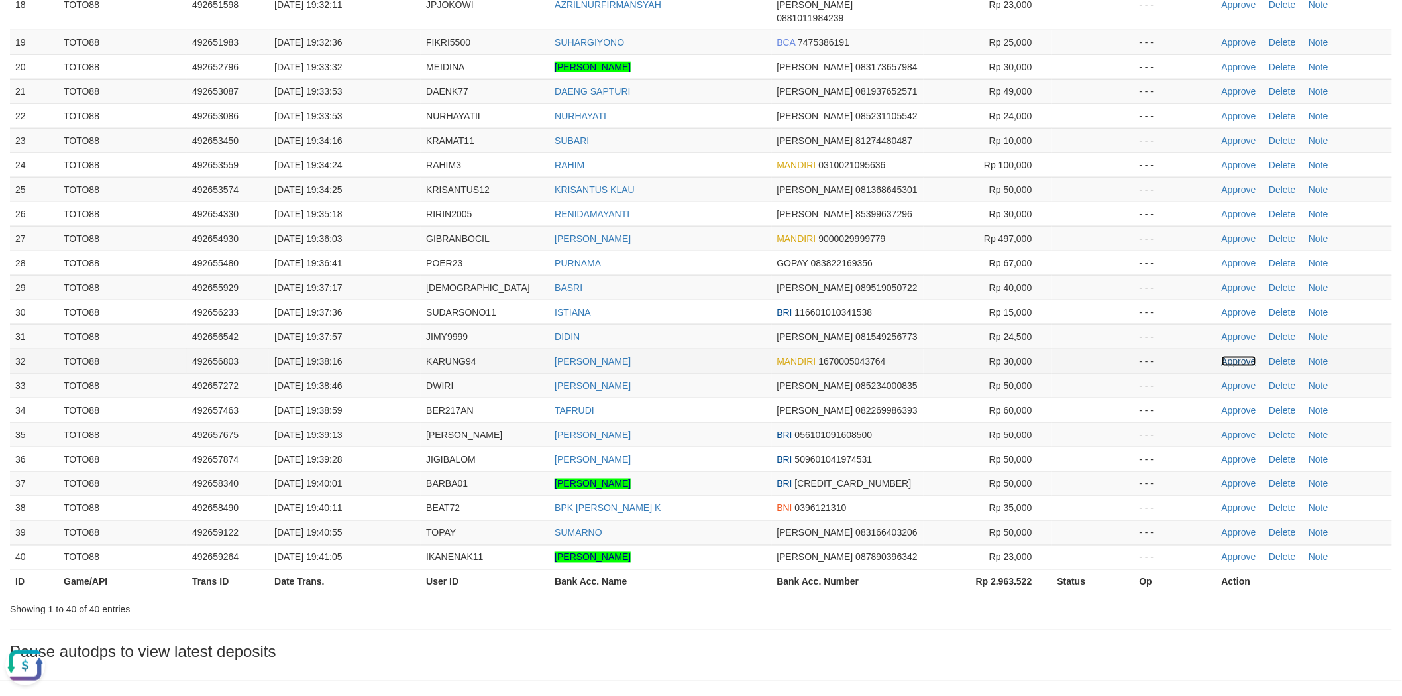
click at [1240, 356] on link "Approve" at bounding box center [1239, 361] width 34 height 11
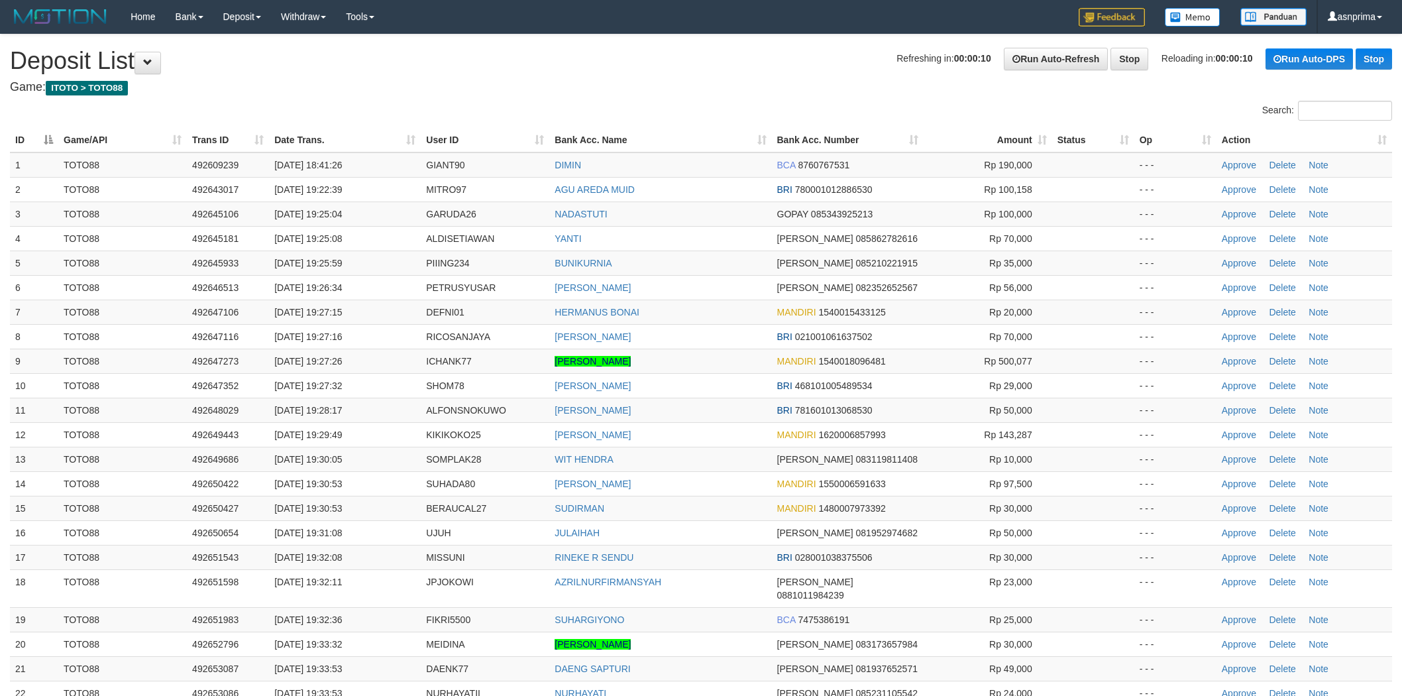
scroll to position [571, 0]
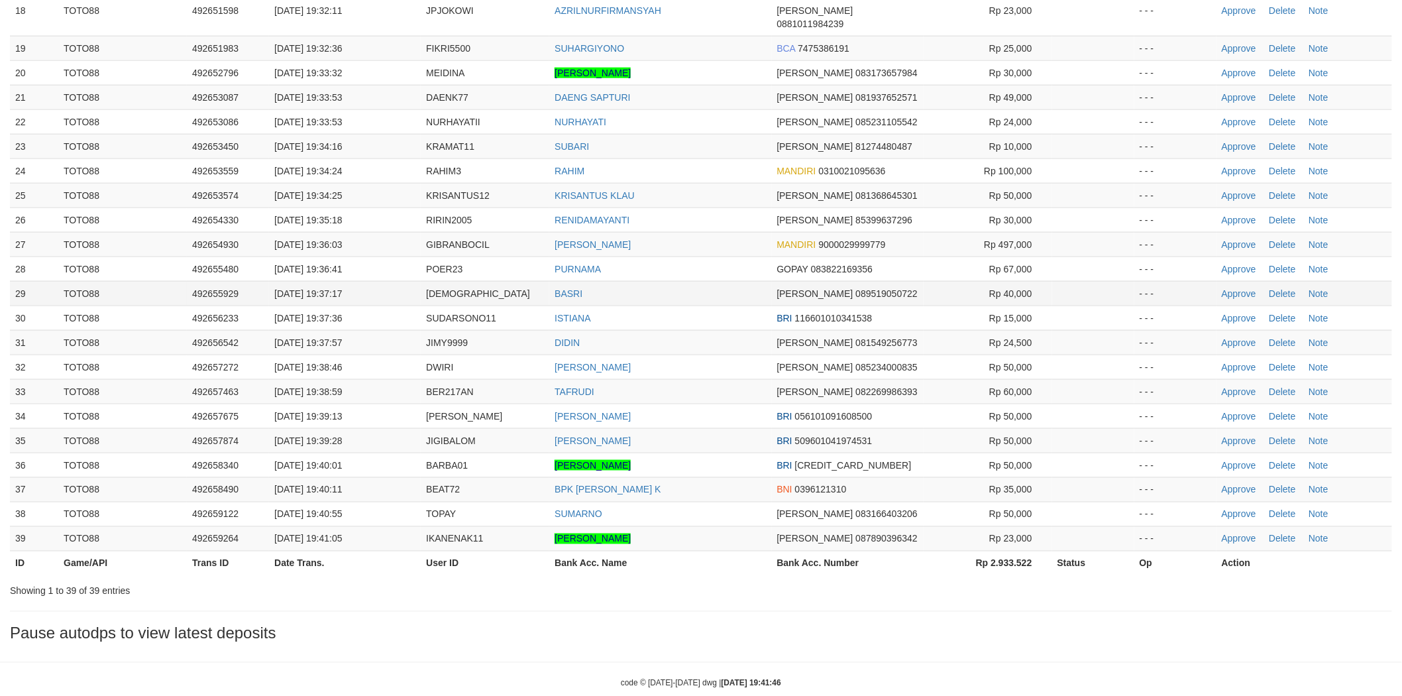
click at [726, 291] on td "BASRI" at bounding box center [660, 293] width 222 height 25
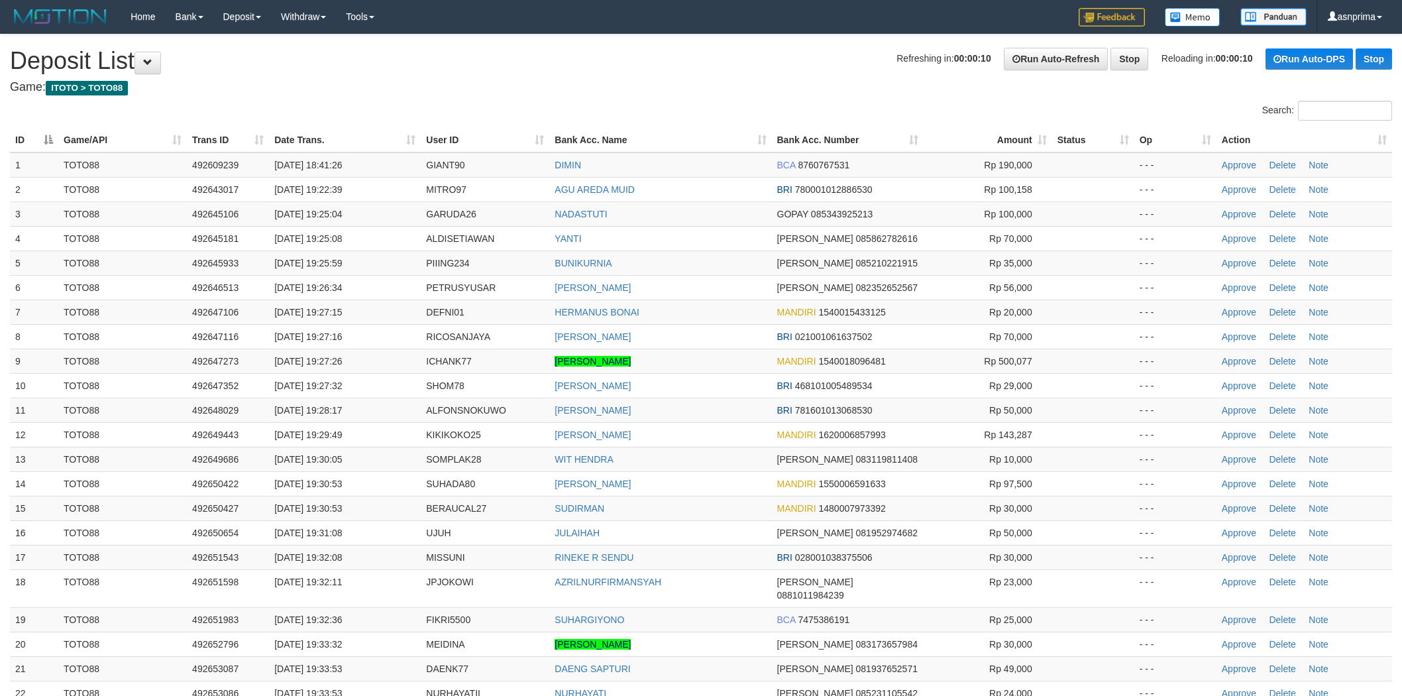
scroll to position [571, 0]
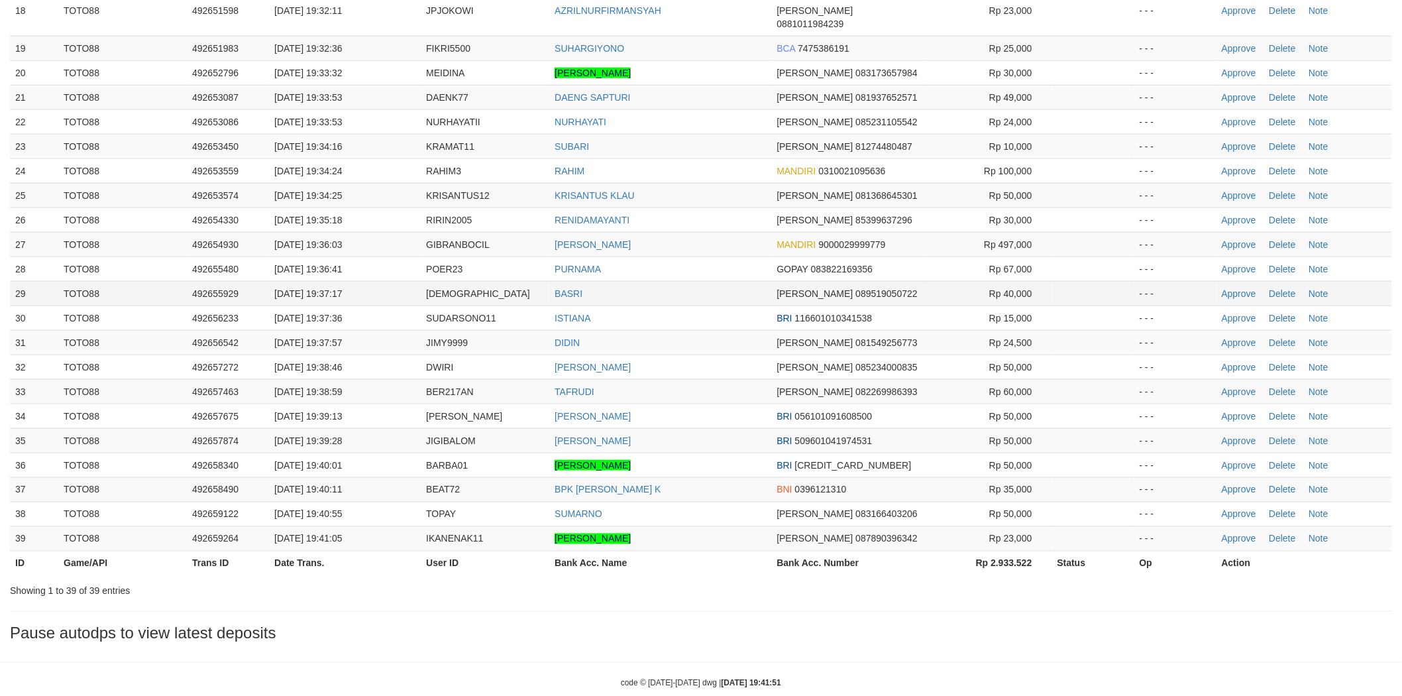
drag, startPoint x: 0, startPoint y: 0, endPoint x: 713, endPoint y: 282, distance: 766.4
click at [713, 282] on td "BASRI" at bounding box center [660, 293] width 222 height 25
click at [1232, 239] on link "Approve" at bounding box center [1239, 244] width 34 height 11
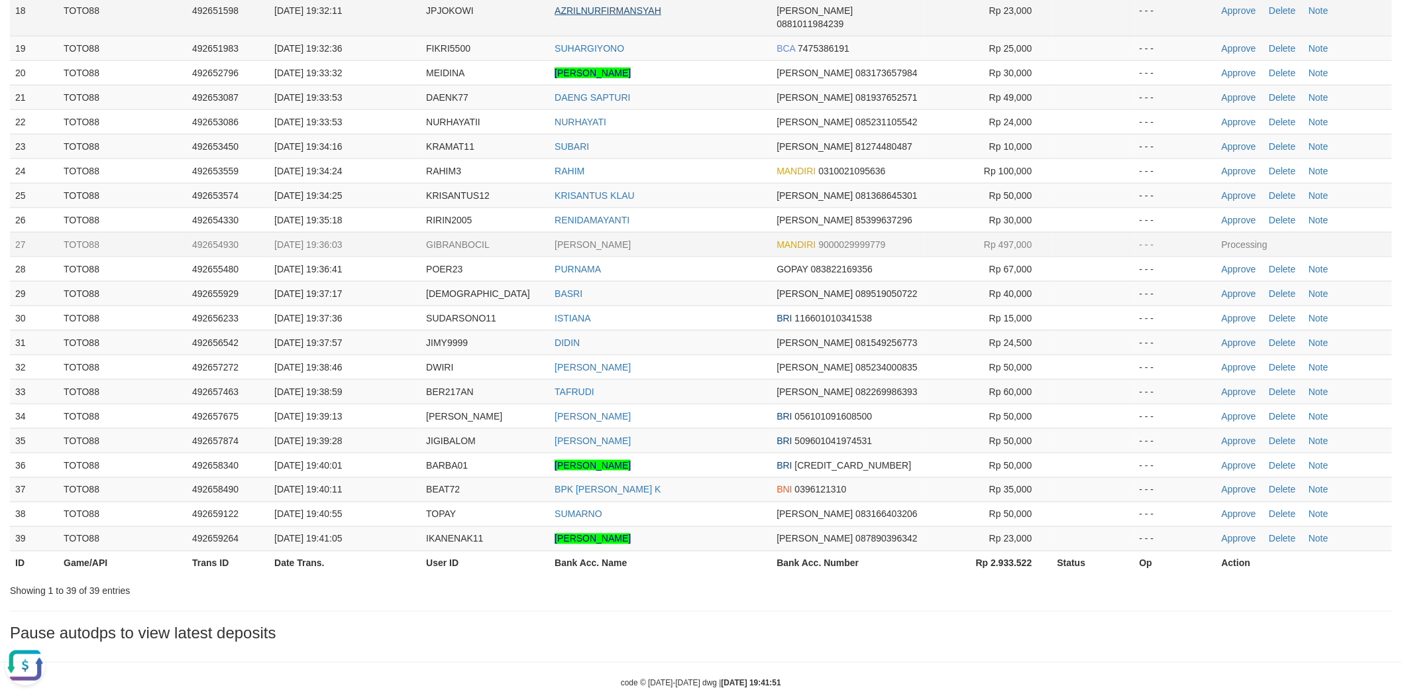
scroll to position [0, 0]
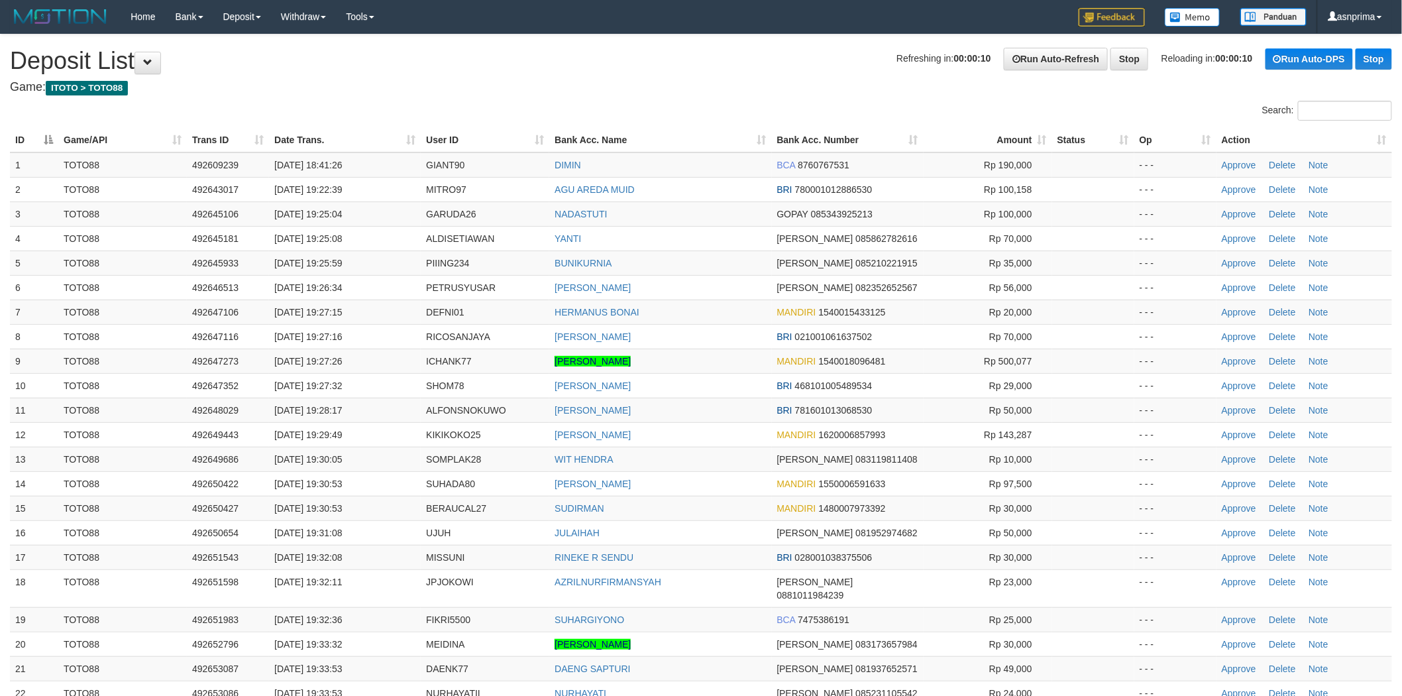
click at [743, 209] on td "NADASTUTI" at bounding box center [660, 213] width 222 height 25
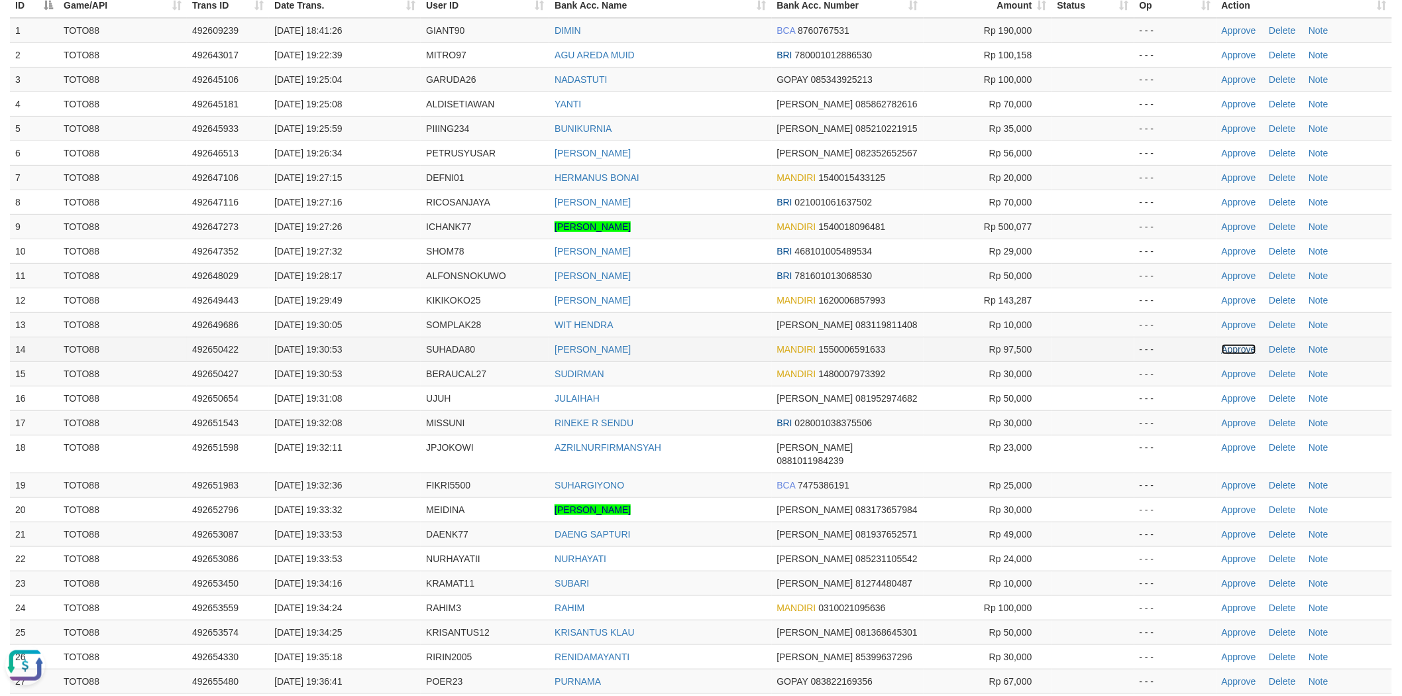
click at [1230, 347] on link "Approve" at bounding box center [1239, 349] width 34 height 11
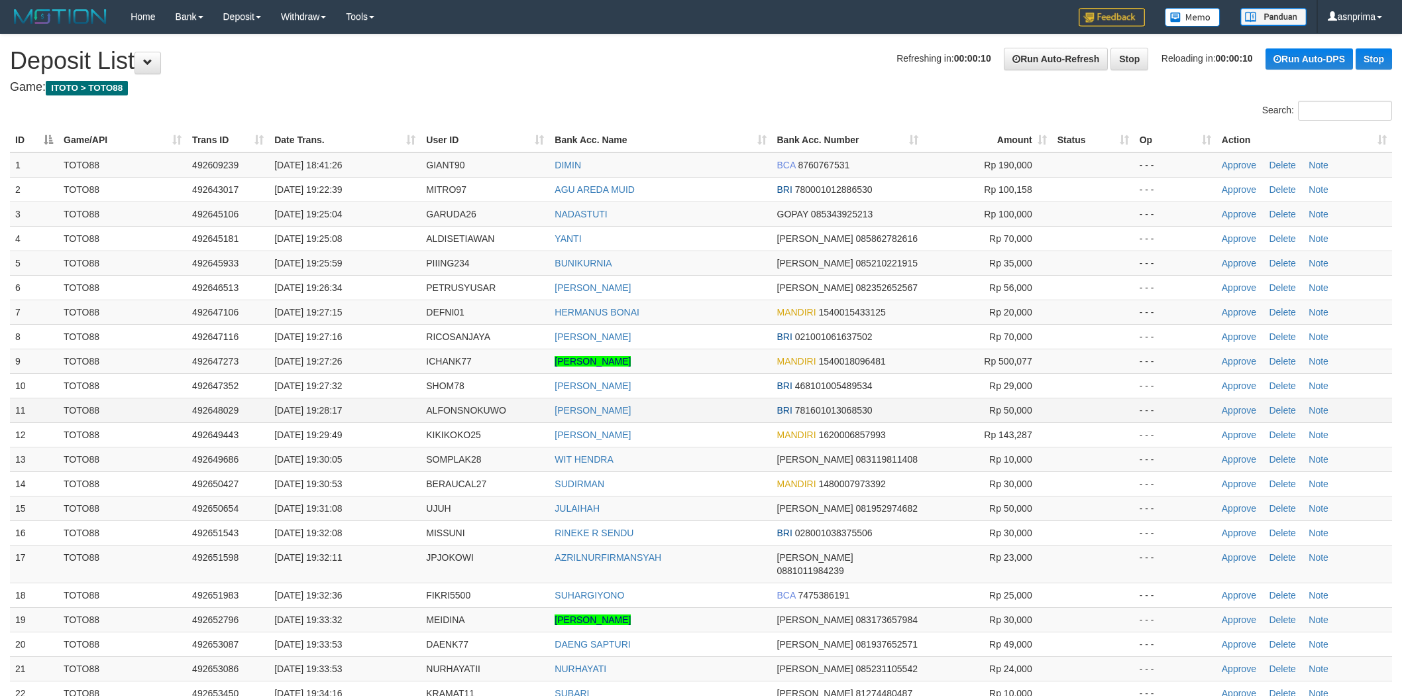
scroll to position [134, 0]
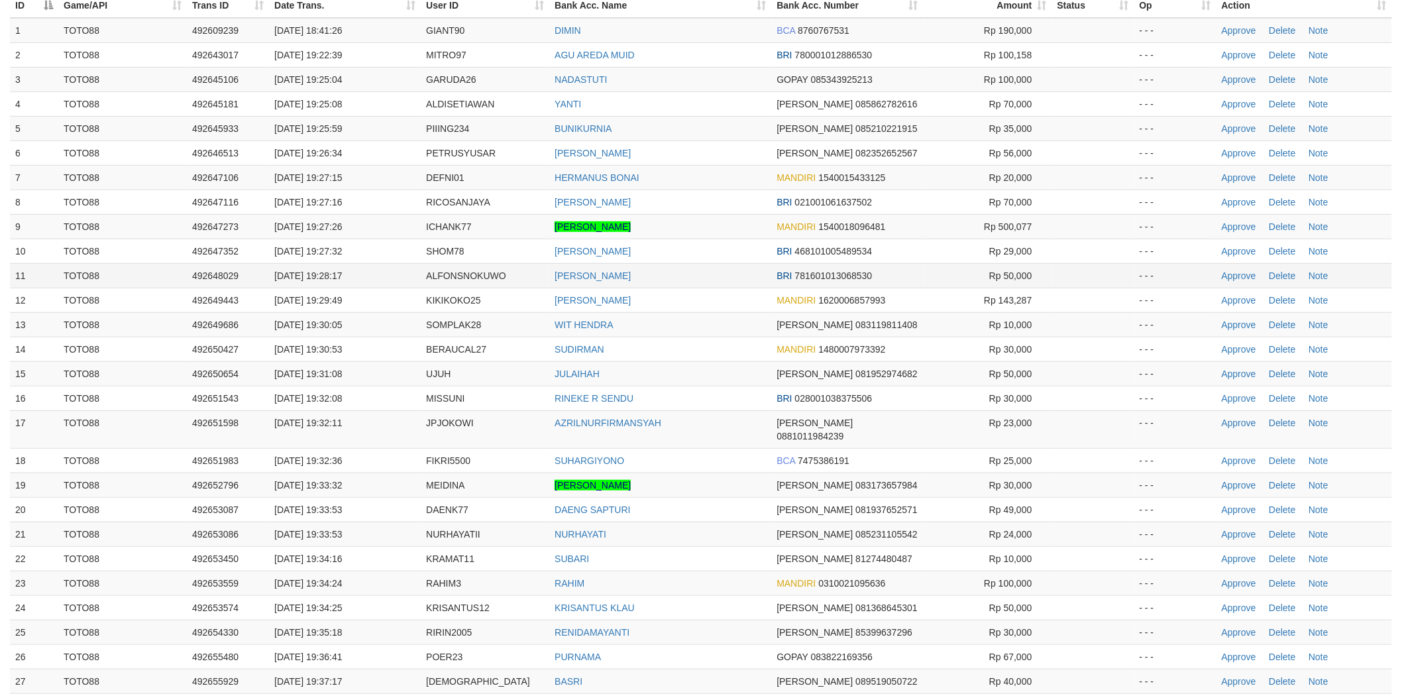
click at [690, 284] on td "[PERSON_NAME]" at bounding box center [660, 275] width 222 height 25
click at [1237, 347] on link "Approve" at bounding box center [1239, 349] width 34 height 11
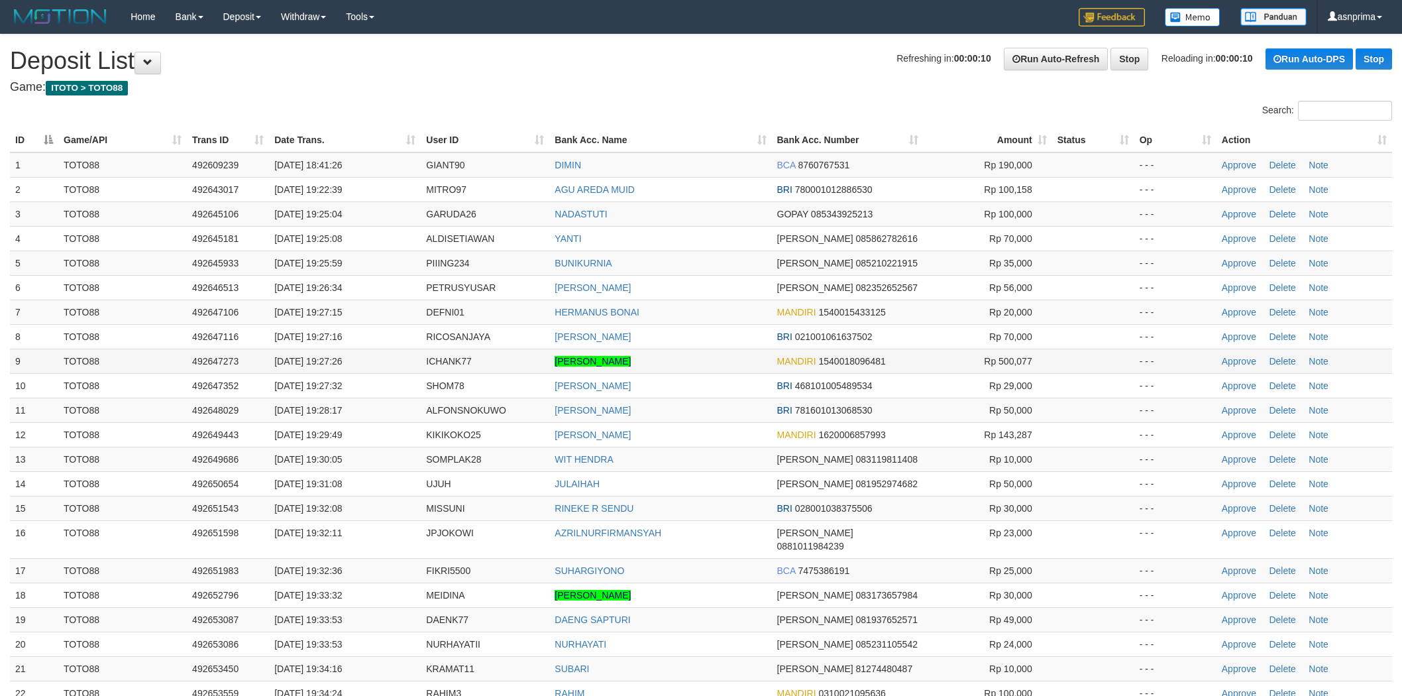
scroll to position [134, 0]
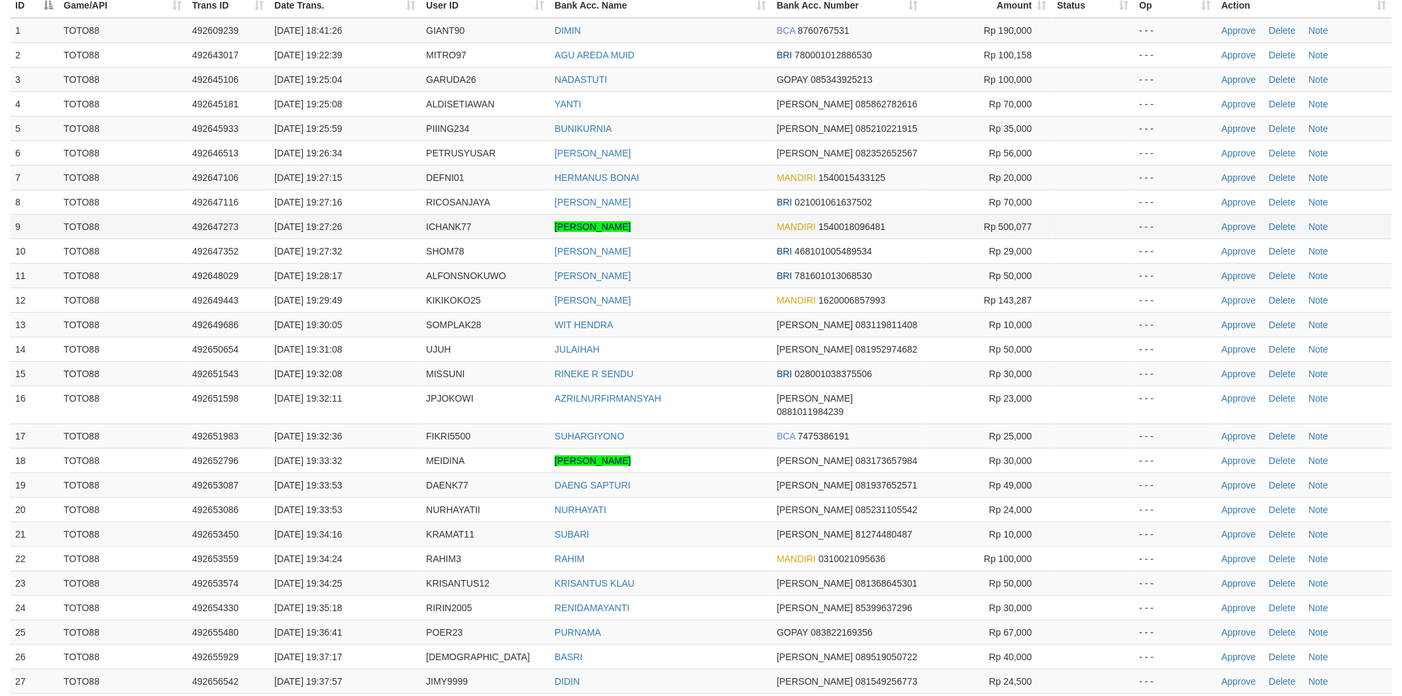
click at [708, 215] on td "RIKSAN RIZKI RAMDANI" at bounding box center [660, 226] width 222 height 25
drag, startPoint x: 1228, startPoint y: 301, endPoint x: 1012, endPoint y: 227, distance: 229.0
click at [1228, 301] on link "Approve" at bounding box center [1239, 300] width 34 height 11
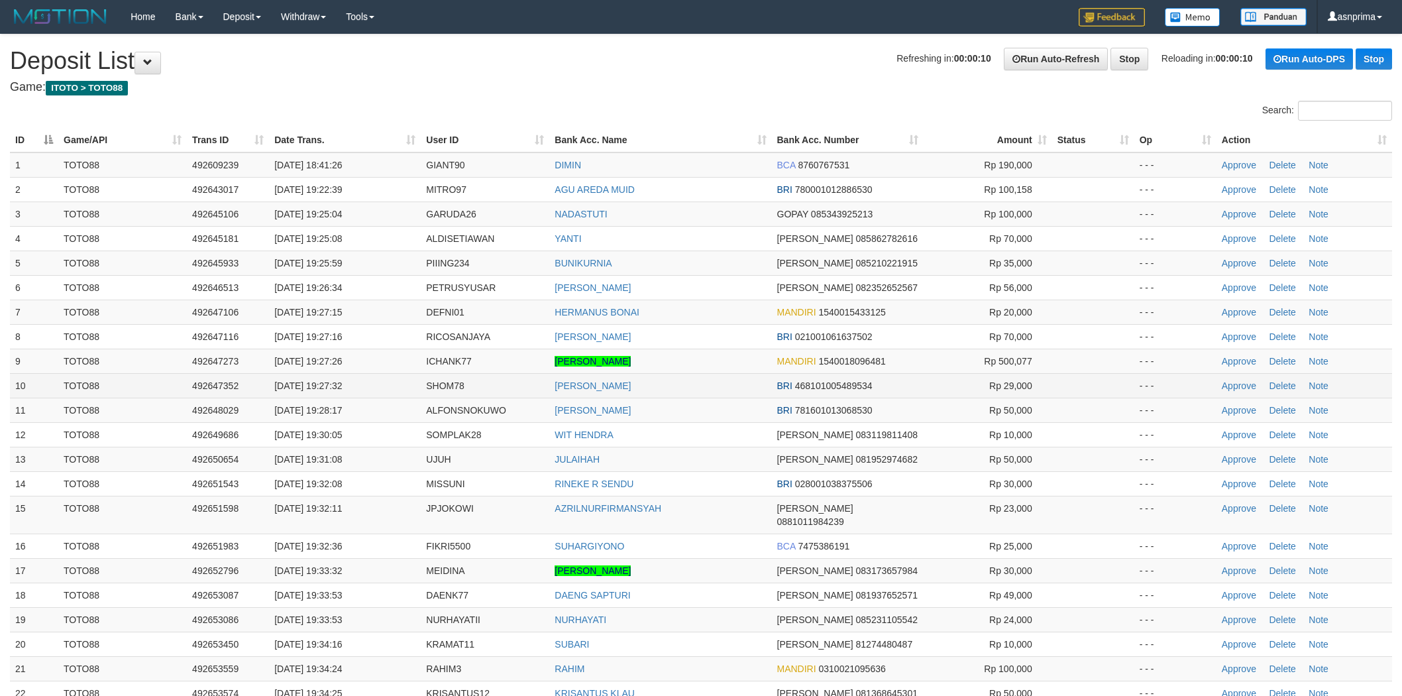
scroll to position [134, 0]
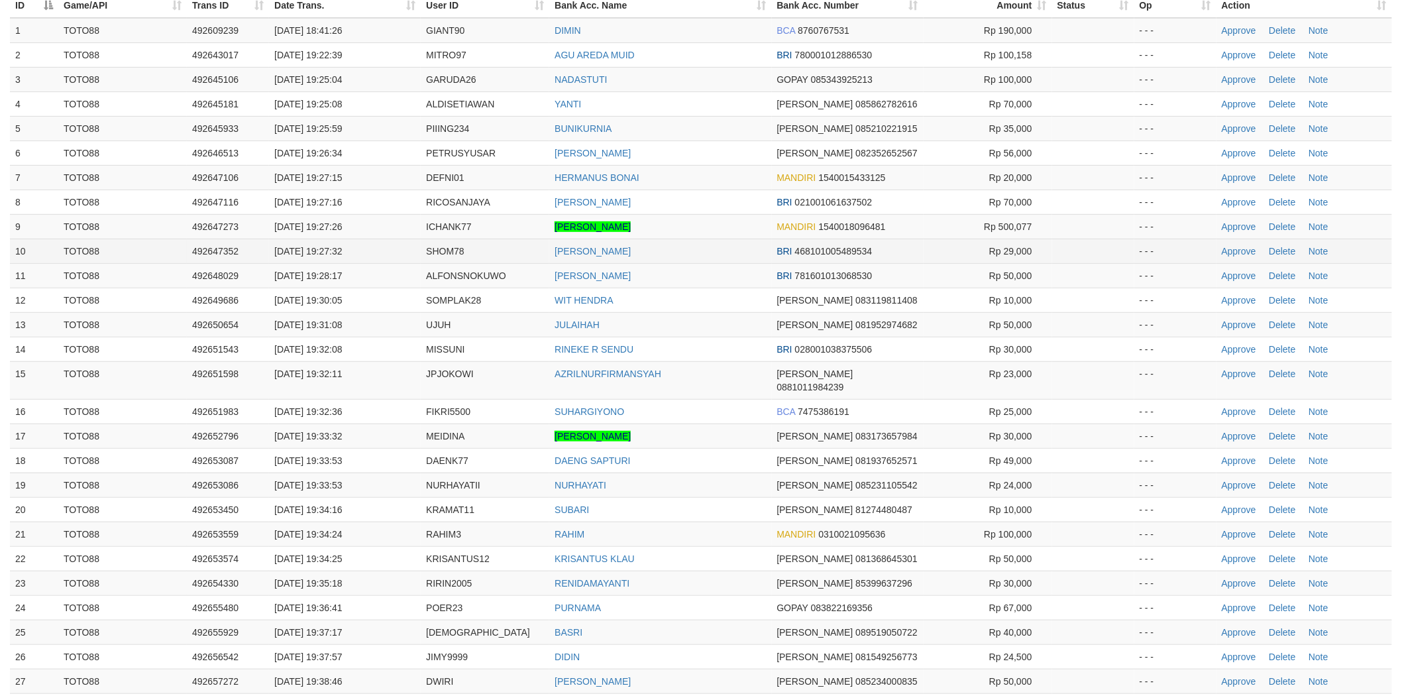
click at [716, 260] on td "[PERSON_NAME]" at bounding box center [660, 250] width 222 height 25
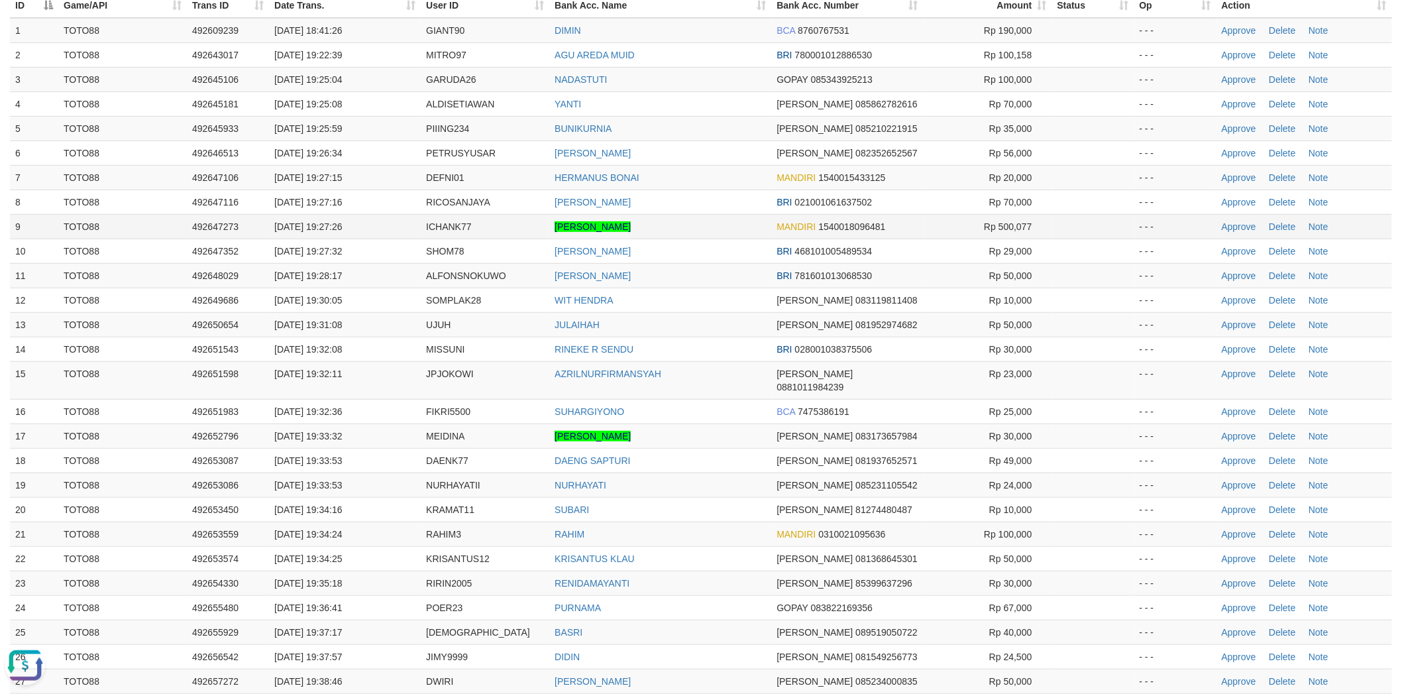
scroll to position [0, 0]
click at [1232, 230] on td "Approve Delete Note" at bounding box center [1304, 226] width 176 height 25
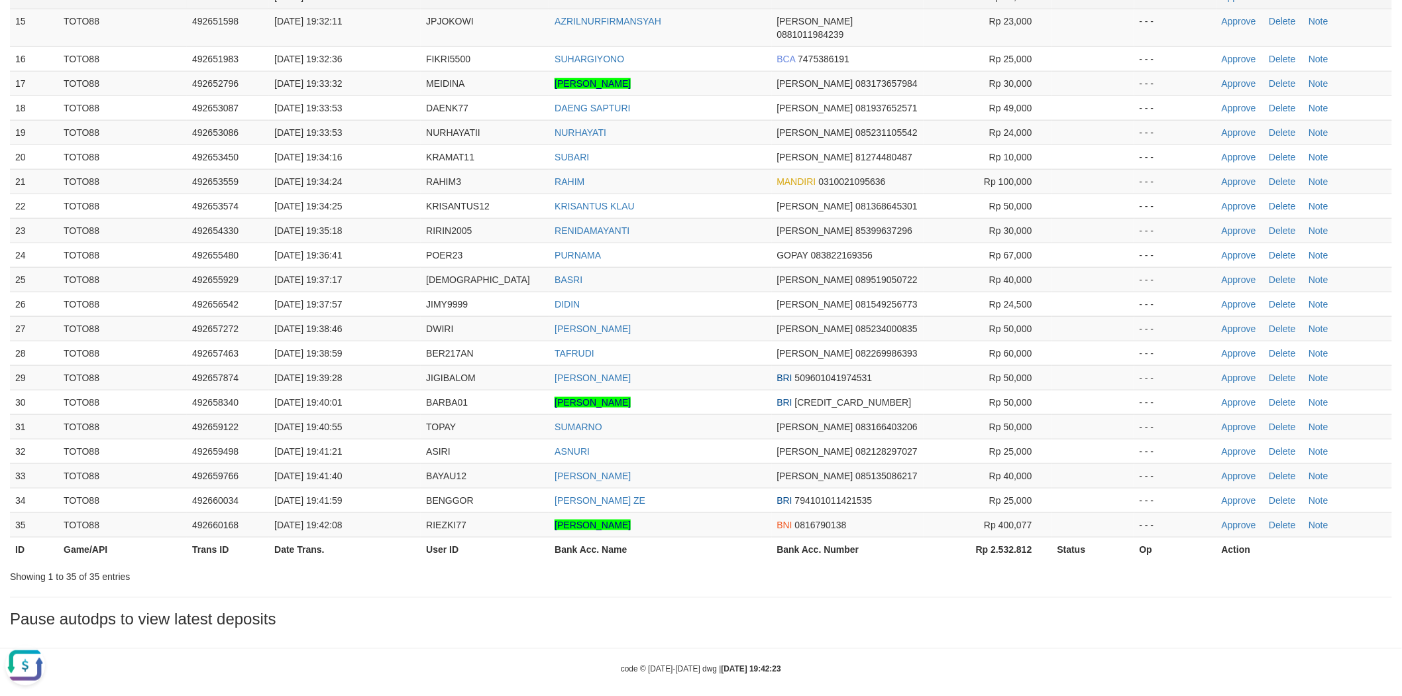
scroll to position [193, 0]
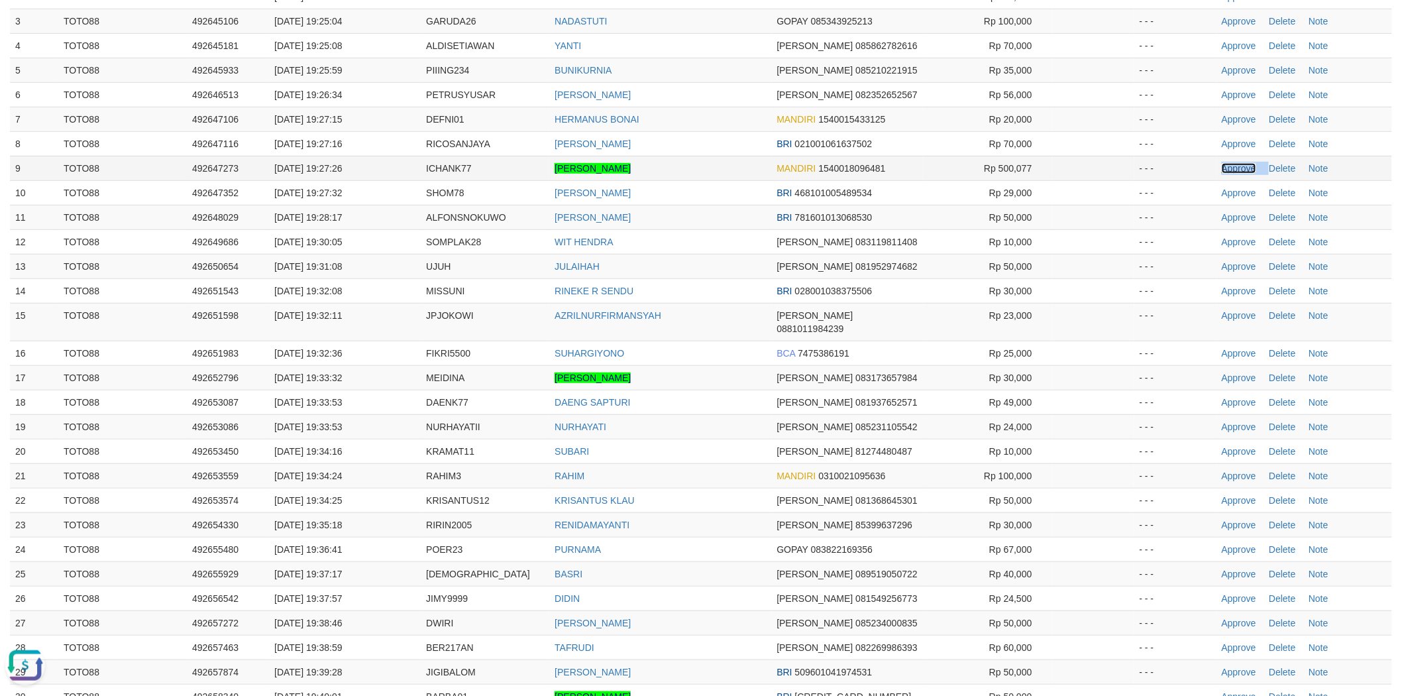
click at [1230, 166] on link "Approve" at bounding box center [1239, 168] width 34 height 11
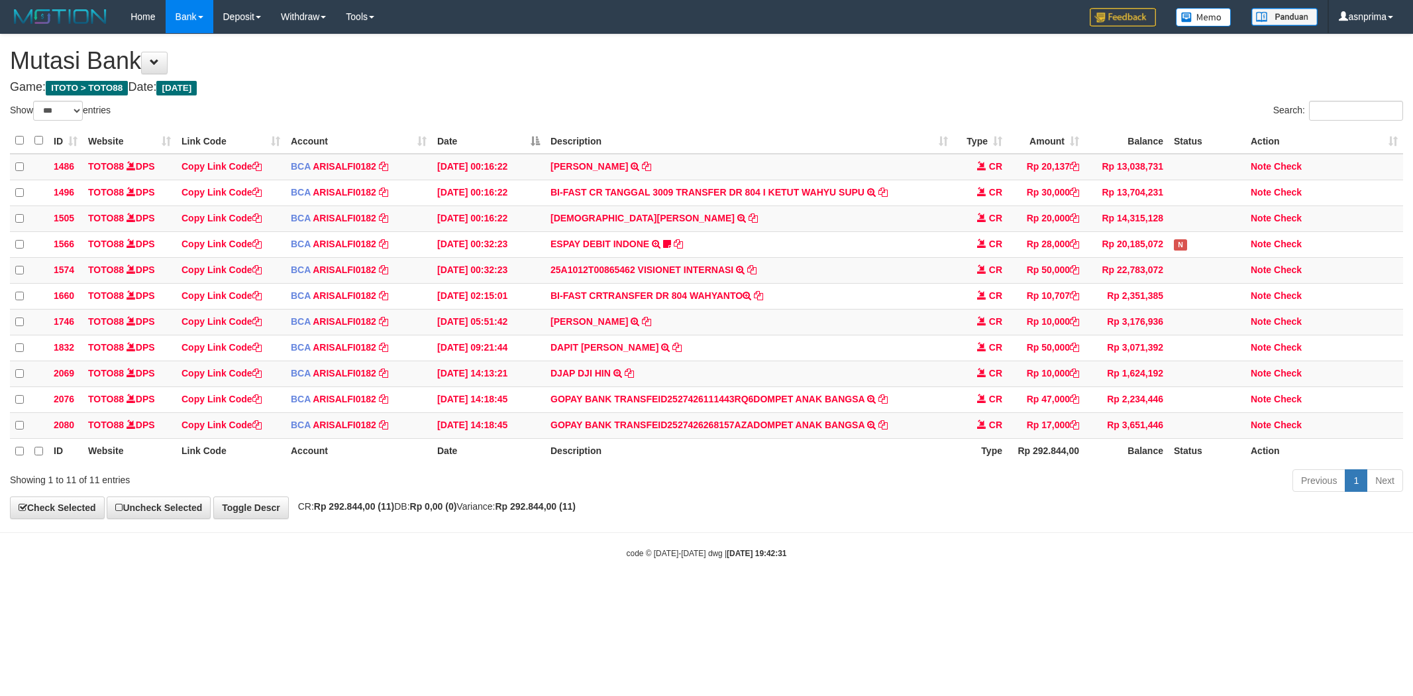
select select "***"
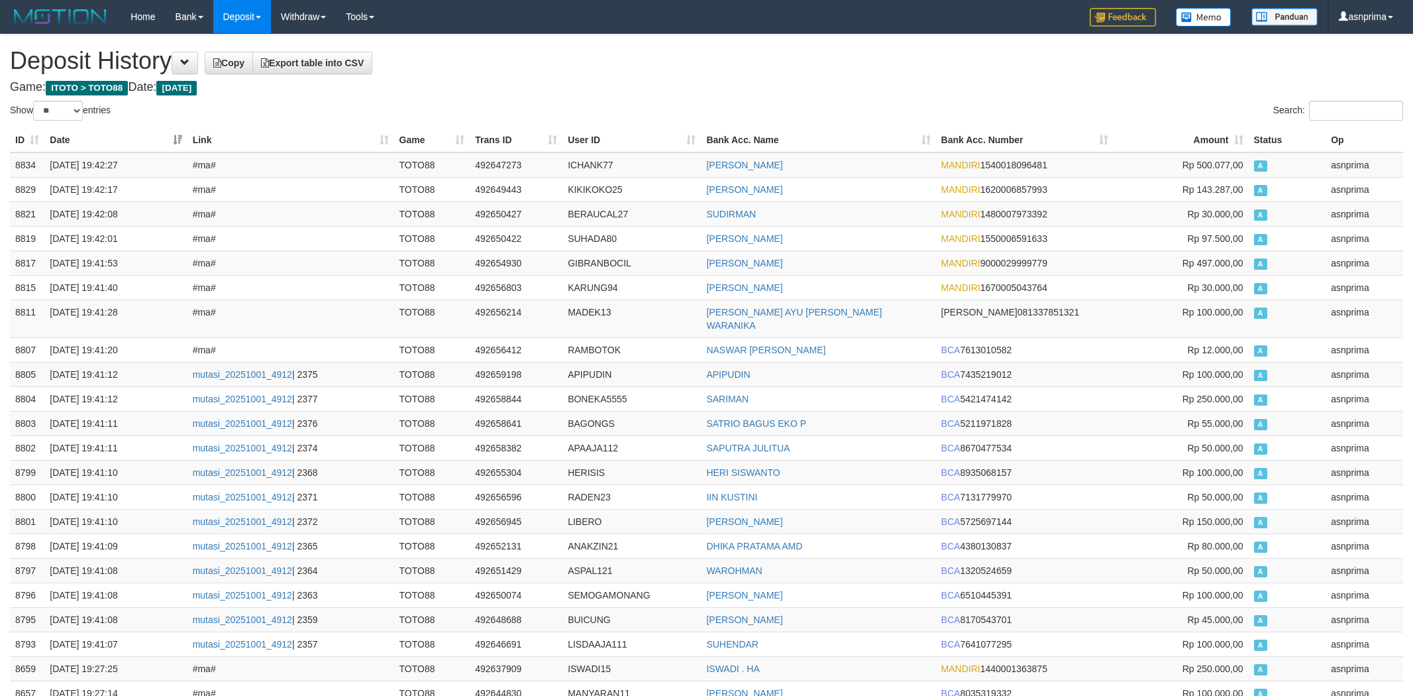
select select "**"
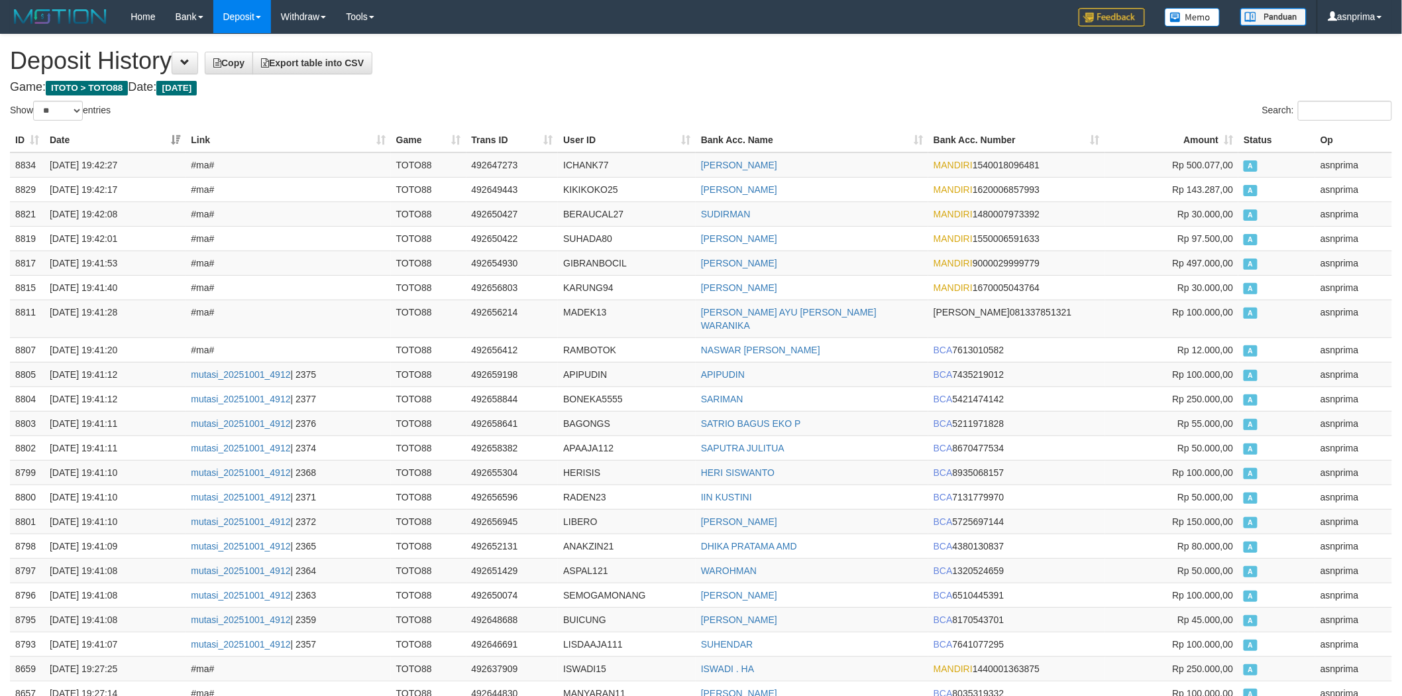
click at [633, 70] on h1 "Deposit History Copy Export table into CSV" at bounding box center [701, 61] width 1382 height 26
click at [13, 160] on td "8834" at bounding box center [27, 164] width 34 height 25
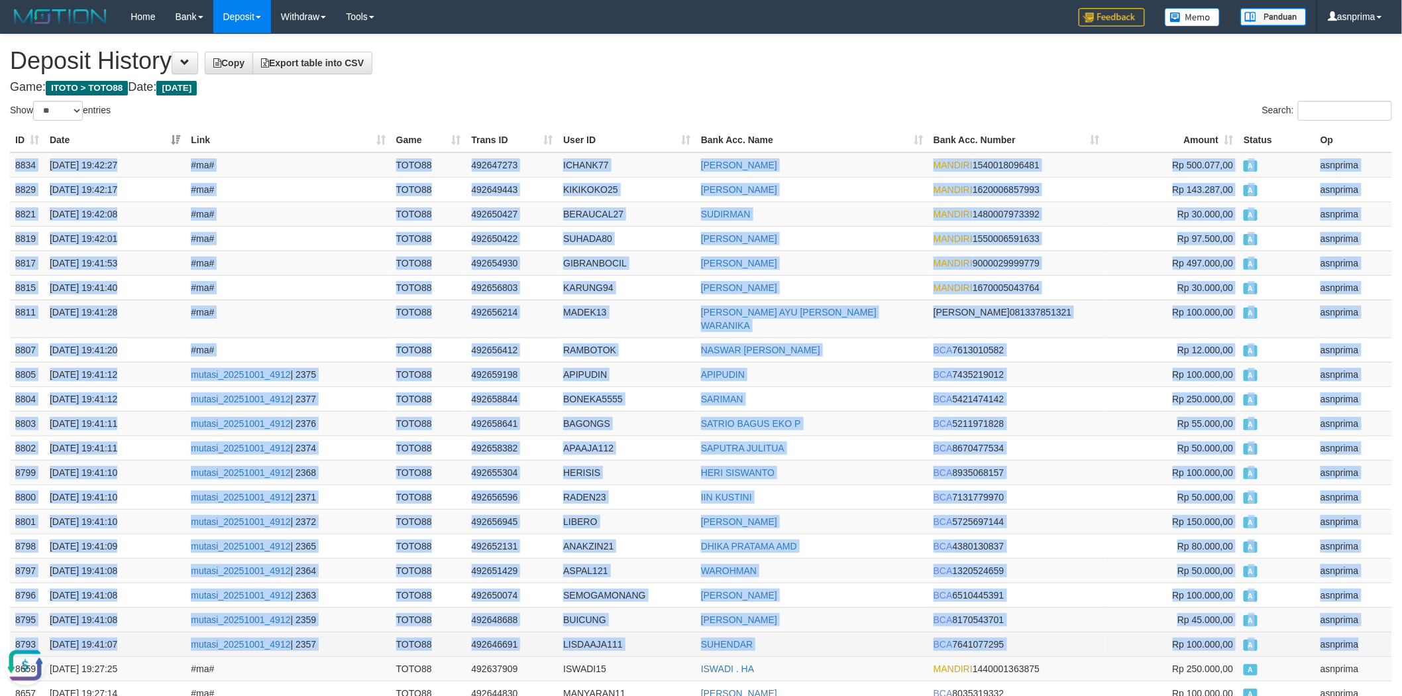
click at [1368, 641] on td "asnprima" at bounding box center [1353, 643] width 77 height 25
copy tbody "8834 01/10/2025 19:42:27 #ma# TOTO88 492647273 ICHANK77 RIKSAN RIZKI RAMDANI MA…"
drag, startPoint x: 641, startPoint y: 70, endPoint x: 631, endPoint y: 76, distance: 11.6
click at [641, 70] on h1 "Deposit History Copy Export table into CSV" at bounding box center [701, 61] width 1382 height 26
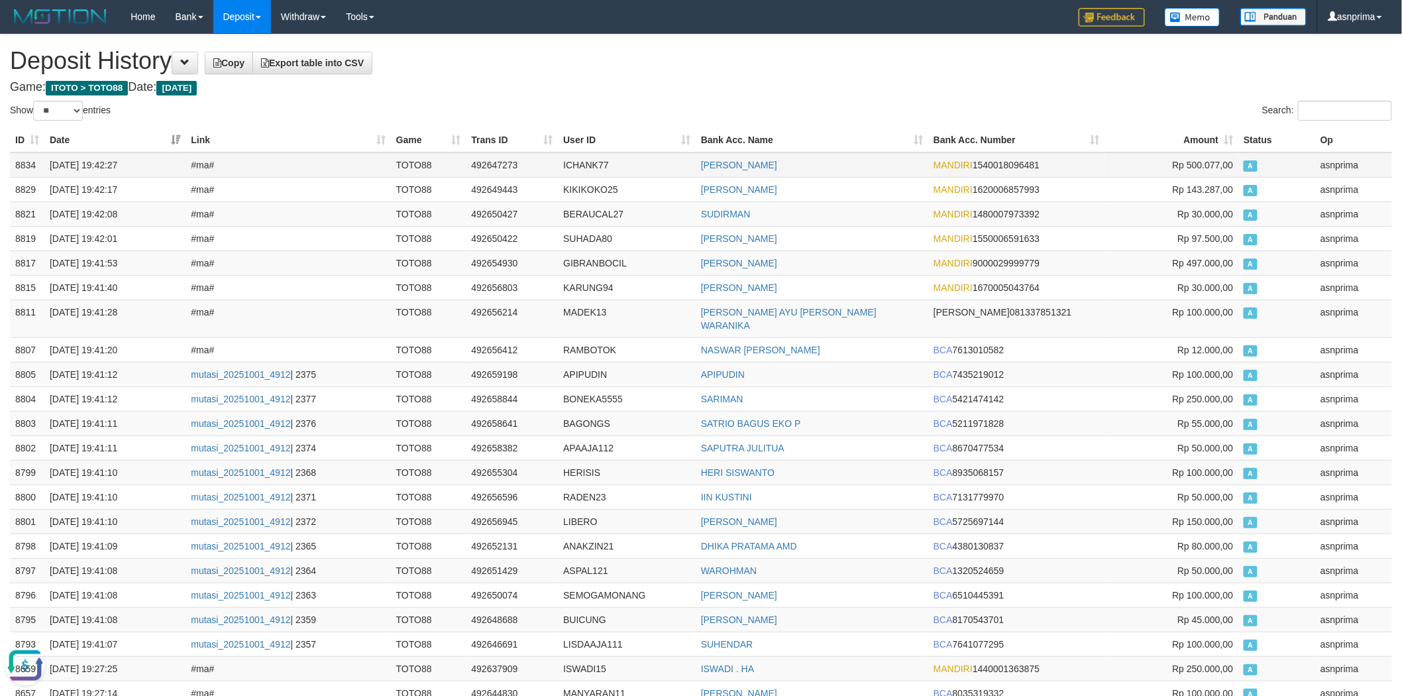
click at [490, 166] on td "492647273" at bounding box center [512, 164] width 92 height 25
copy td "492647273"
click at [572, 68] on h1 "Deposit History Copy Export table into CSV" at bounding box center [701, 61] width 1382 height 26
click at [490, 158] on td "492647273" at bounding box center [512, 164] width 92 height 25
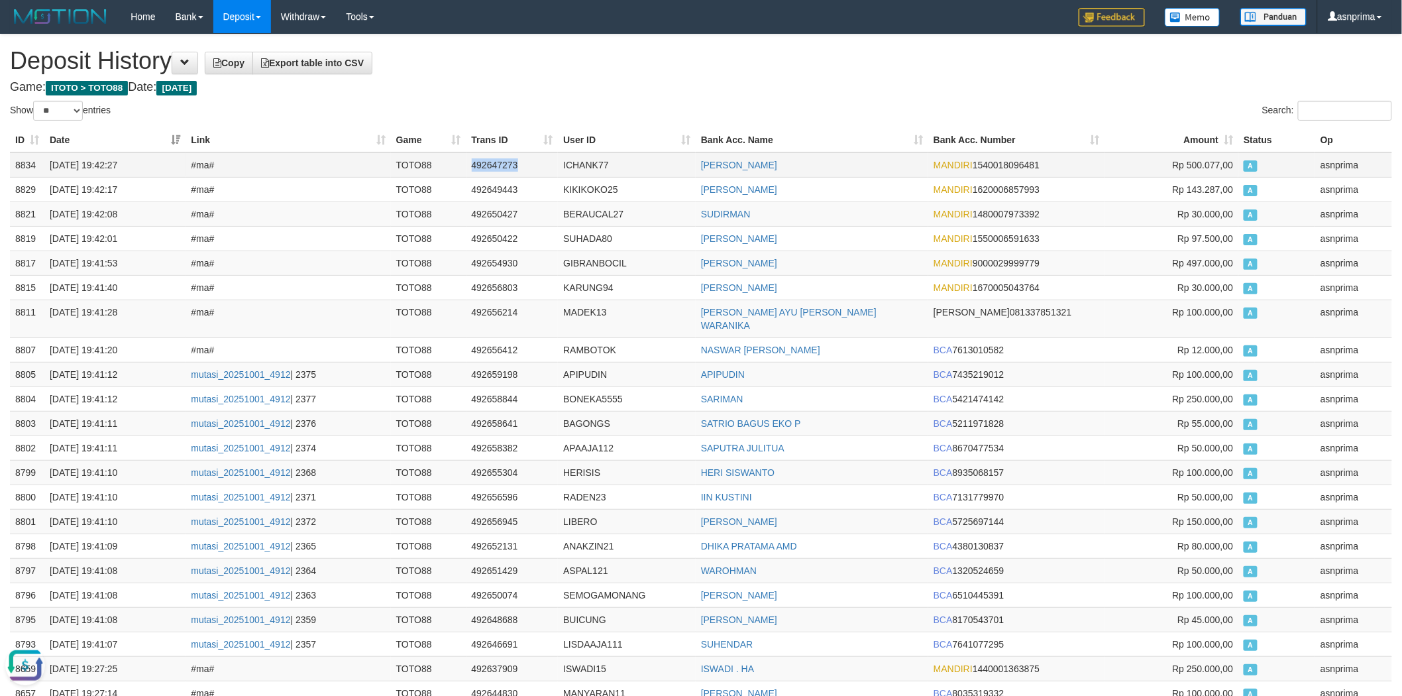
click at [490, 158] on td "492647273" at bounding box center [512, 164] width 92 height 25
copy td "492647273"
click at [568, 58] on h1 "Deposit History Copy Export table into CSV" at bounding box center [701, 61] width 1382 height 26
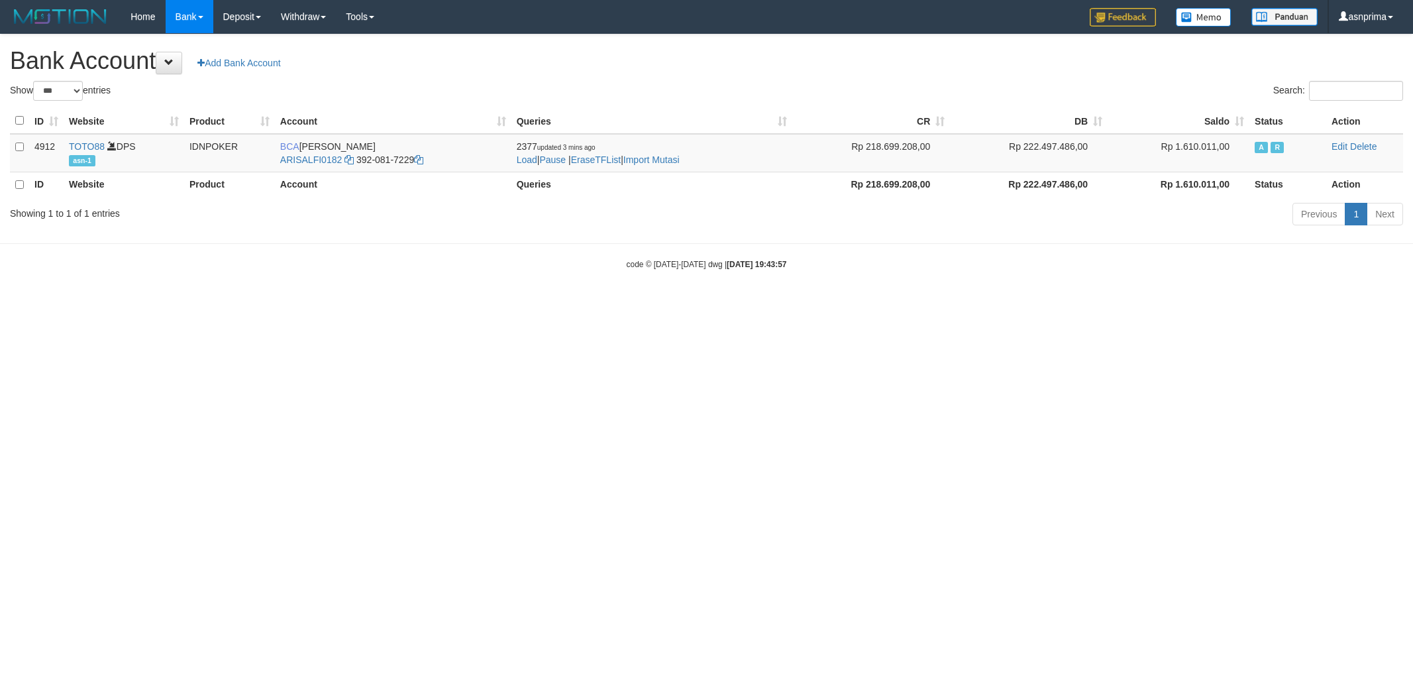
select select "***"
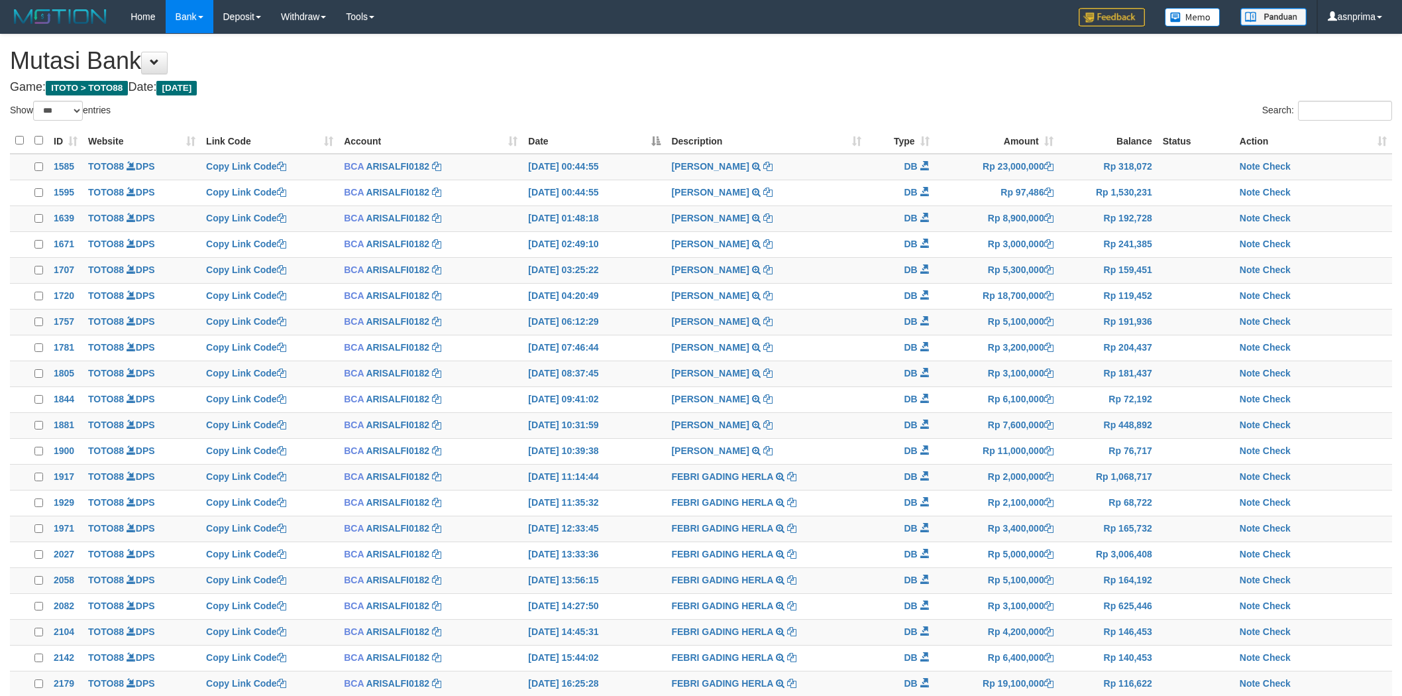
select select "***"
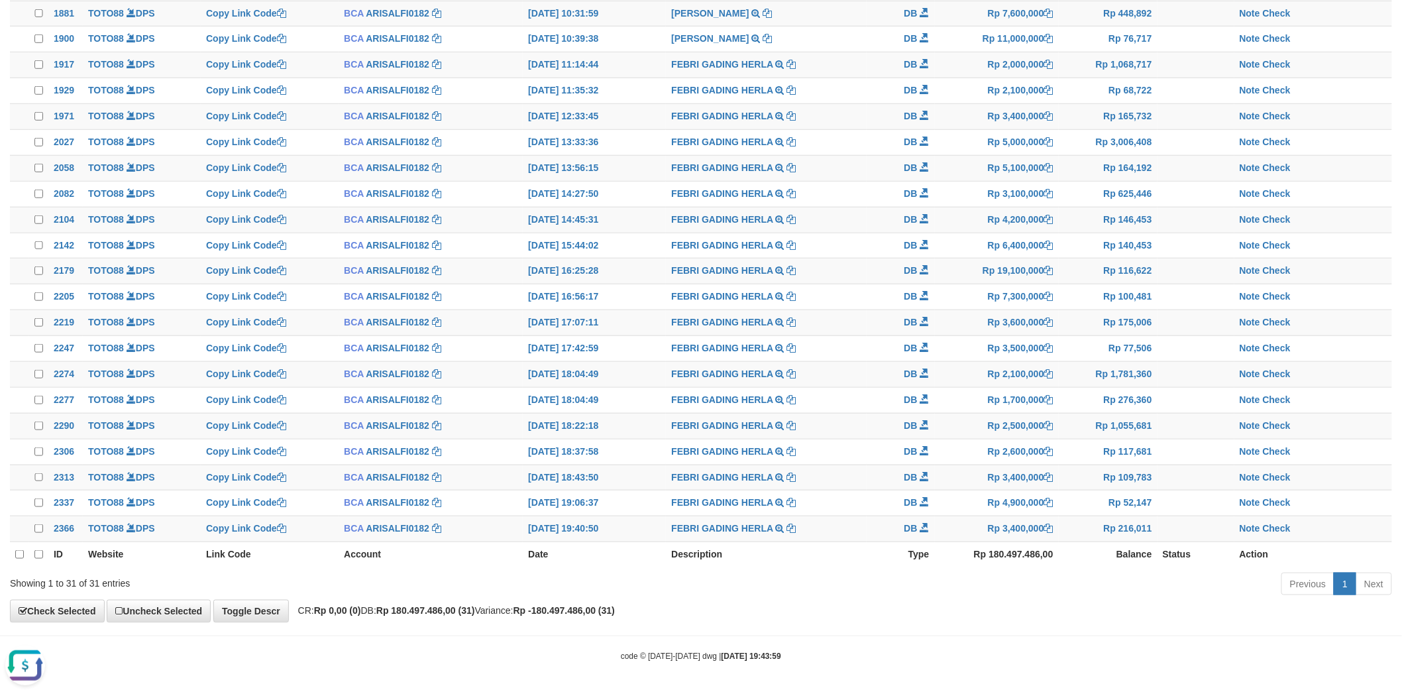
click at [828, 571] on div "Previous 1 Next" at bounding box center [993, 585] width 798 height 28
